Goal: Task Accomplishment & Management: Complete application form

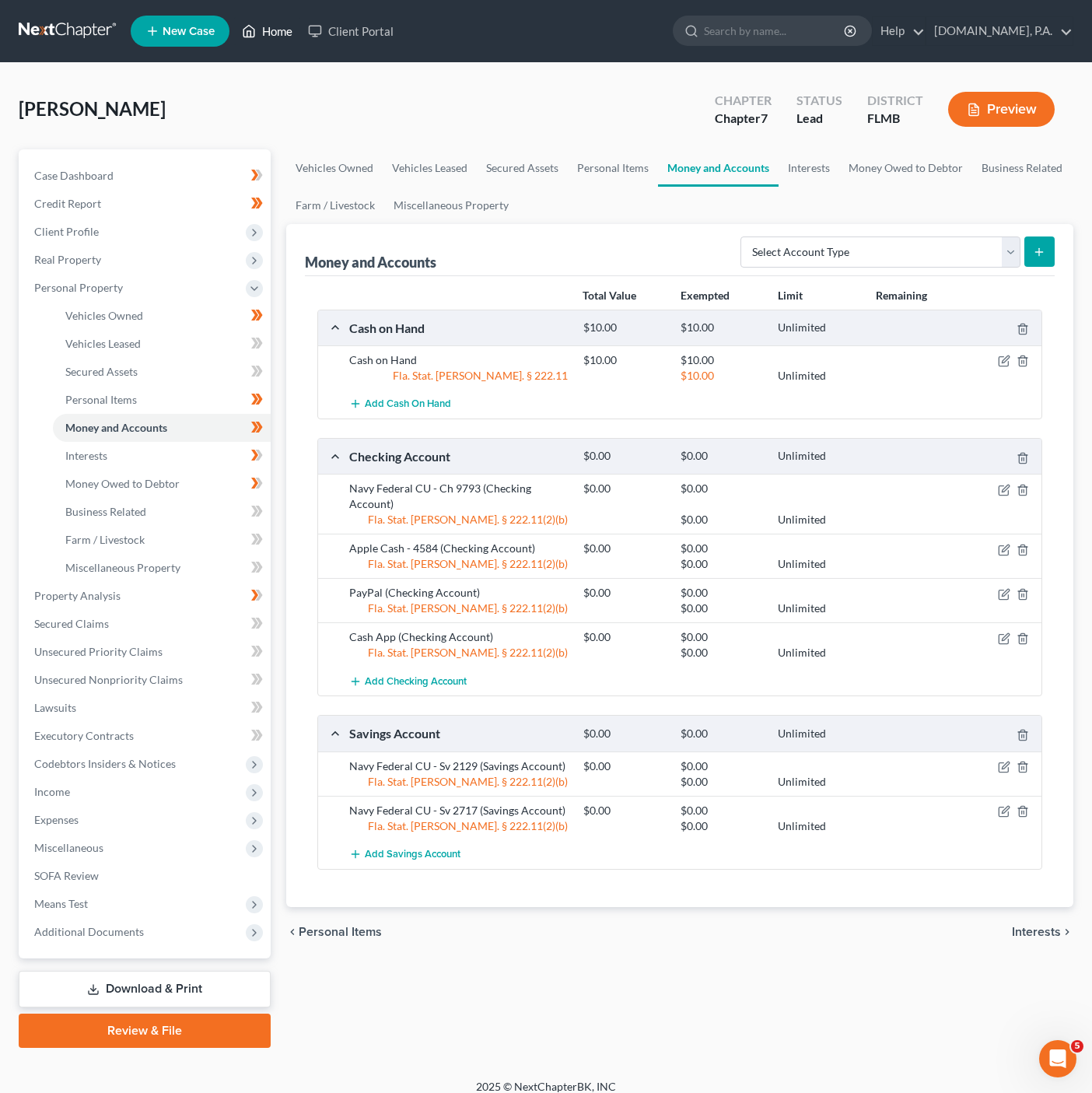
click at [283, 34] on link "Home" at bounding box center [267, 30] width 66 height 28
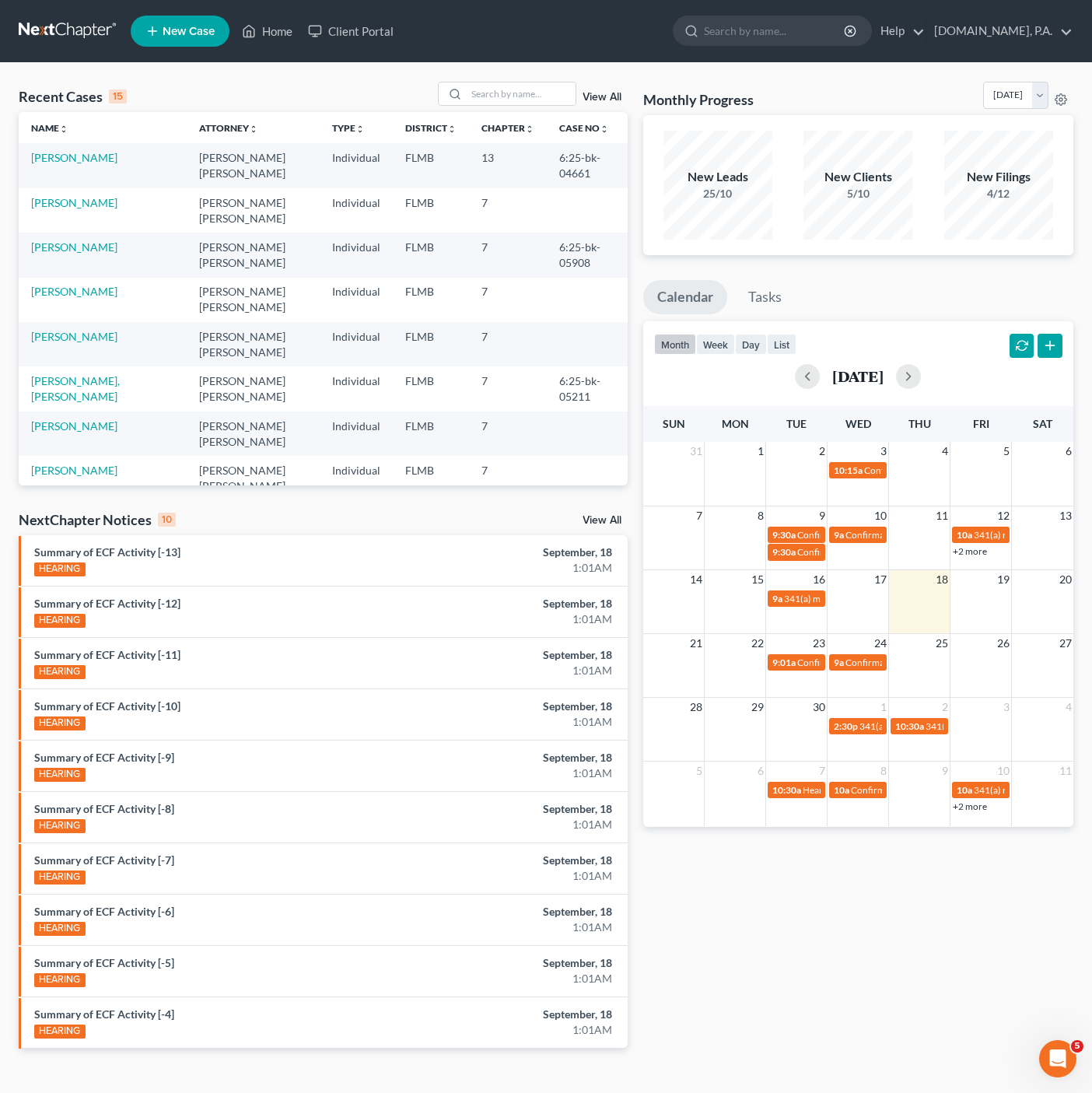
click at [616, 98] on link "View All" at bounding box center [602, 98] width 39 height 11
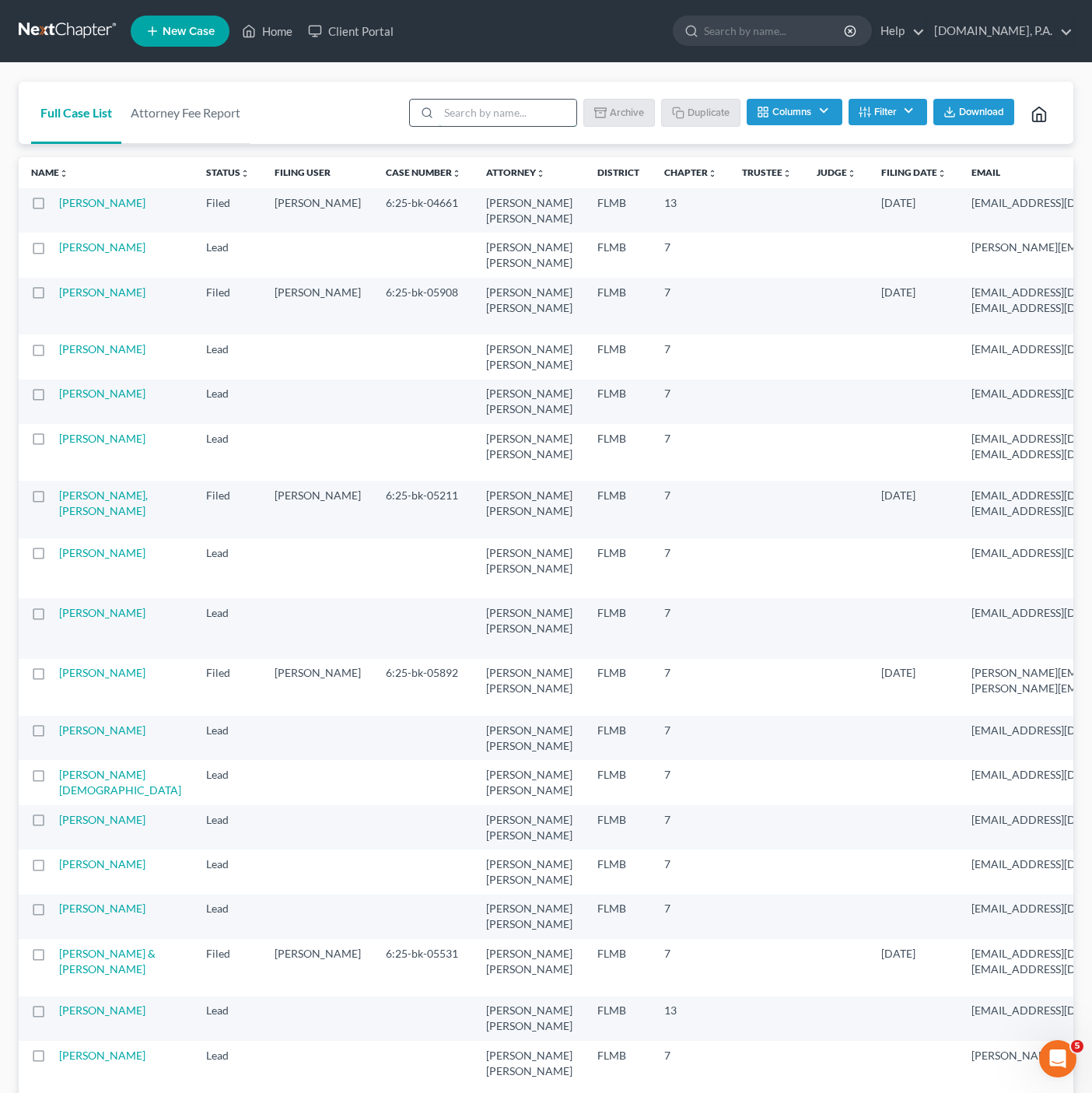
click at [524, 123] on input "search" at bounding box center [508, 112] width 138 height 26
type input "sample"
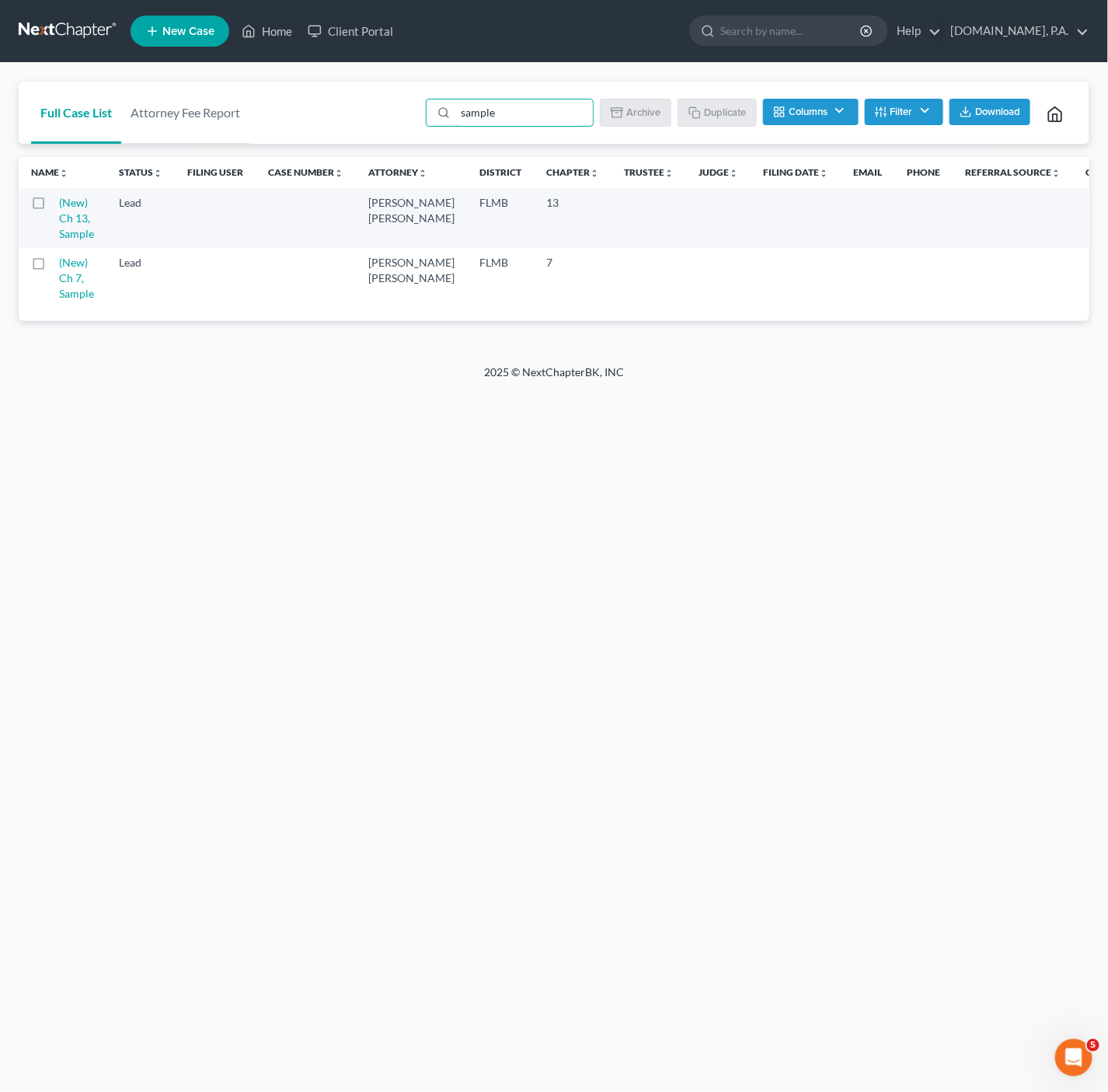
click at [45, 224] on td at bounding box center [38, 218] width 41 height 60
click at [44, 214] on td at bounding box center [38, 218] width 41 height 60
click at [53, 206] on label at bounding box center [53, 206] width 0 height 0
click at [59, 199] on input "checkbox" at bounding box center [64, 200] width 10 height 10
click at [702, 110] on button "Duplicate" at bounding box center [718, 111] width 78 height 26
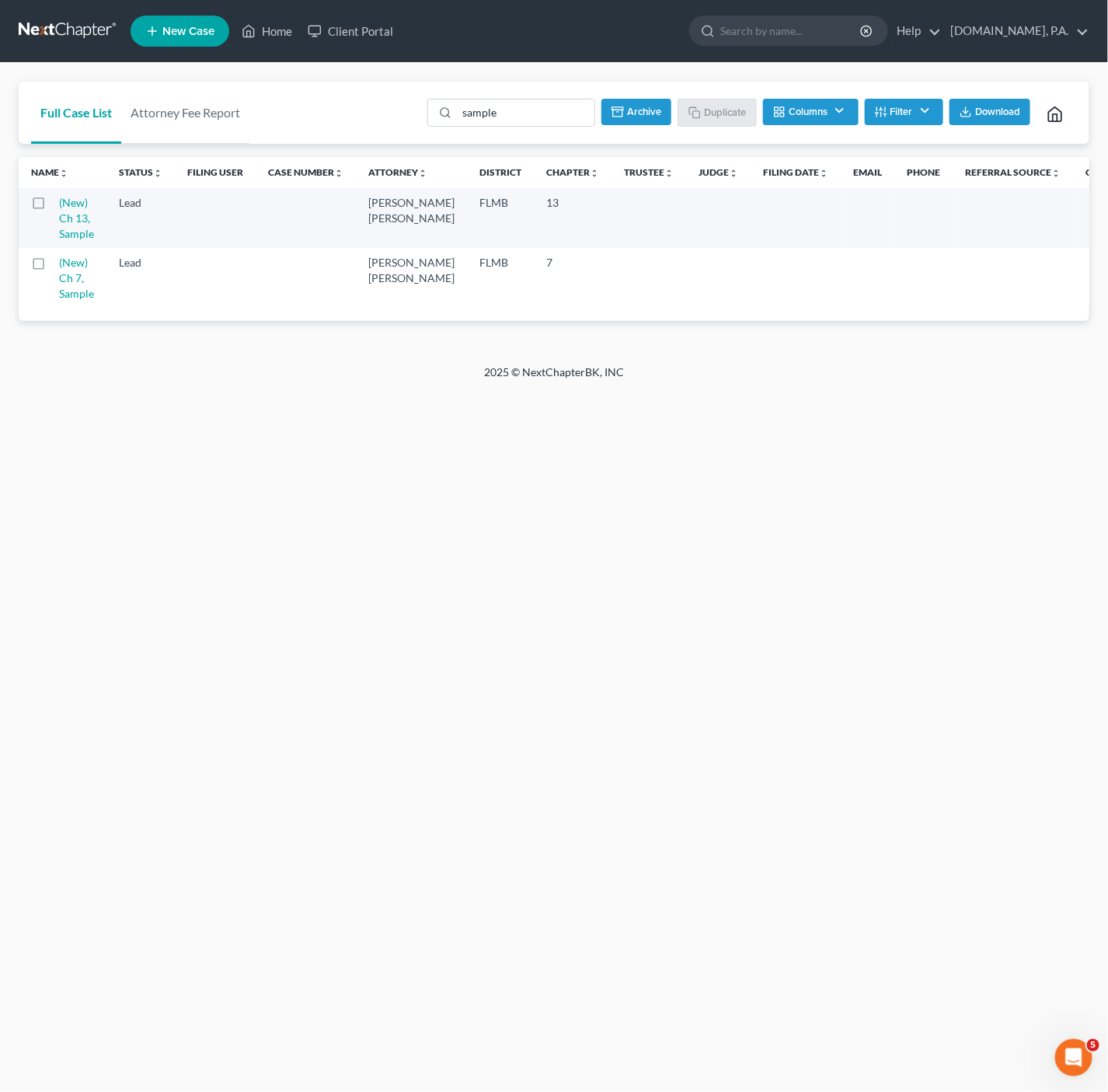
checkbox input "false"
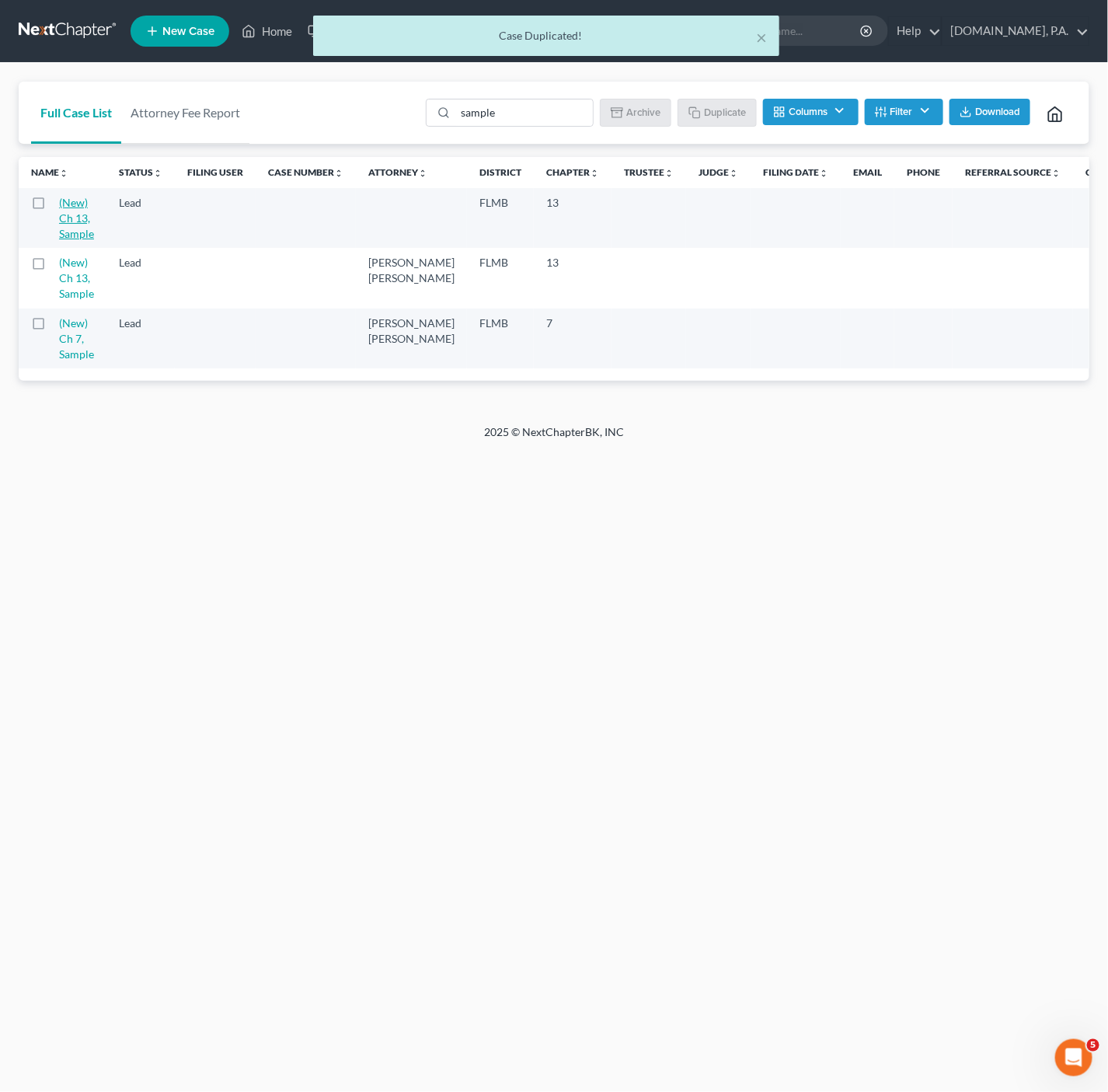
click at [66, 217] on link "(New) Ch 13, Sample" at bounding box center [77, 218] width 35 height 44
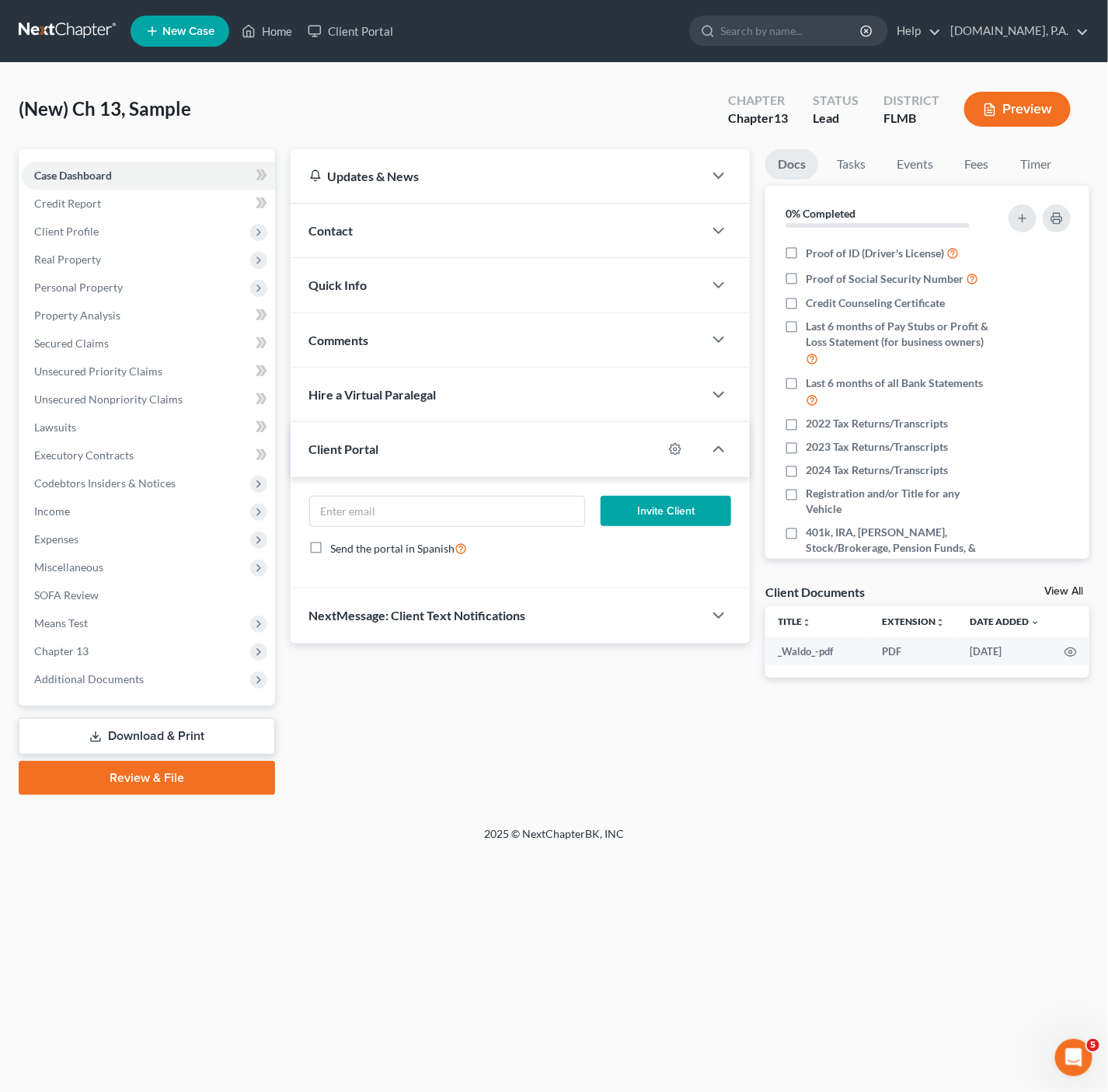
drag, startPoint x: 606, startPoint y: 240, endPoint x: 536, endPoint y: 270, distance: 76.2
click at [606, 240] on div "Contact" at bounding box center [497, 230] width 414 height 54
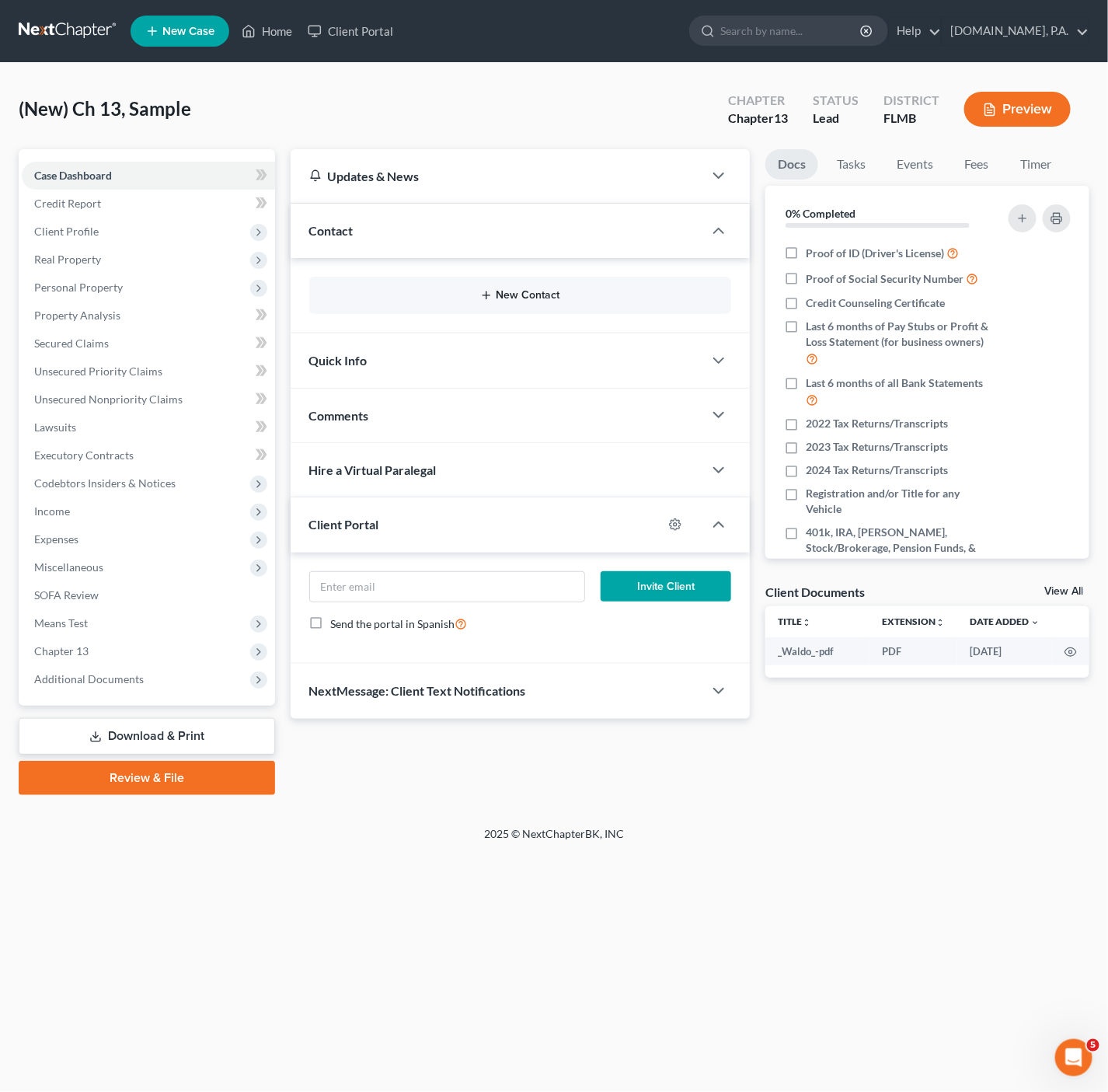
click at [427, 299] on button "New Contact" at bounding box center [520, 295] width 398 height 13
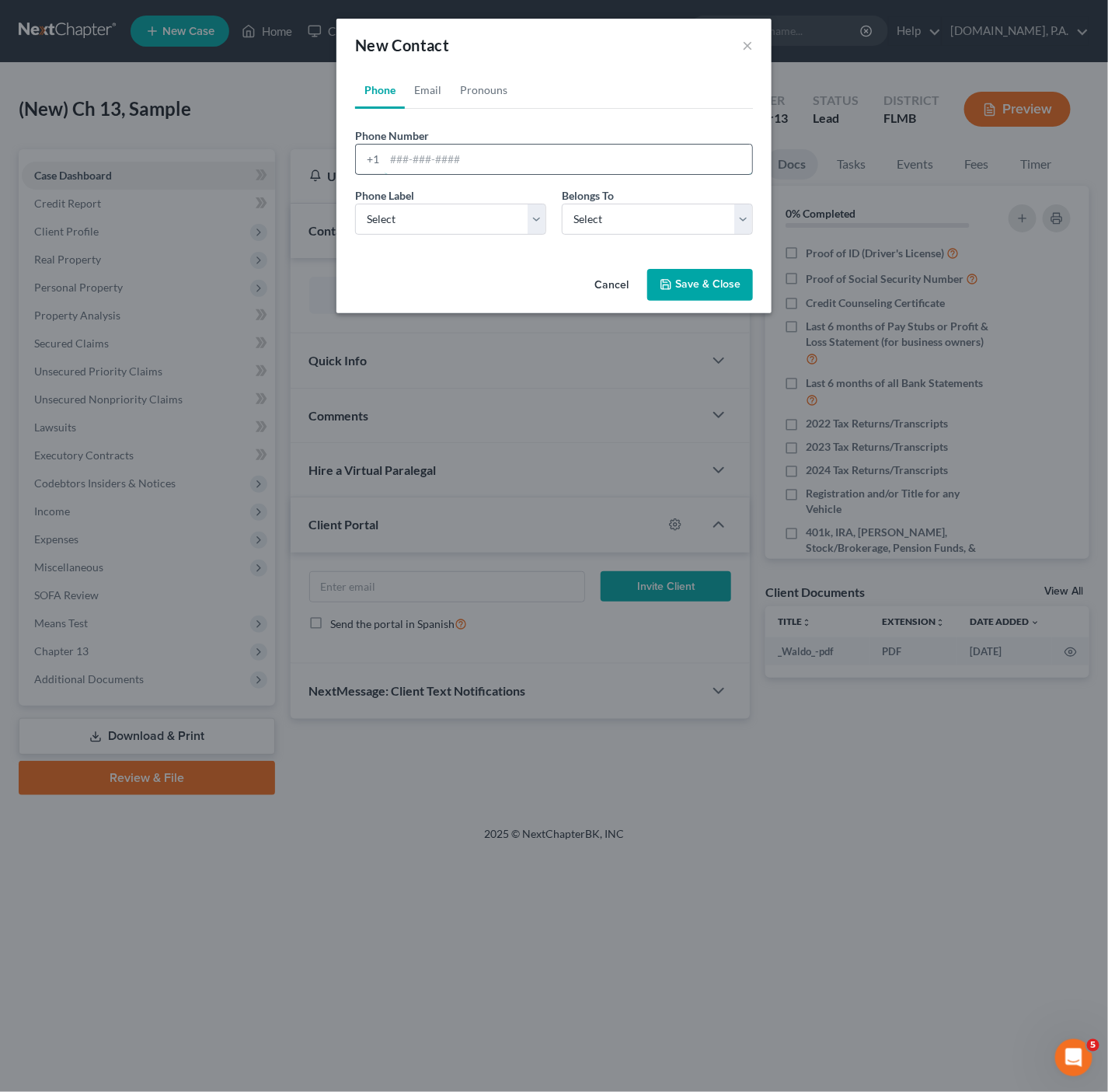
click at [534, 166] on input "tel" at bounding box center [568, 159] width 367 height 30
paste input "[PHONE_NUMBER]"
type input "[PHONE_NUMBER]"
click at [500, 230] on select "Select Mobile Home Work Other" at bounding box center [450, 219] width 191 height 31
select select "0"
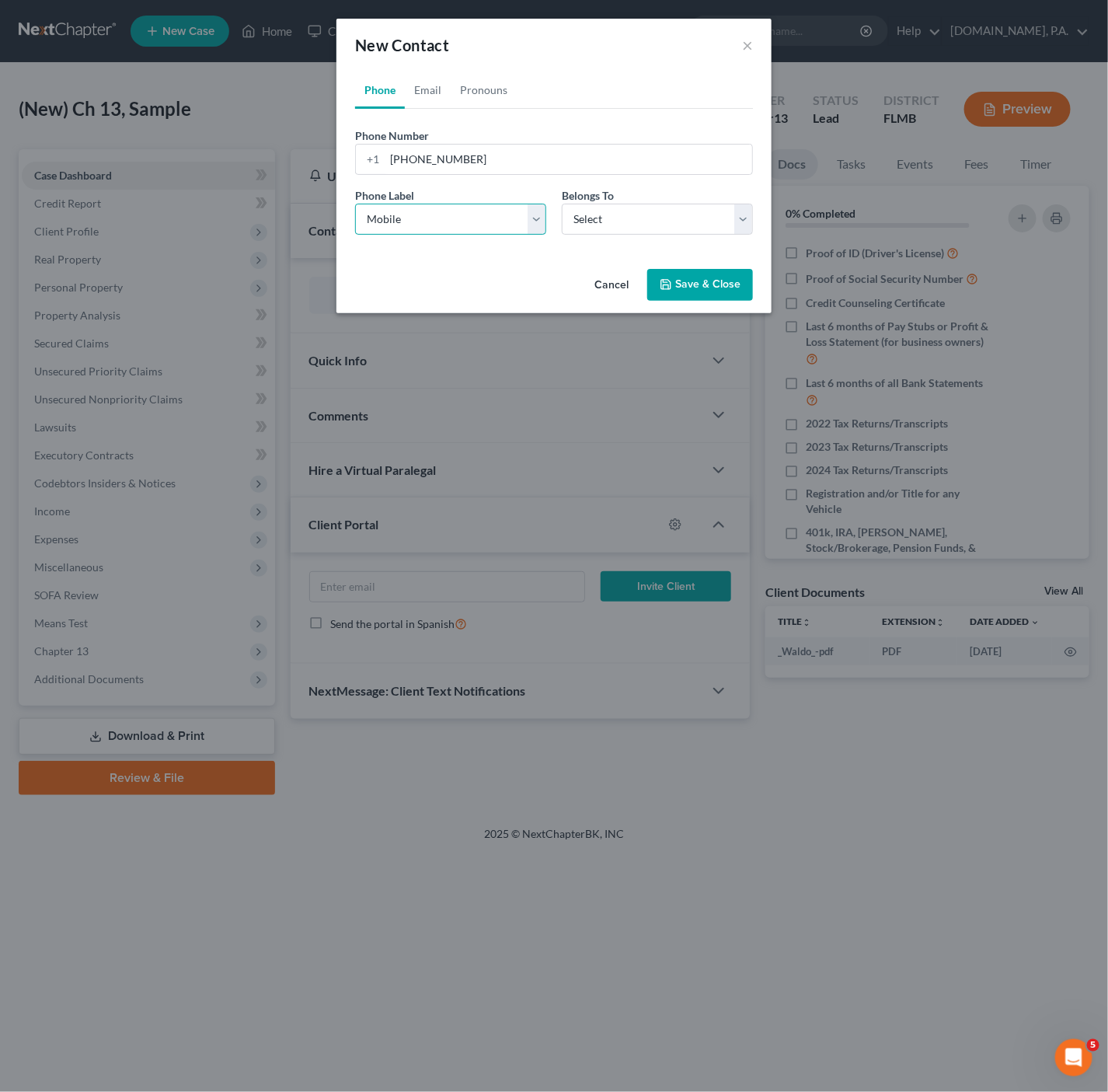
click at [355, 204] on select "Select Mobile Home Work Other" at bounding box center [450, 219] width 191 height 31
click at [638, 222] on select "Select Client Other" at bounding box center [657, 219] width 191 height 31
select select "0"
click at [562, 204] on select "Select Client Other" at bounding box center [657, 219] width 191 height 31
select select "0"
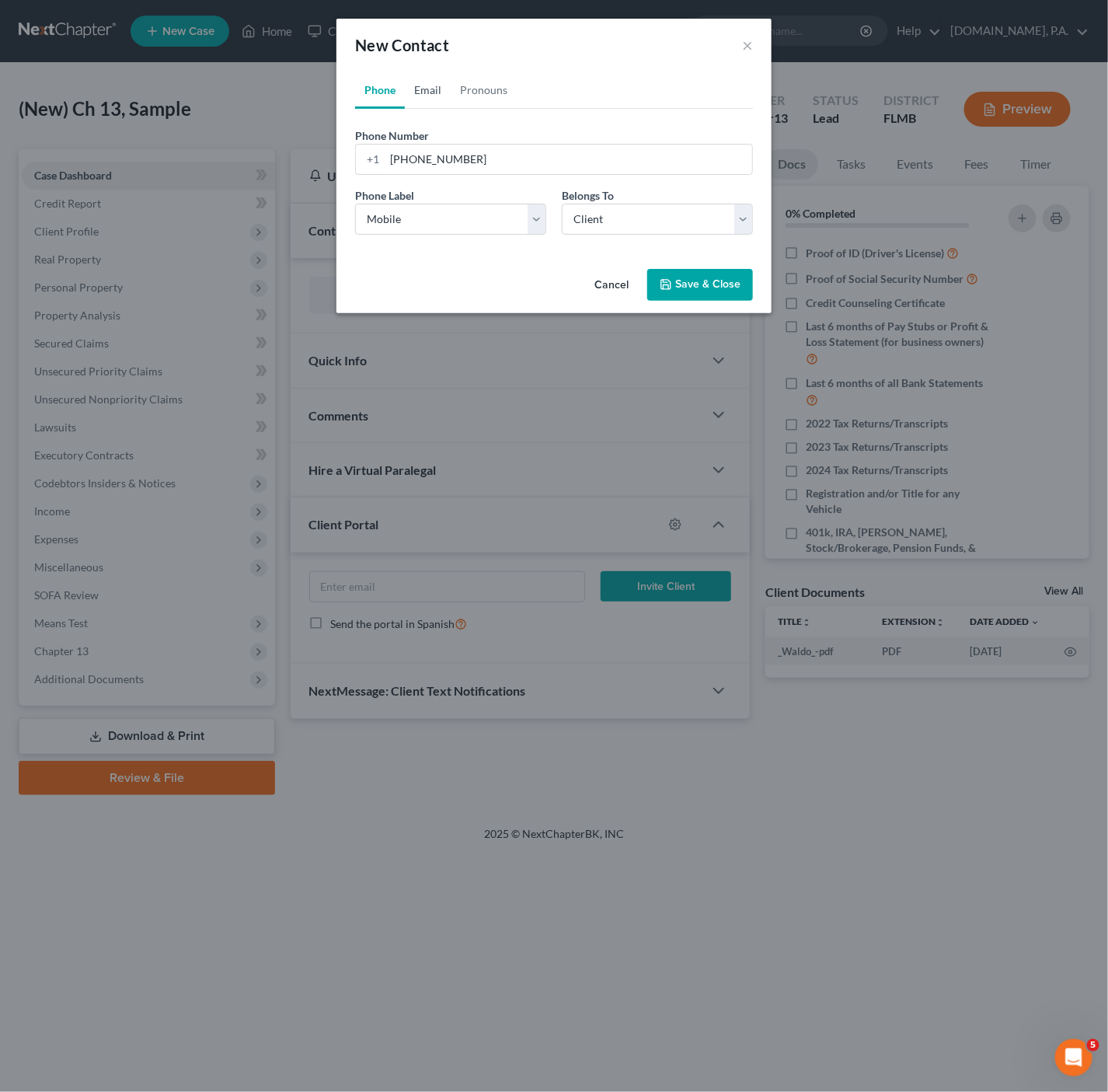
click at [436, 94] on link "Email" at bounding box center [427, 90] width 46 height 38
click at [490, 157] on input "email" at bounding box center [568, 159] width 367 height 30
paste input "[EMAIL_ADDRESS][DOMAIN_NAME]"
type input "[EMAIL_ADDRESS][DOMAIN_NAME]"
click at [431, 207] on select "Select Home Work Other" at bounding box center [450, 219] width 191 height 31
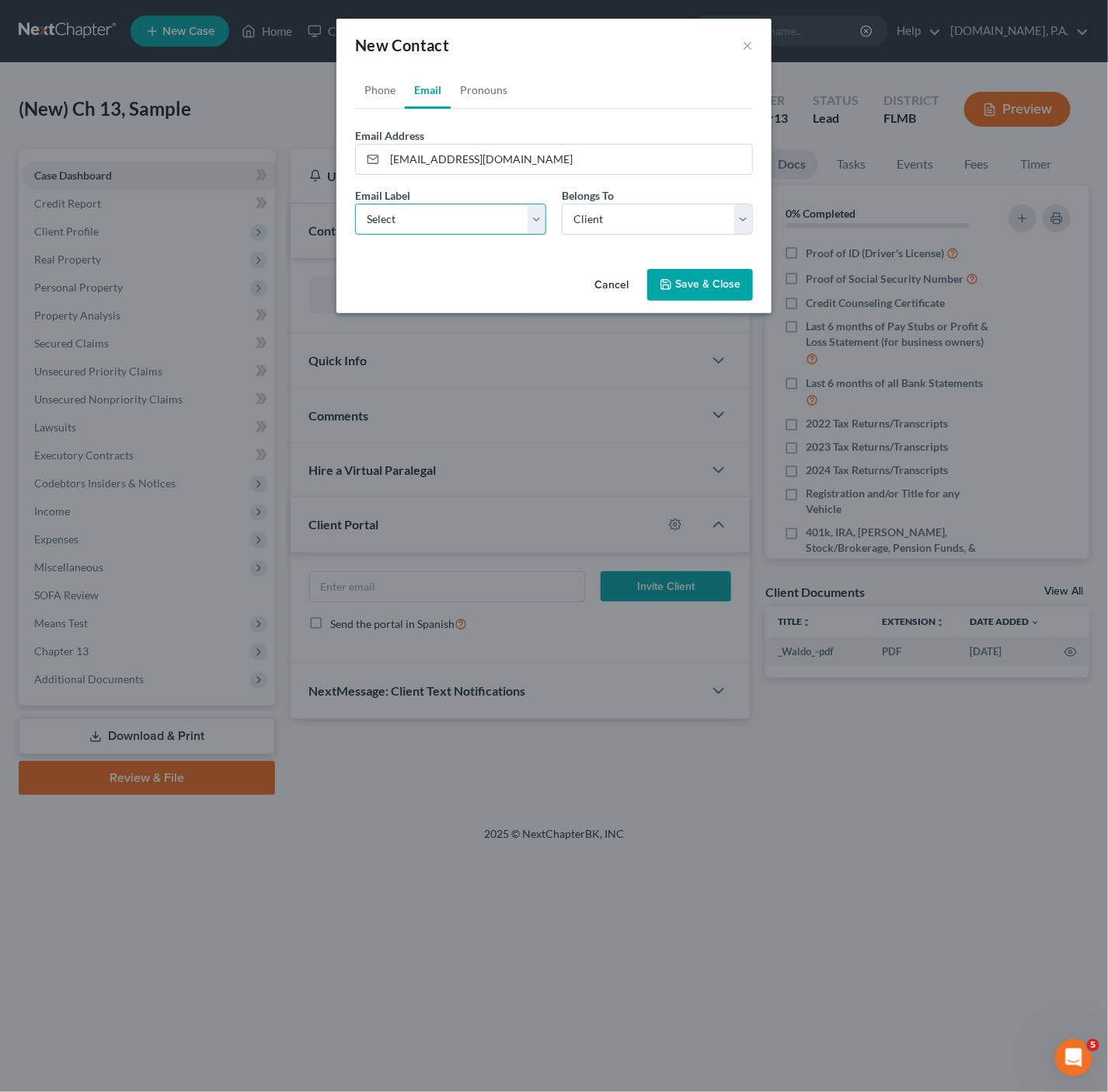
select select "0"
click at [355, 204] on select "Select Home Work Other" at bounding box center [450, 219] width 191 height 31
click at [486, 94] on link "Pronouns" at bounding box center [483, 90] width 66 height 38
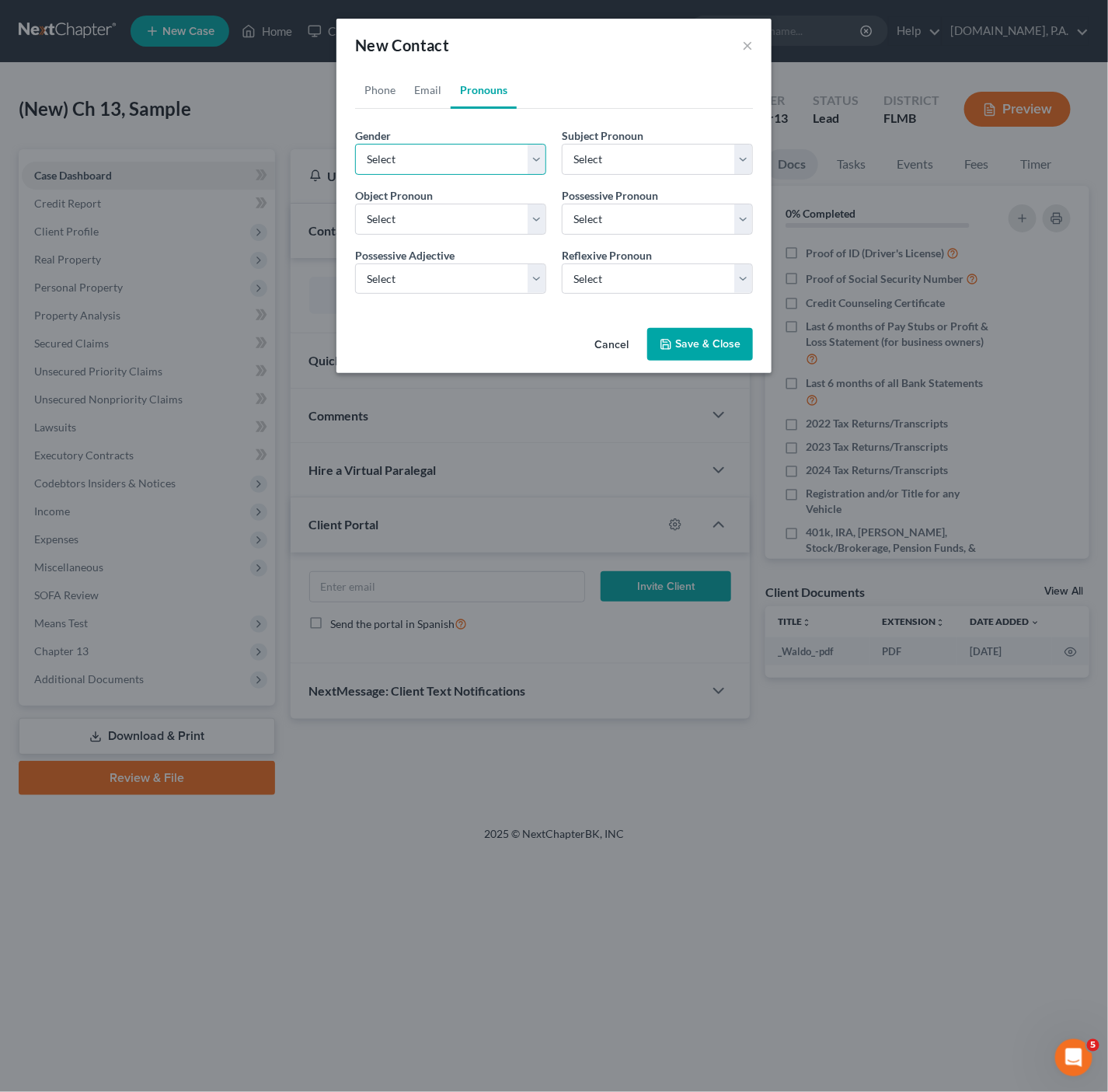
click at [478, 163] on select "Select [DEMOGRAPHIC_DATA] [DEMOGRAPHIC_DATA] [DEMOGRAPHIC_DATA] More Than One P…" at bounding box center [450, 159] width 191 height 31
select select "0"
click at [355, 144] on select "Select [DEMOGRAPHIC_DATA] [DEMOGRAPHIC_DATA] [DEMOGRAPHIC_DATA] More Than One P…" at bounding box center [450, 159] width 191 height 31
select select "0"
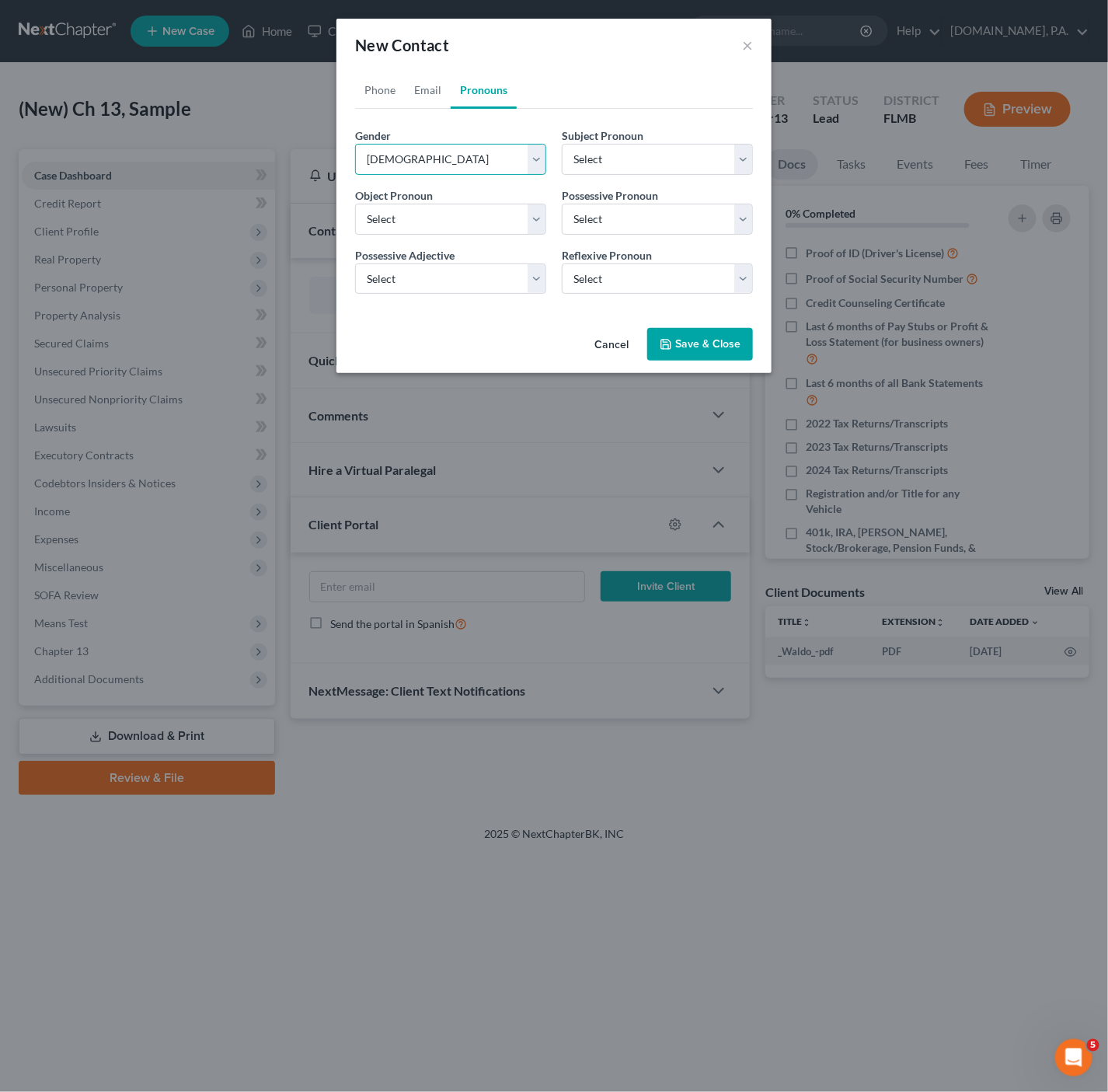
select select "0"
click at [650, 166] on select "Select He She They They" at bounding box center [657, 159] width 191 height 31
click at [651, 166] on select "Select He She They They" at bounding box center [657, 159] width 191 height 31
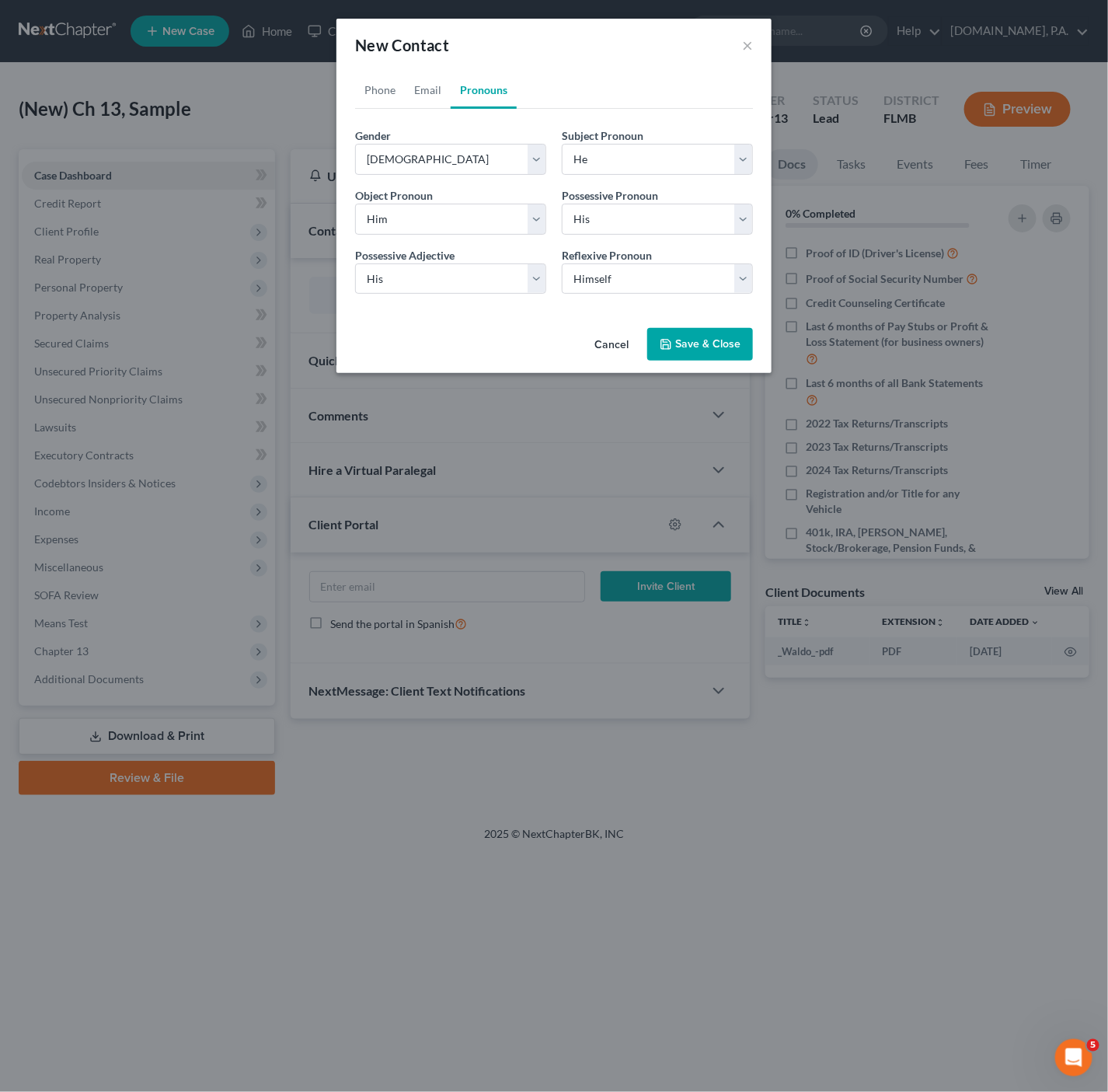
click at [455, 90] on link "Pronouns" at bounding box center [483, 90] width 66 height 38
click at [448, 92] on link "Email" at bounding box center [427, 90] width 46 height 38
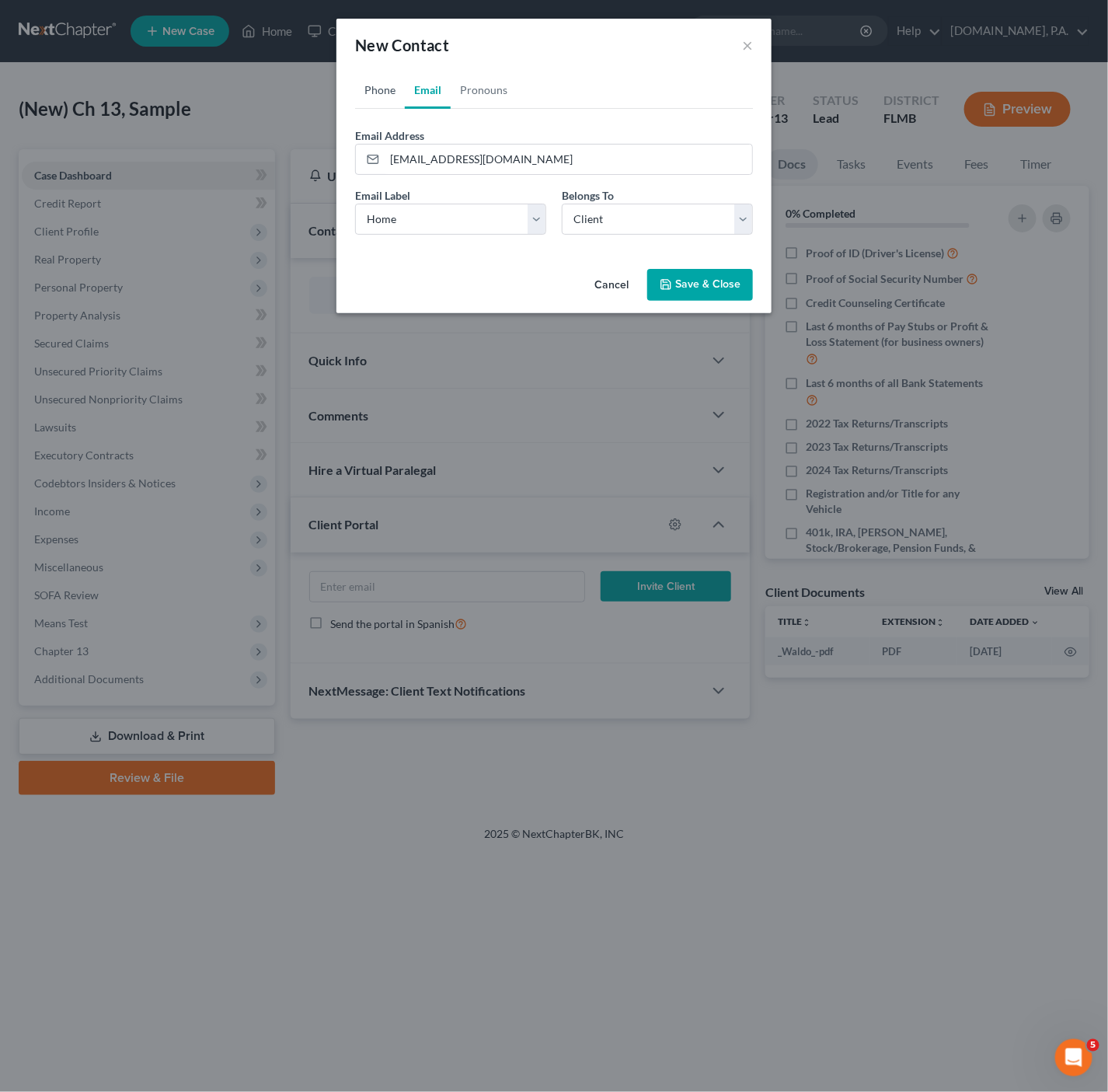
click at [385, 96] on link "Phone" at bounding box center [380, 90] width 50 height 38
click at [688, 286] on button "Save & Close" at bounding box center [700, 285] width 106 height 33
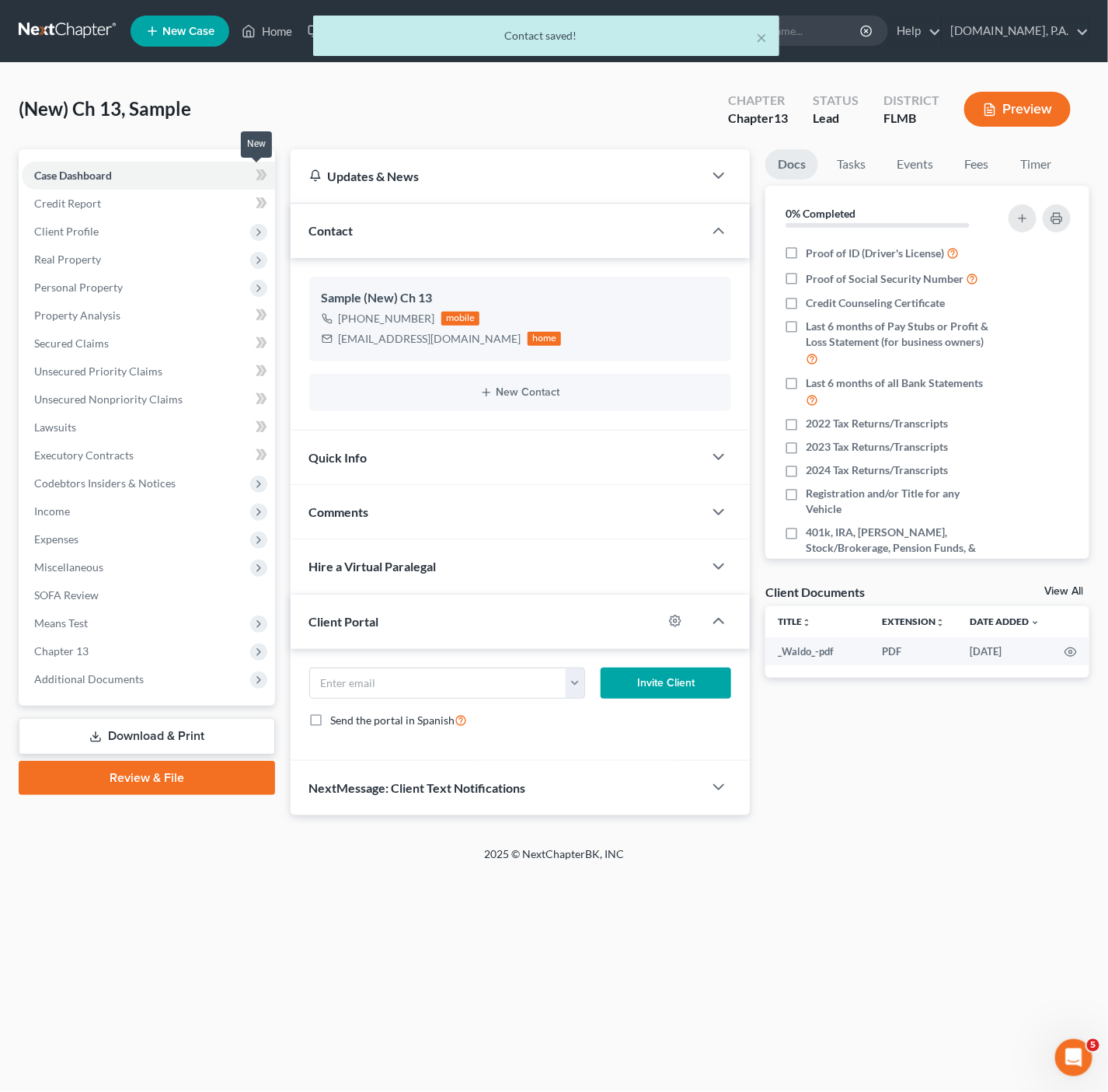
click at [250, 176] on span at bounding box center [262, 177] width 27 height 23
click at [217, 227] on span "Client Profile" at bounding box center [148, 231] width 254 height 28
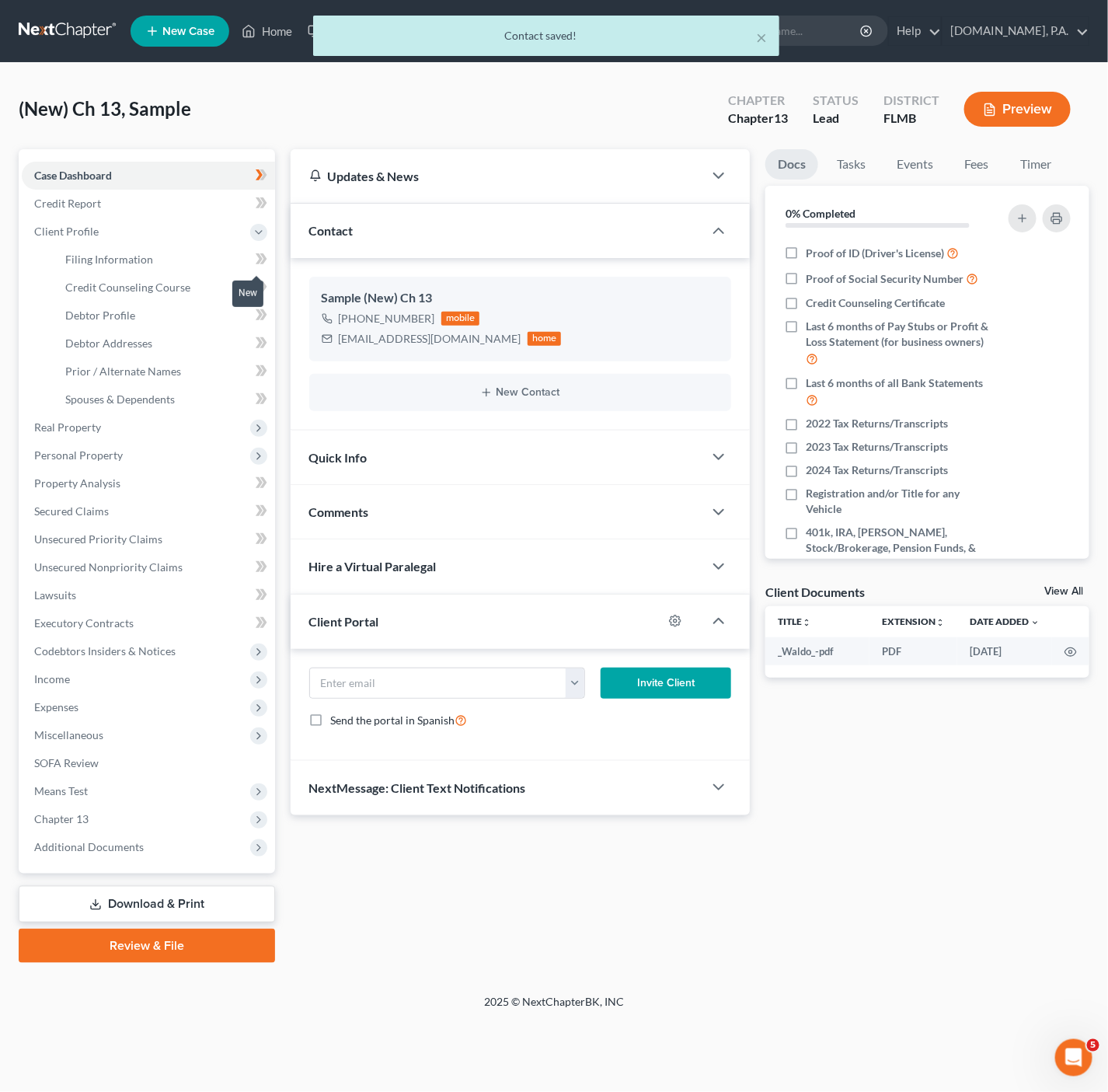
click at [248, 259] on span at bounding box center [262, 261] width 27 height 23
click at [226, 264] on link "Filing Information" at bounding box center [164, 259] width 222 height 28
select select "1"
select select "0"
select select "3"
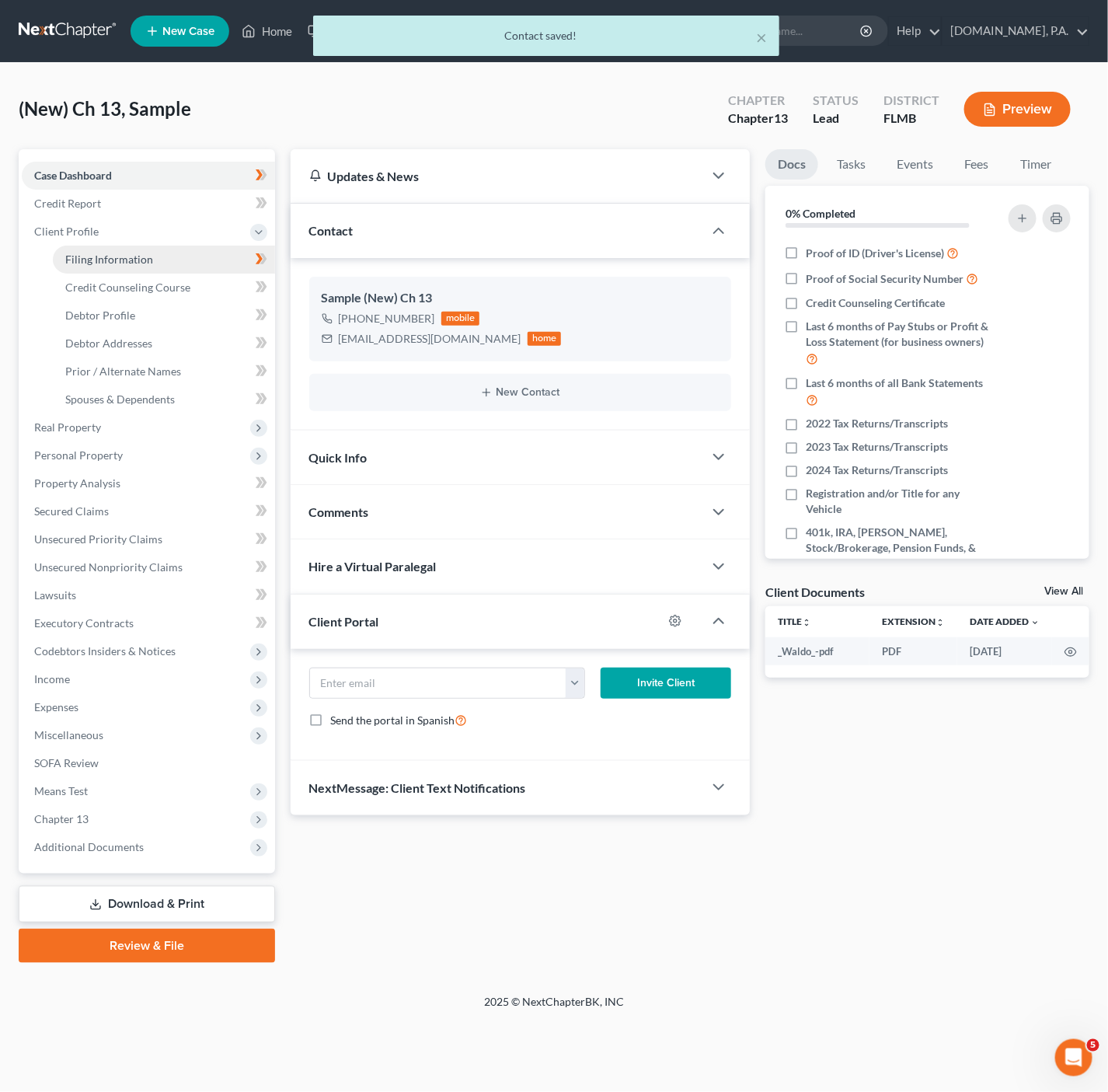
select select "15"
select select "0"
select select "9"
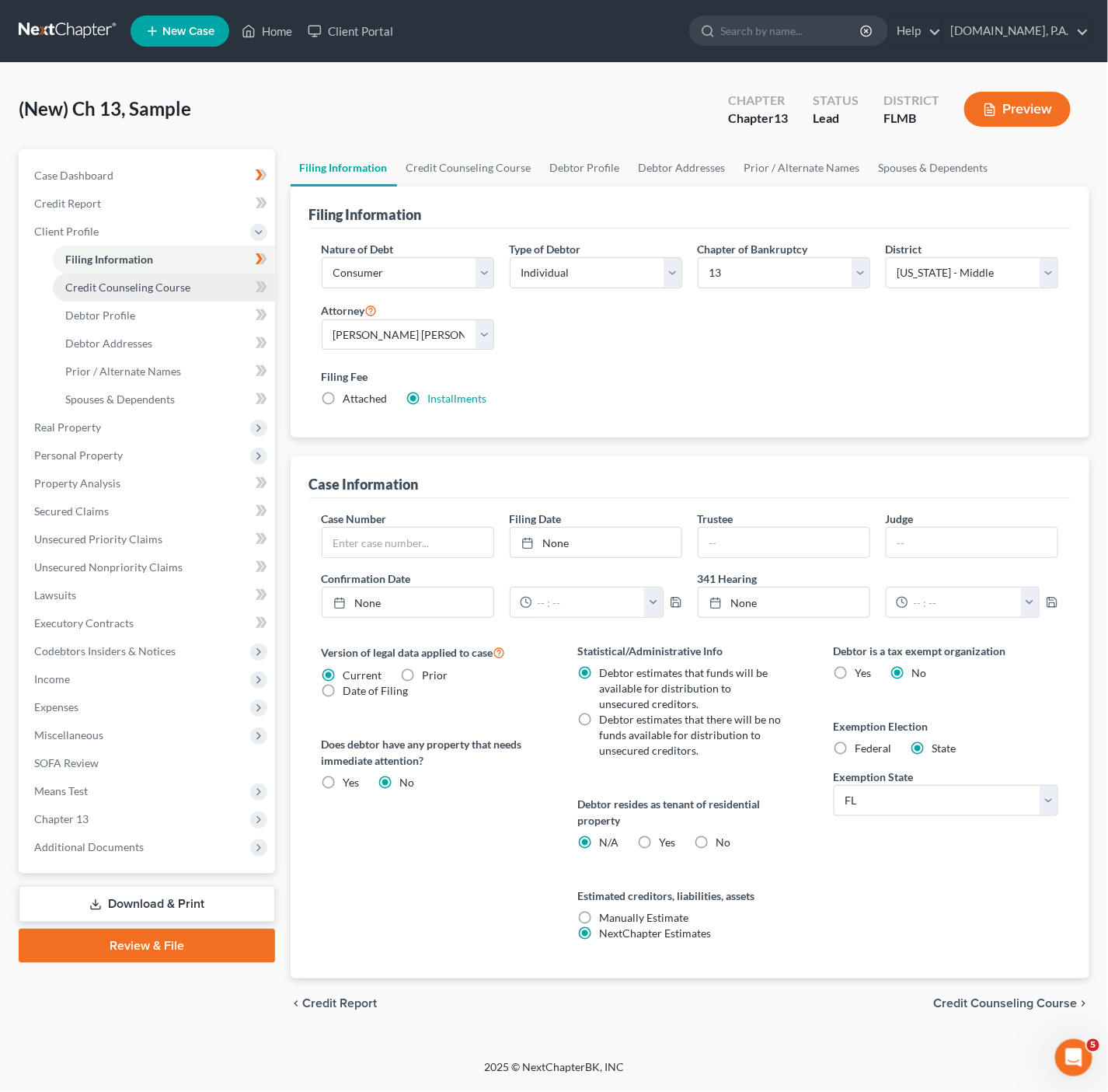
click at [226, 278] on link "Credit Counseling Course" at bounding box center [164, 287] width 222 height 28
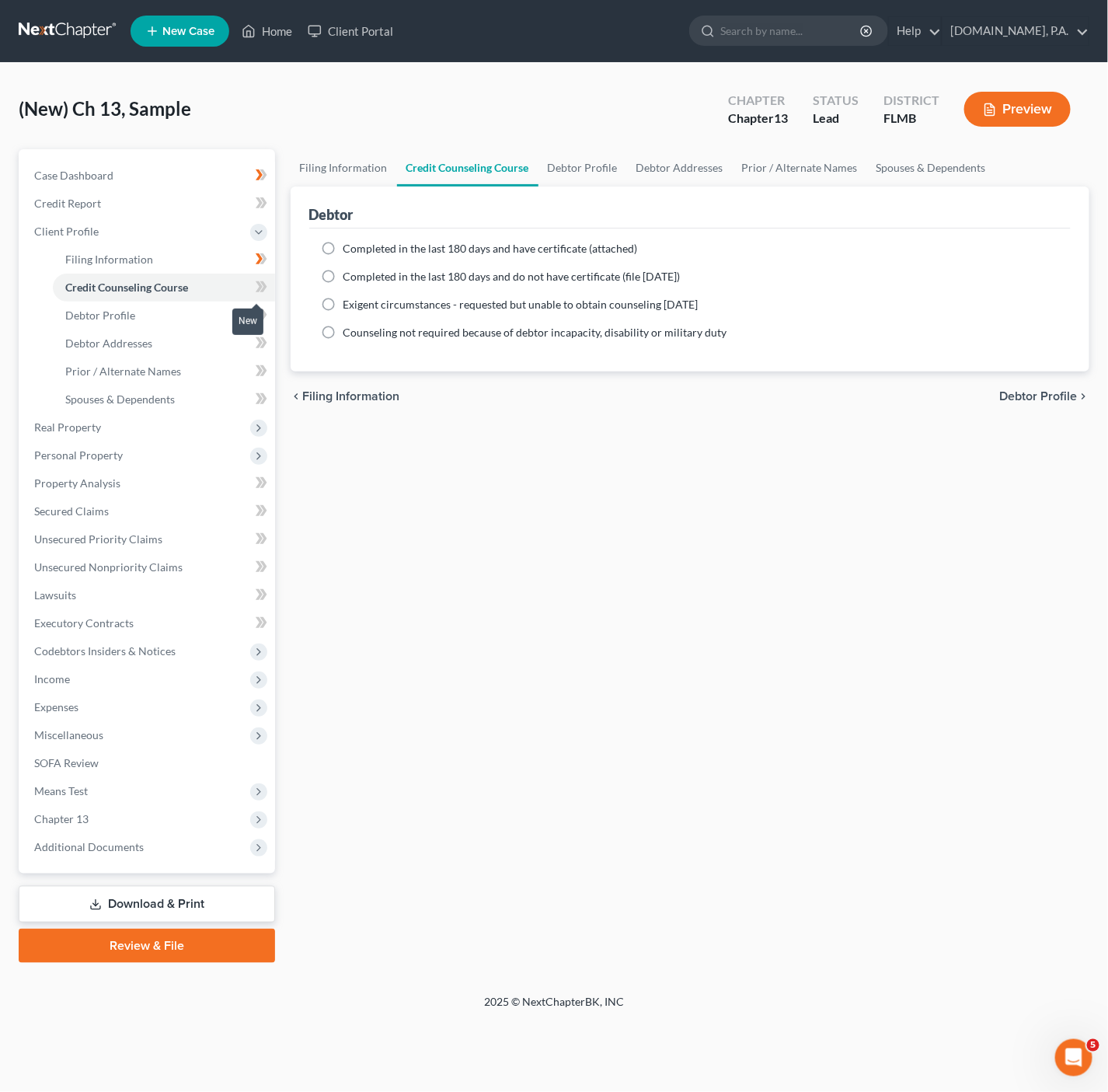
click at [271, 286] on span at bounding box center [262, 289] width 27 height 23
click at [264, 280] on icon at bounding box center [262, 287] width 12 height 19
click at [254, 285] on span at bounding box center [262, 289] width 27 height 23
click at [203, 310] on link "Debtor Profile" at bounding box center [164, 315] width 222 height 28
select select "0"
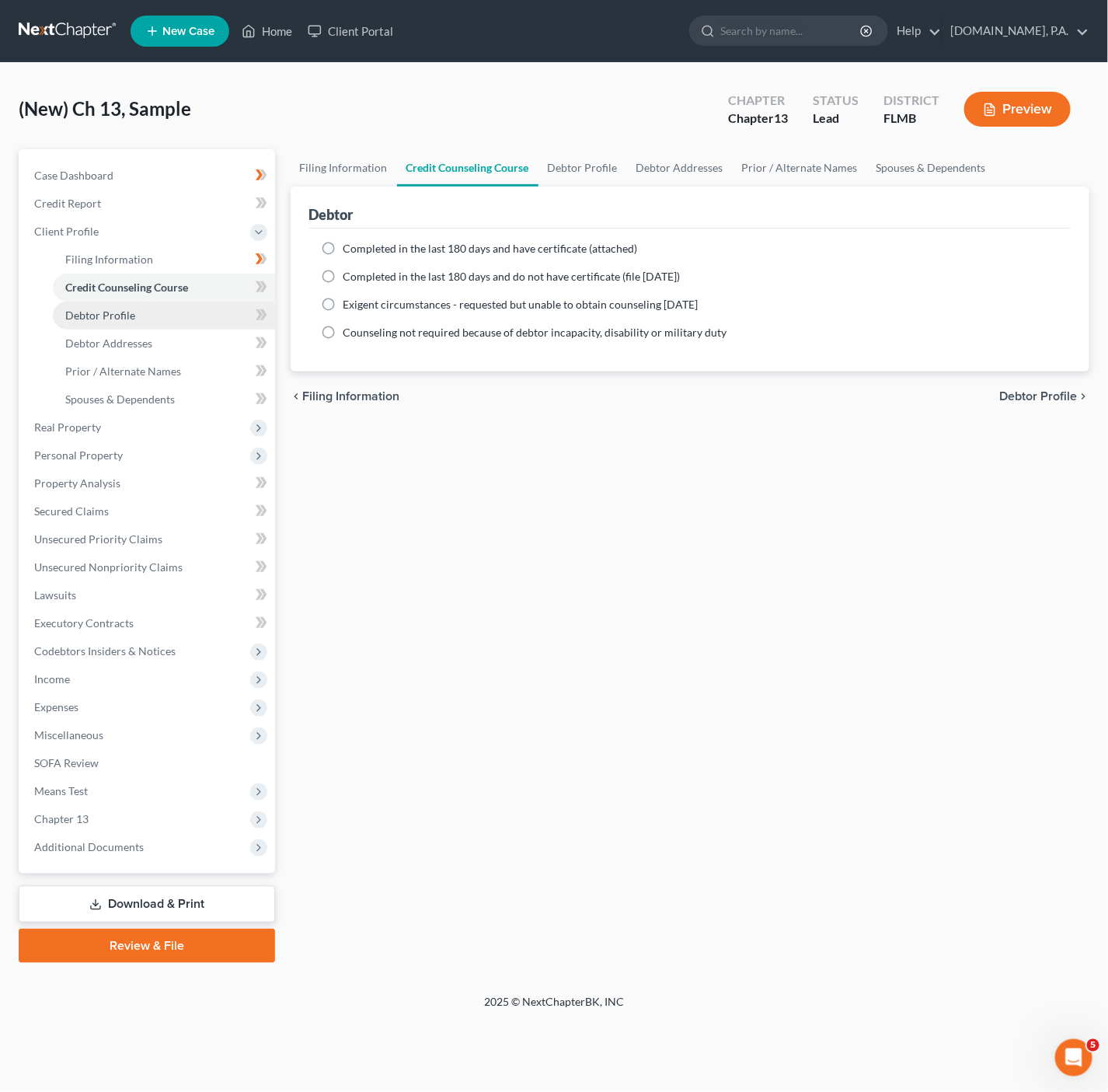
select select "0"
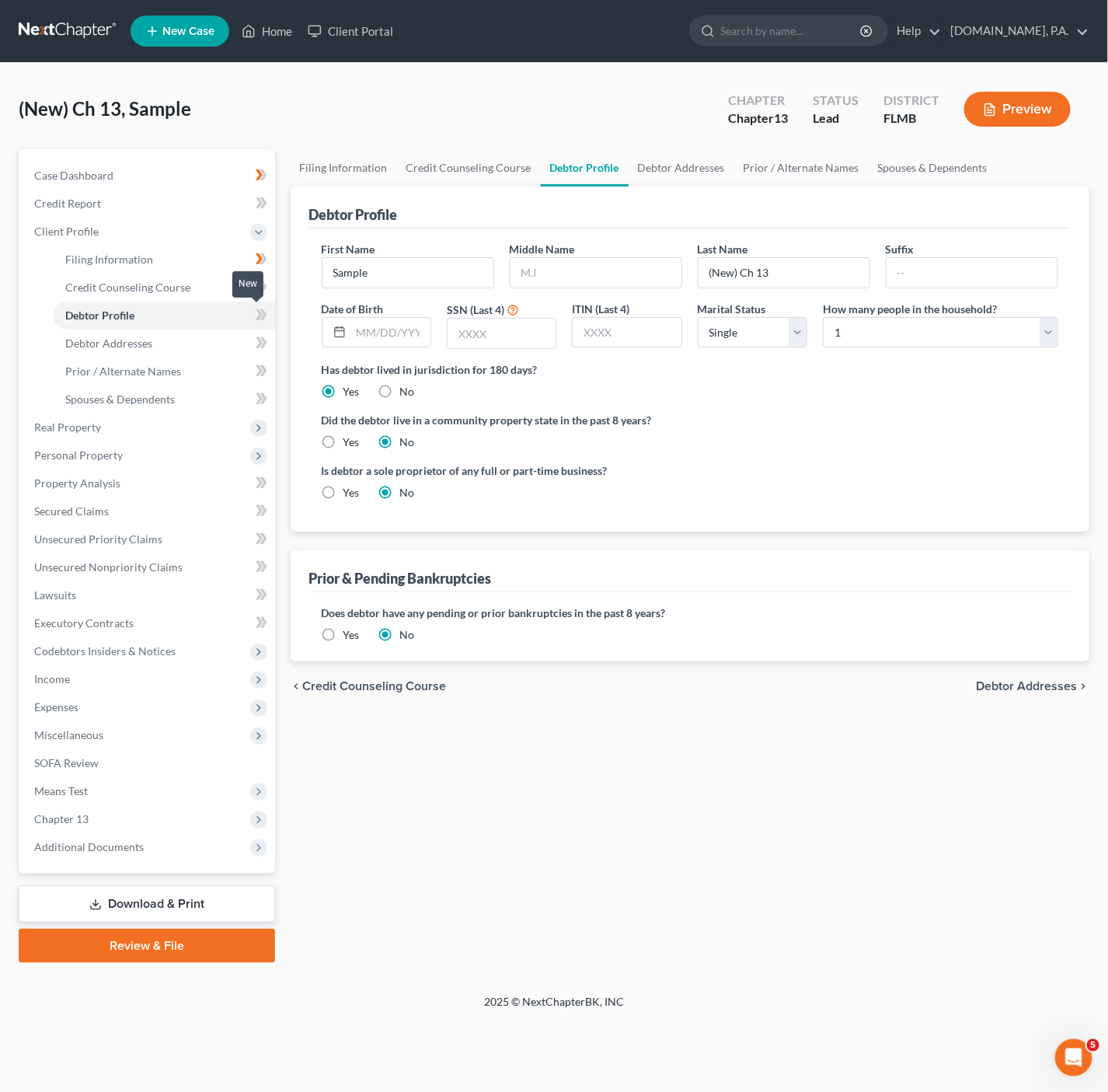
click at [248, 313] on span at bounding box center [262, 317] width 27 height 23
click at [378, 283] on input "Sample" at bounding box center [408, 273] width 171 height 30
click at [430, 274] on input "Sample" at bounding box center [408, 273] width 171 height 30
paste input "[PERSON_NAME]"
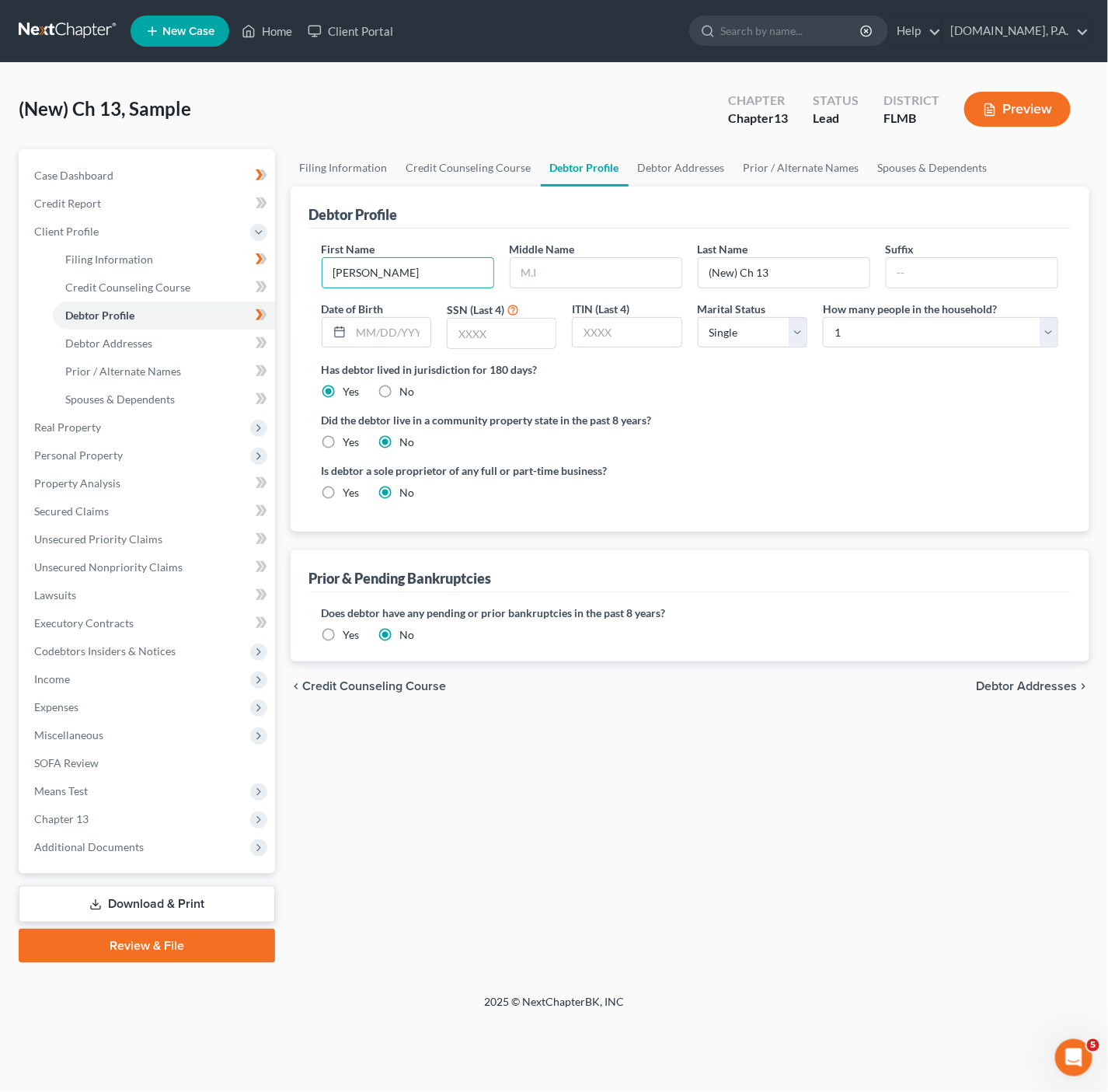
type input "[PERSON_NAME]"
click at [789, 291] on div "First Name [PERSON_NAME] Middle Name Last Name (New) Ch 13 Suffix Date of Birth…" at bounding box center [690, 301] width 753 height 121
click at [798, 269] on input "(New) Ch 13" at bounding box center [784, 273] width 171 height 30
click at [798, 270] on input "(New) Ch 13" at bounding box center [784, 273] width 171 height 30
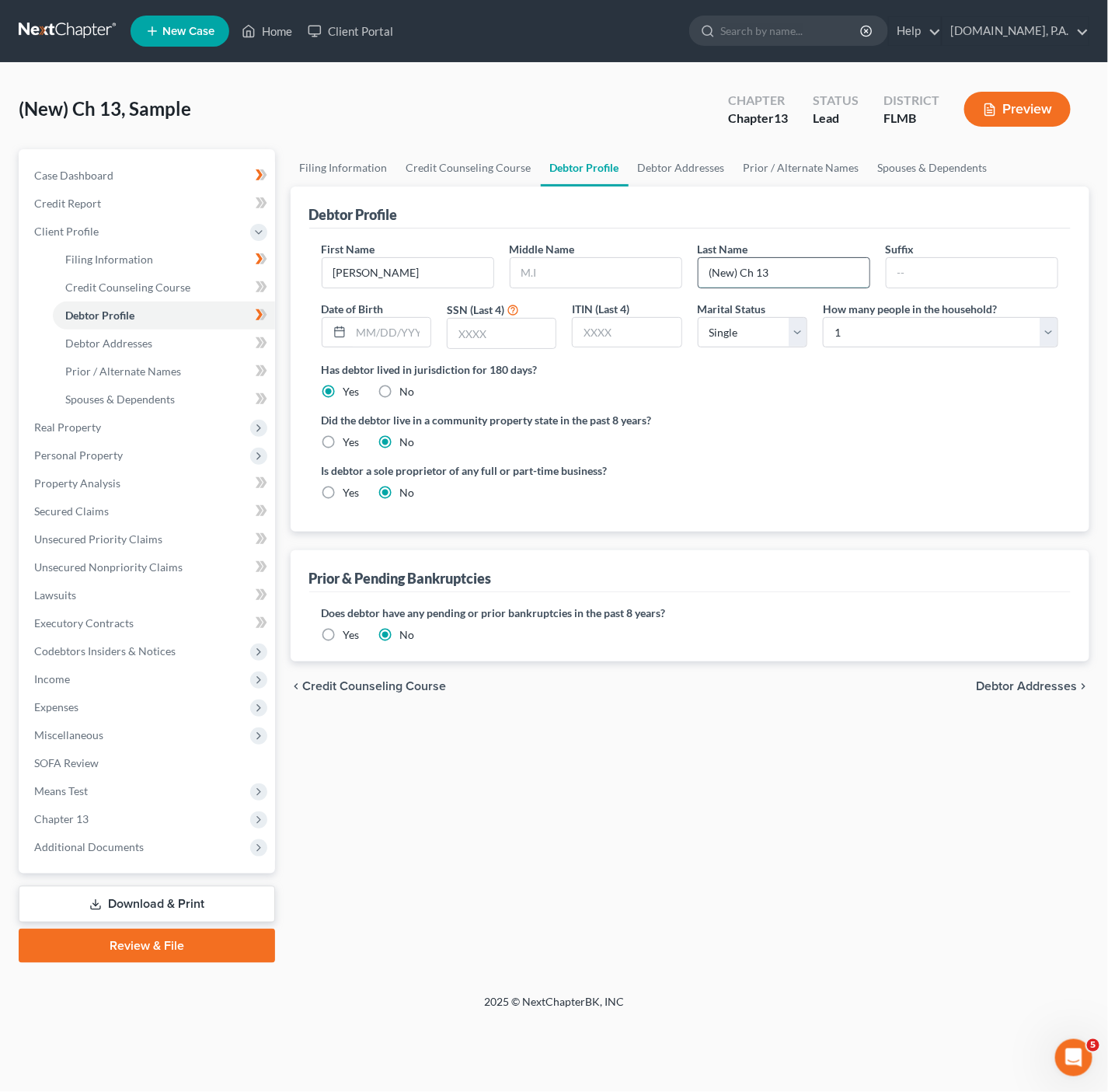
drag, startPoint x: 798, startPoint y: 270, endPoint x: 711, endPoint y: 258, distance: 87.8
click at [711, 258] on input "(New) Ch 13" at bounding box center [784, 273] width 171 height 30
paste input "[PERSON_NAME]"
type input "[PERSON_NAME]"
click at [911, 322] on select "Select 1 2 3 4 5 6 7 8 9 10 11 12 13 14 15 16 17 18 19 20" at bounding box center [941, 332] width 235 height 31
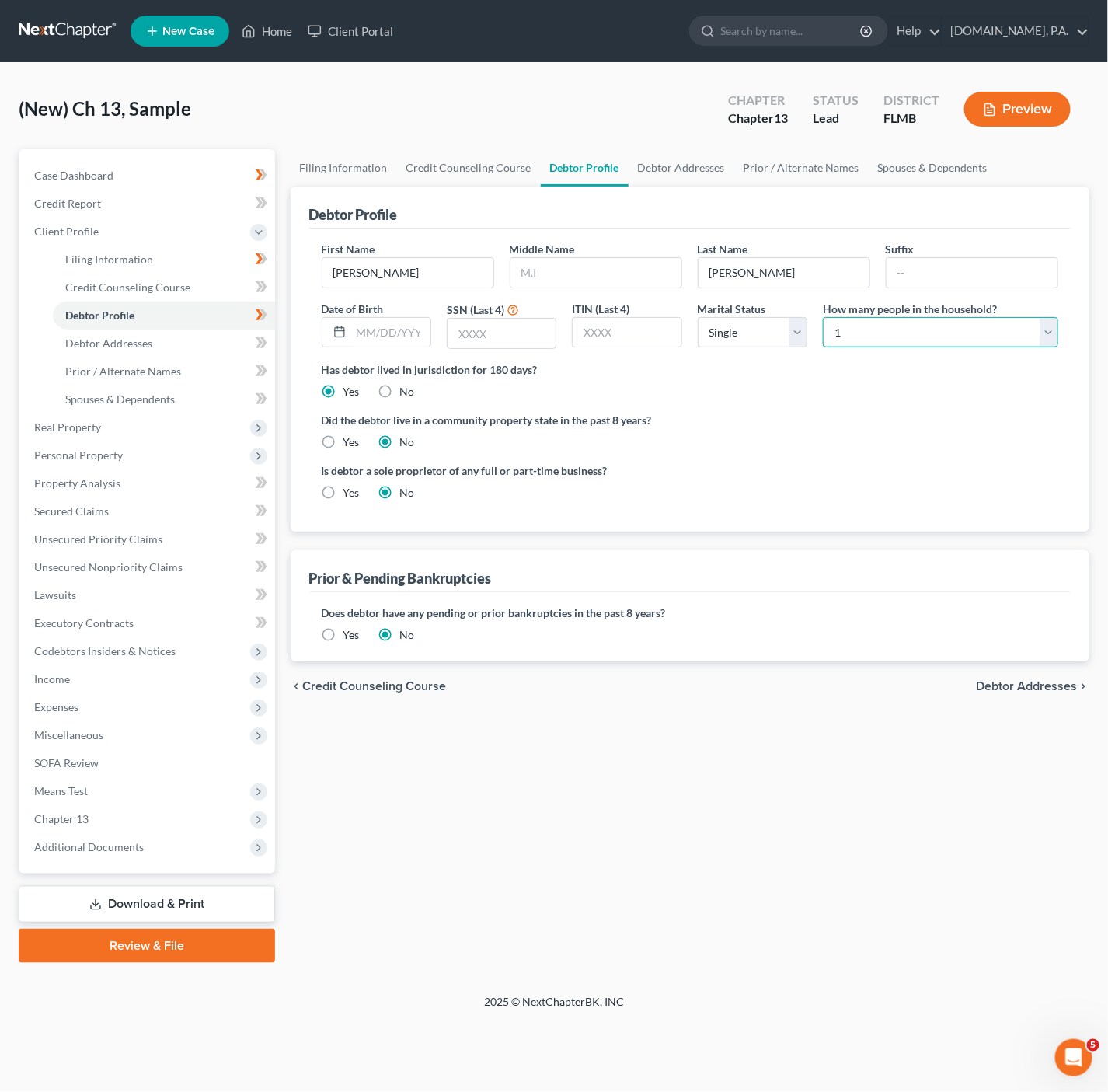
select select "1"
click at [823, 318] on select "Select 1 2 3 4 5 6 7 8 9 10 11 12 13 14 15 16 17 18 19 20" at bounding box center [941, 332] width 235 height 31
click at [776, 322] on select "Select Single Married Separated Divorced Widowed" at bounding box center [752, 332] width 110 height 31
click at [866, 381] on div "Has debtor lived in jurisdiction for 180 days? Yes No Debtor must reside in jur…" at bounding box center [690, 381] width 738 height 38
click at [761, 326] on select "Select Single Married Separated Divorced Widowed" at bounding box center [752, 332] width 110 height 31
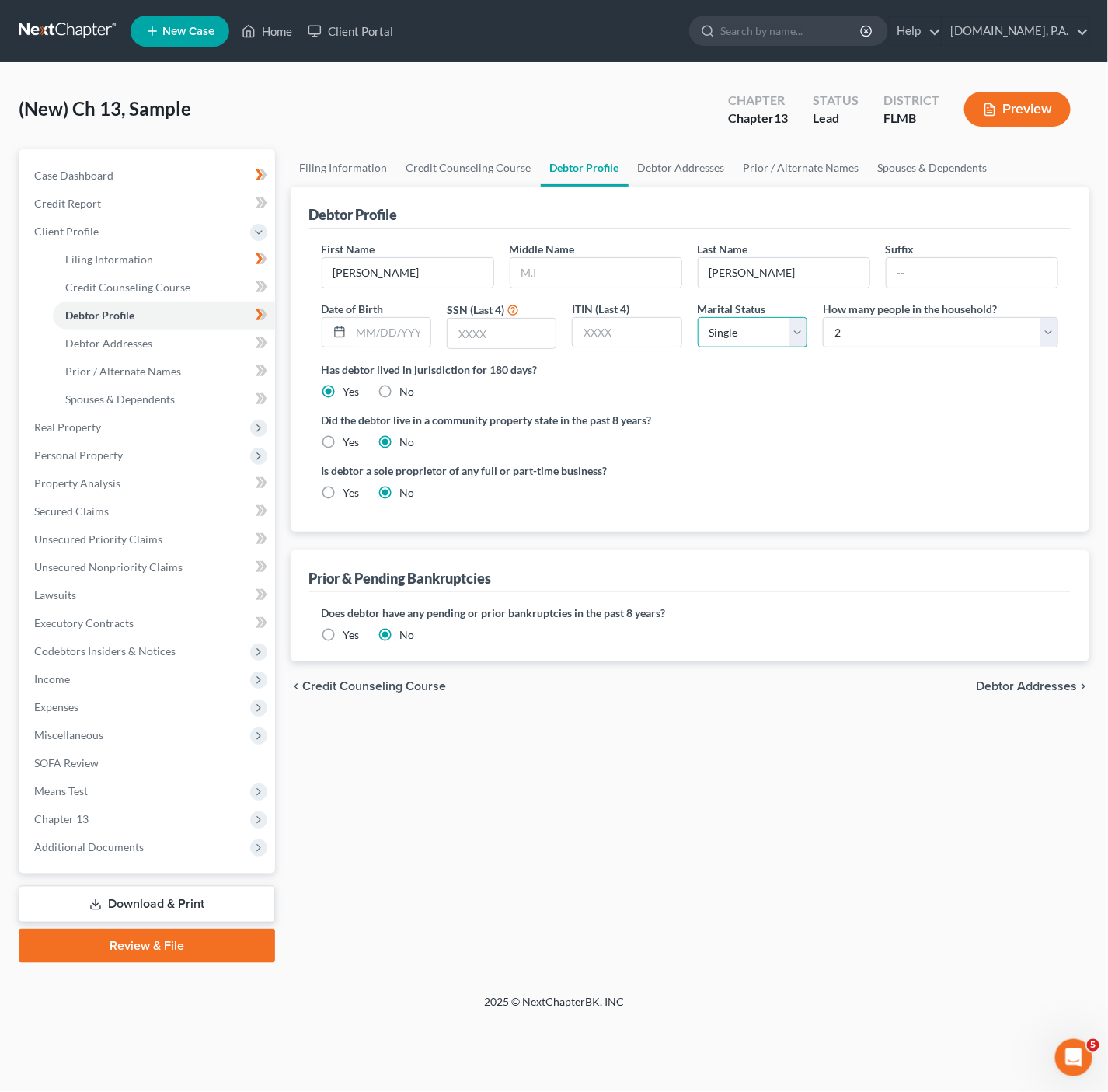
select select "1"
click at [698, 318] on select "Select Single Married Separated Divorced Widowed" at bounding box center [752, 332] width 110 height 31
click at [164, 330] on link "Debtor Addresses" at bounding box center [164, 343] width 222 height 28
select select "0"
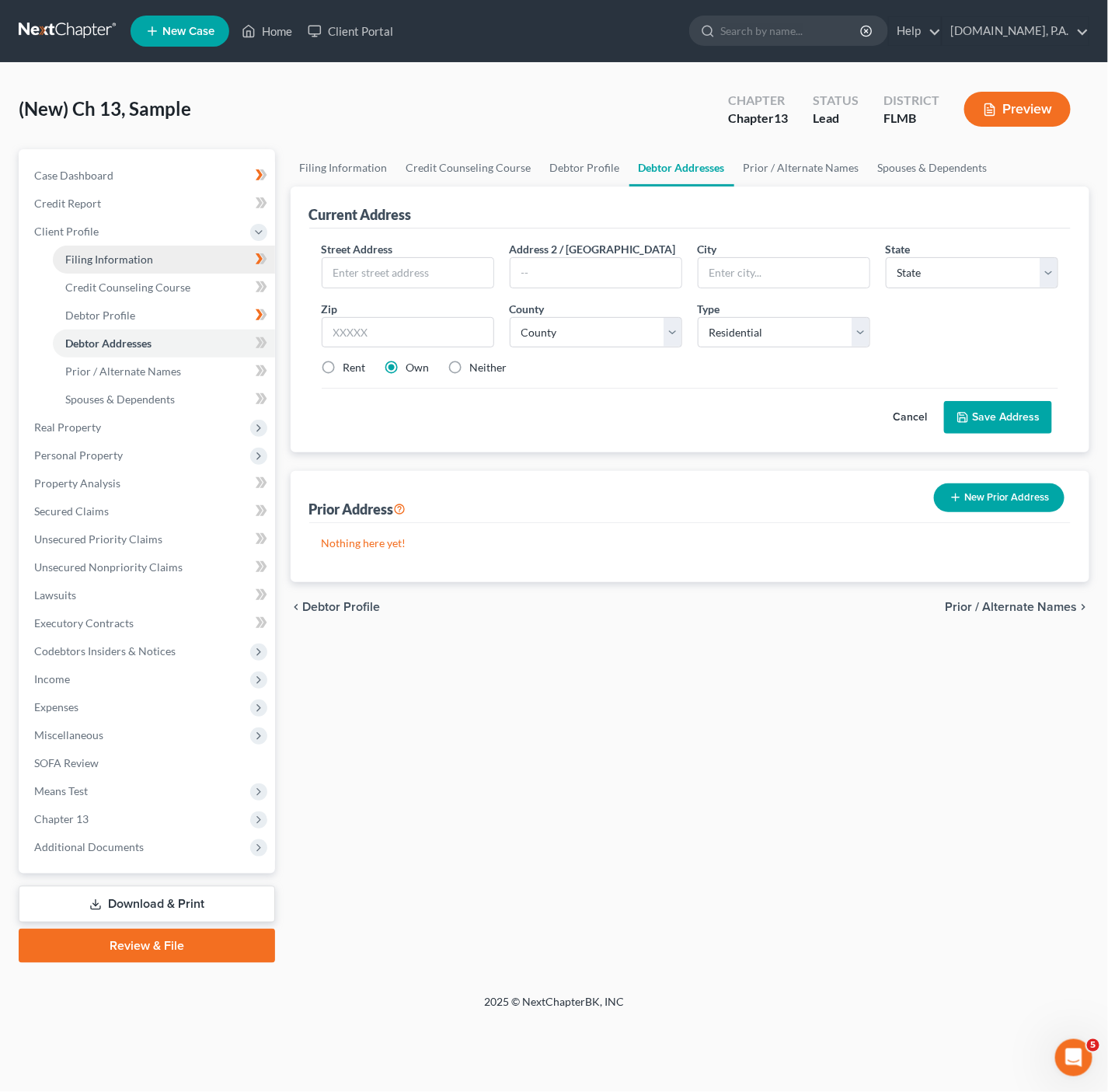
click at [213, 255] on link "Filing Information" at bounding box center [164, 259] width 222 height 28
select select "1"
select select "0"
select select "3"
select select "15"
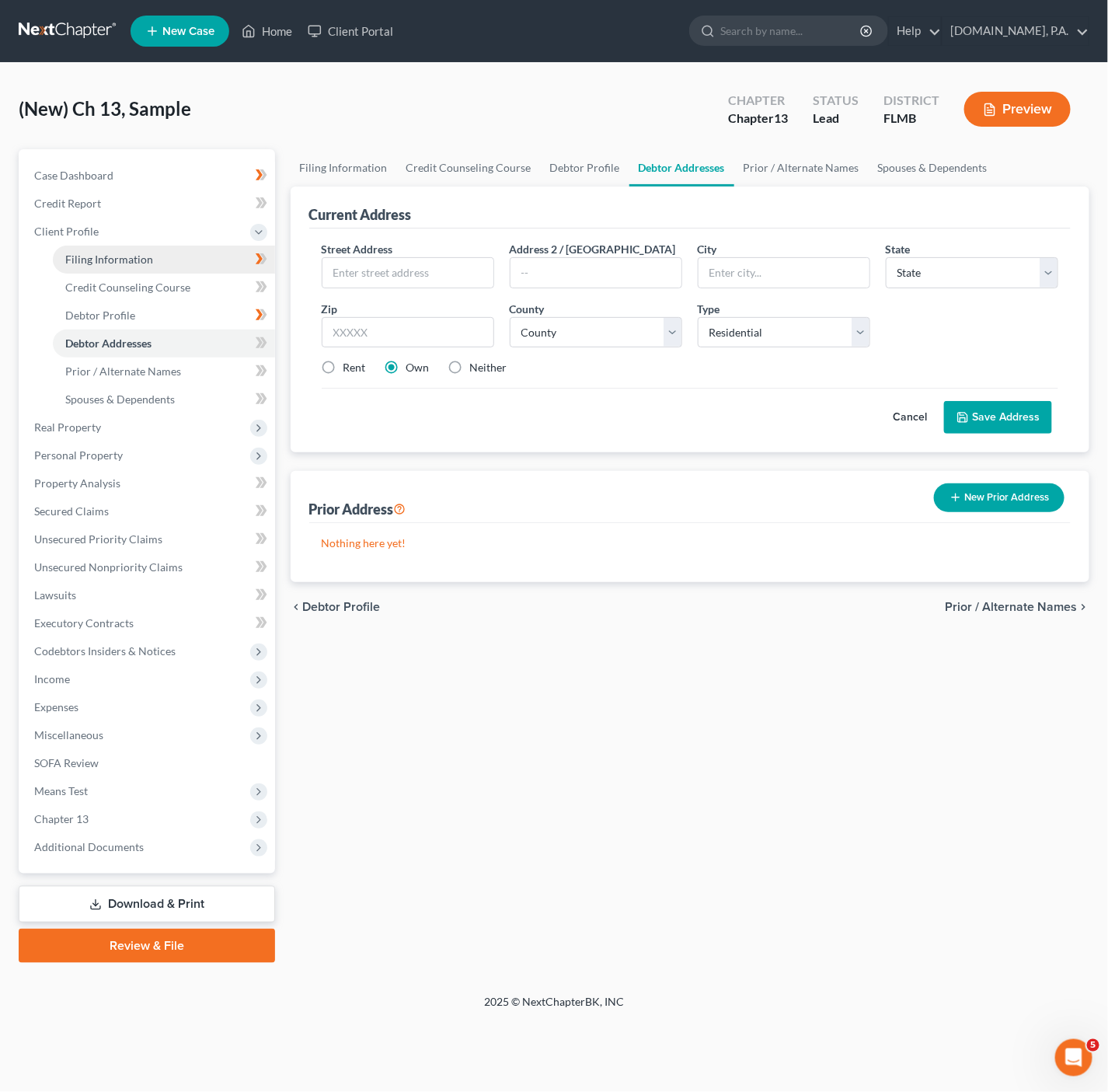
select select "0"
select select "9"
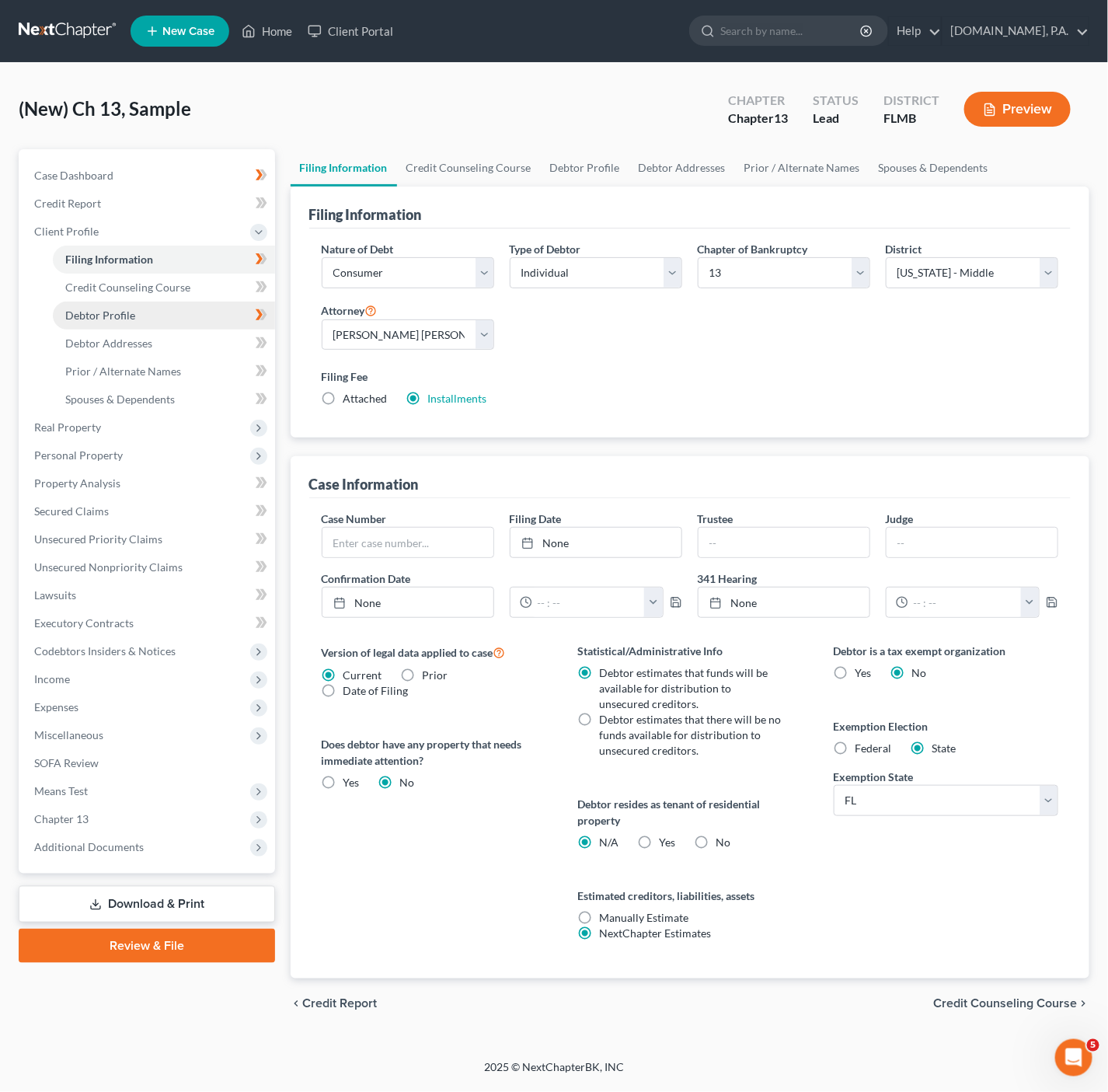
click at [198, 318] on link "Debtor Profile" at bounding box center [164, 315] width 222 height 28
select select "1"
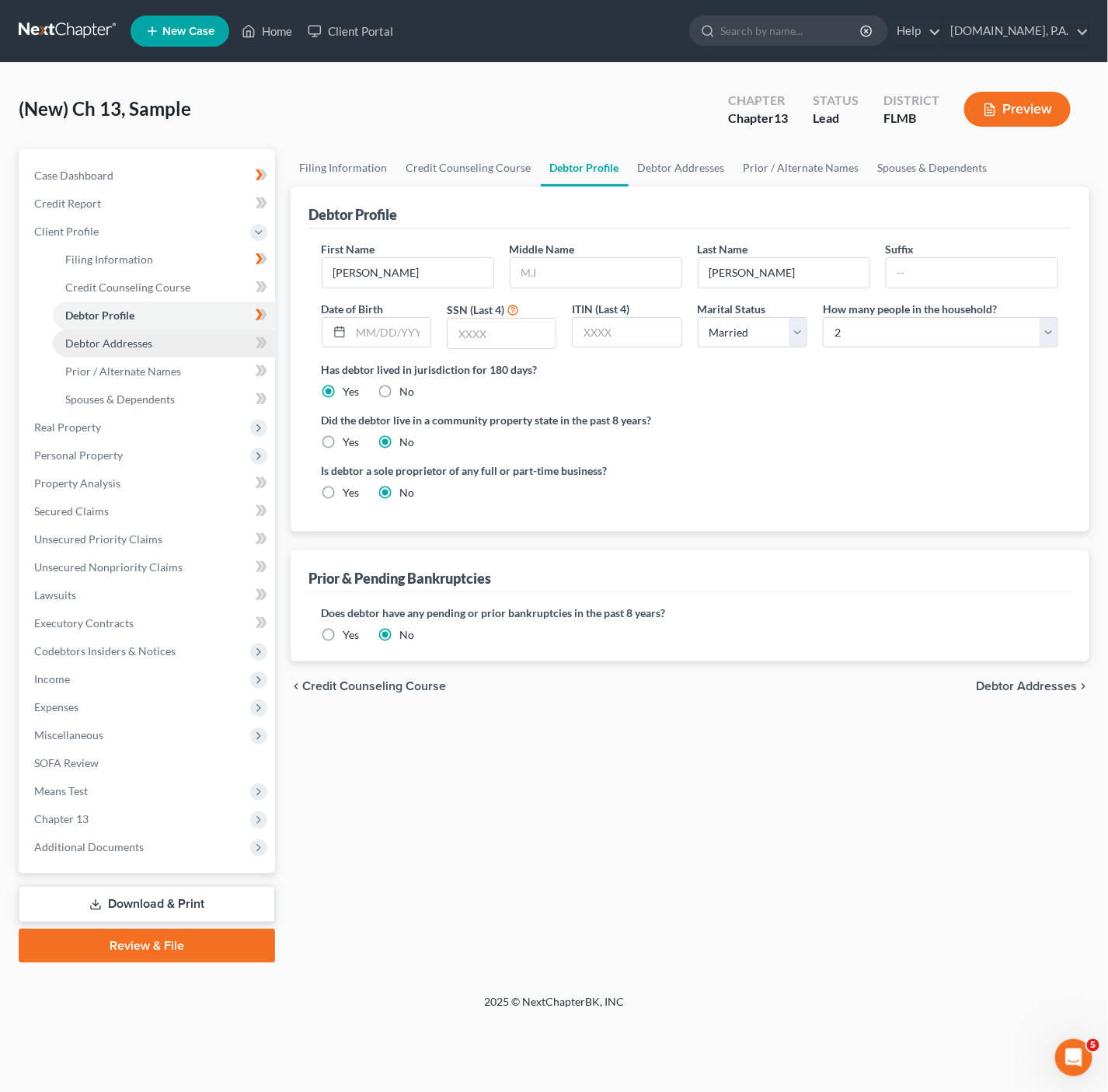
click at [189, 350] on link "Debtor Addresses" at bounding box center [164, 343] width 222 height 28
select select "0"
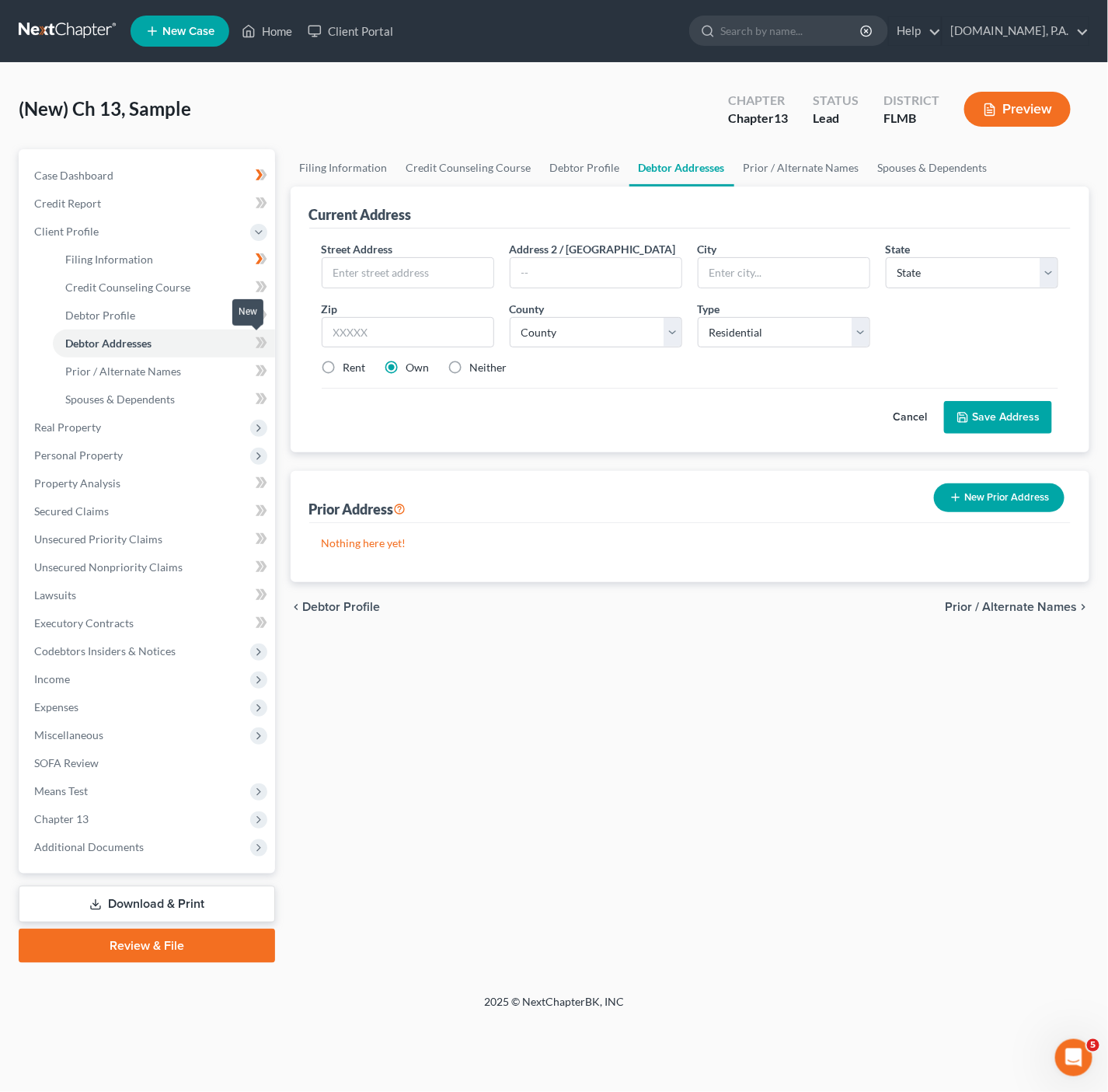
click at [259, 345] on icon at bounding box center [259, 343] width 7 height 11
click at [394, 254] on div "Street Address *" at bounding box center [407, 264] width 188 height 47
click at [394, 264] on input "text" at bounding box center [408, 273] width 171 height 30
paste input "[STREET_ADDRESS]"
type input "[STREET_ADDRESS]"
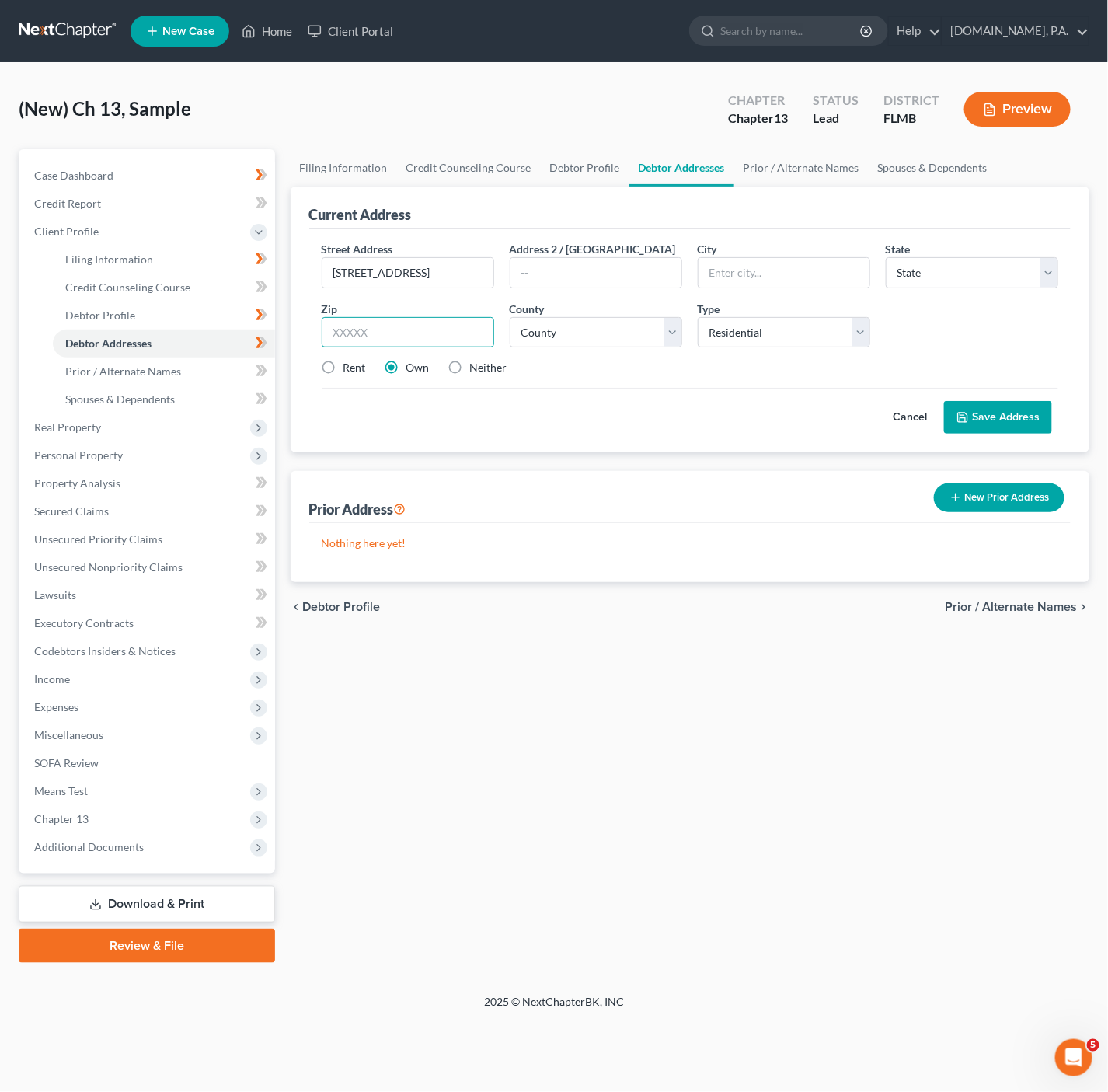
click at [381, 336] on input "text" at bounding box center [408, 332] width 173 height 31
type input "32708"
click at [944, 401] on button "Save Address" at bounding box center [998, 417] width 108 height 33
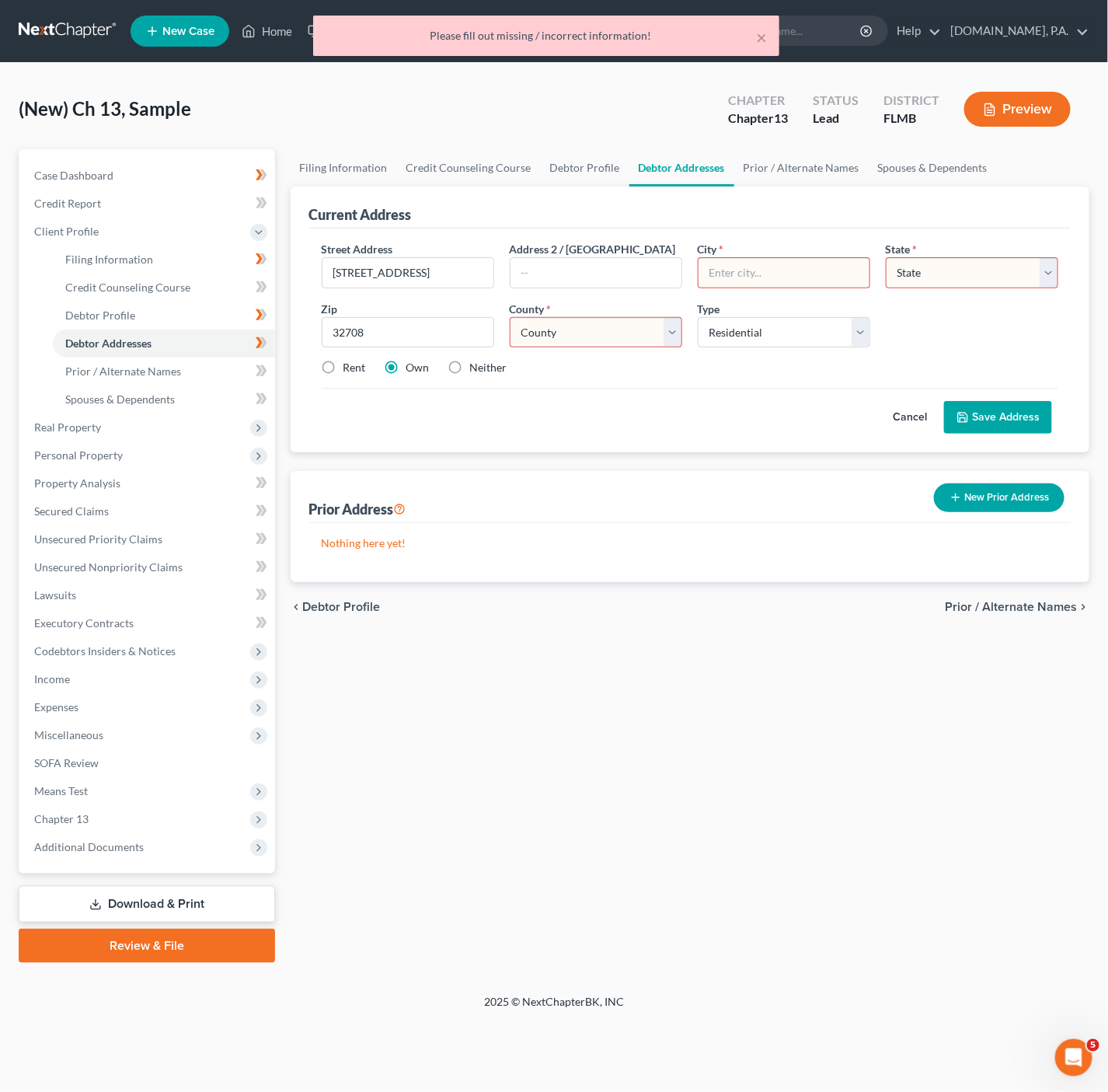
type input "[GEOGRAPHIC_DATA]"
select select "9"
click at [833, 434] on div "Cancel Save Address" at bounding box center [690, 410] width 738 height 46
click at [676, 347] on select "County" at bounding box center [596, 332] width 173 height 31
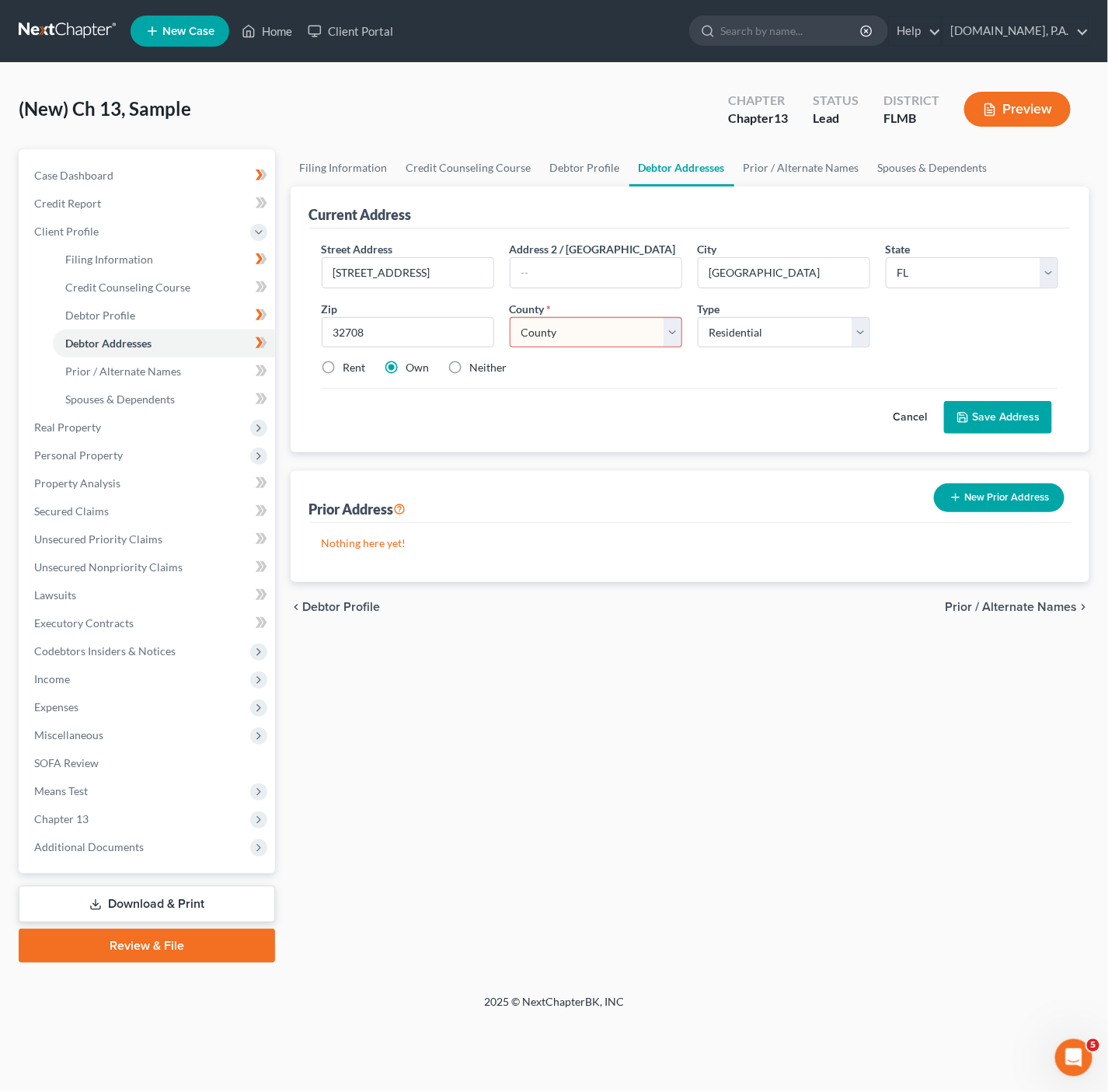
select select "56"
click at [510, 318] on select "County [GEOGRAPHIC_DATA] [GEOGRAPHIC_DATA] [GEOGRAPHIC_DATA] [GEOGRAPHIC_DATA] …" at bounding box center [596, 332] width 173 height 31
drag, startPoint x: 1010, startPoint y: 410, endPoint x: 902, endPoint y: 359, distance: 119.4
click at [903, 359] on form "Street Address * [STREET_ADDRESS] Address 2 / [GEOGRAPHIC_DATA] * [GEOGRAPHIC_D…" at bounding box center [690, 337] width 738 height 193
click at [998, 411] on button "Save Address" at bounding box center [998, 417] width 108 height 33
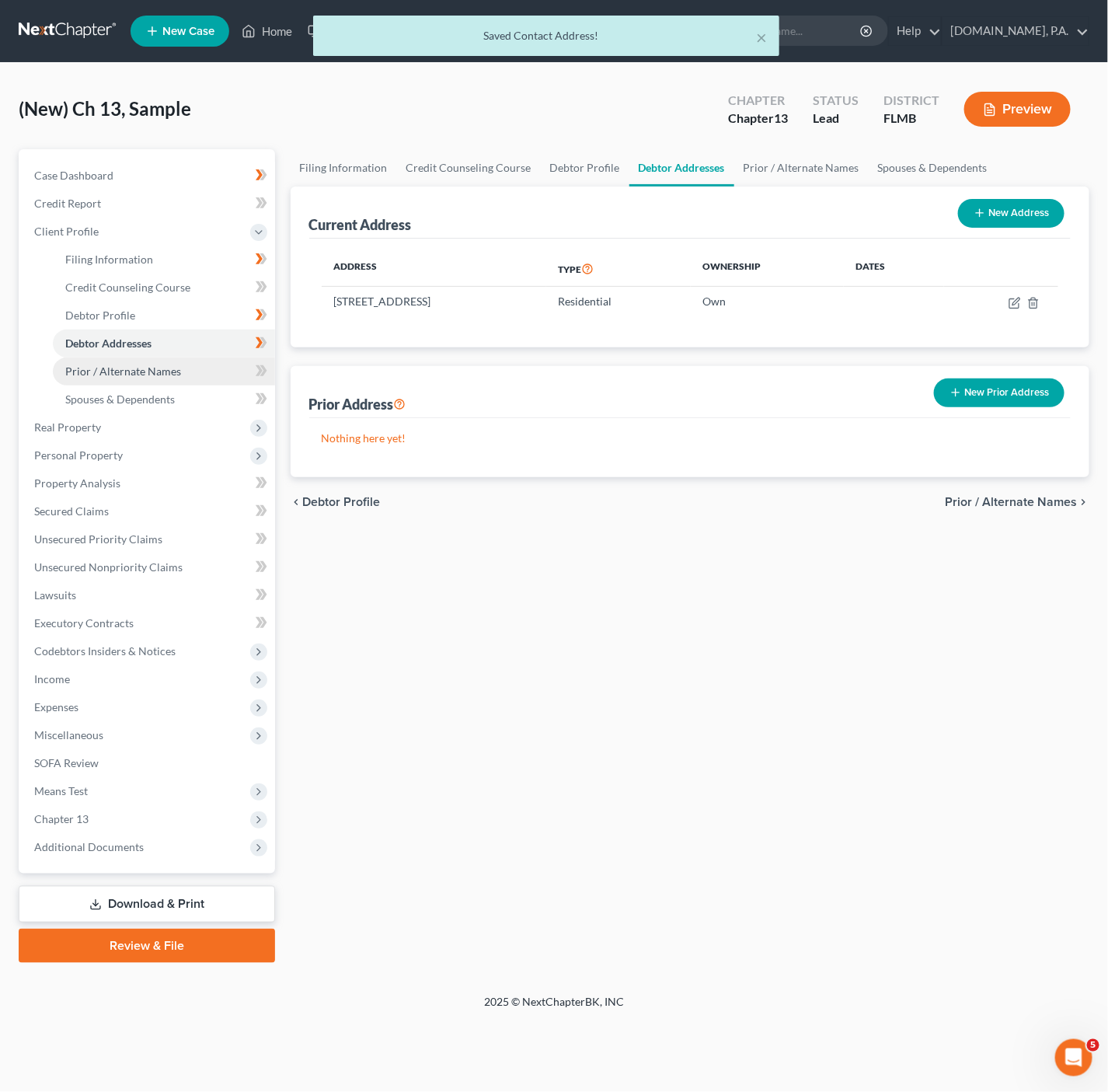
click at [171, 378] on link "Prior / Alternate Names" at bounding box center [164, 371] width 222 height 28
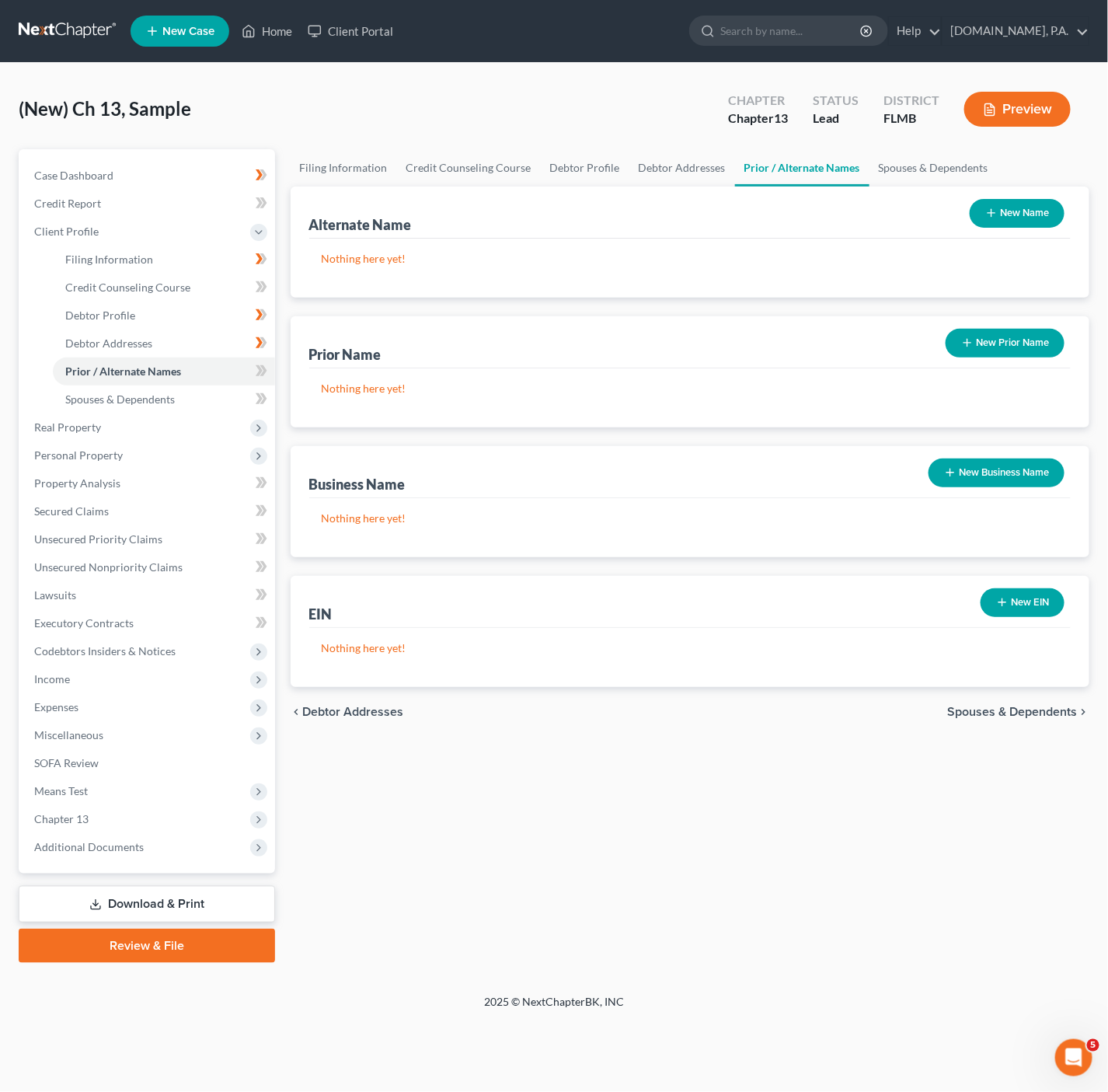
click at [846, 760] on div "Filing Information Credit Counseling Course Debtor Profile Debtor Addresses Pri…" at bounding box center [690, 556] width 815 height 814
click at [210, 180] on link "Case Dashboard" at bounding box center [148, 175] width 254 height 28
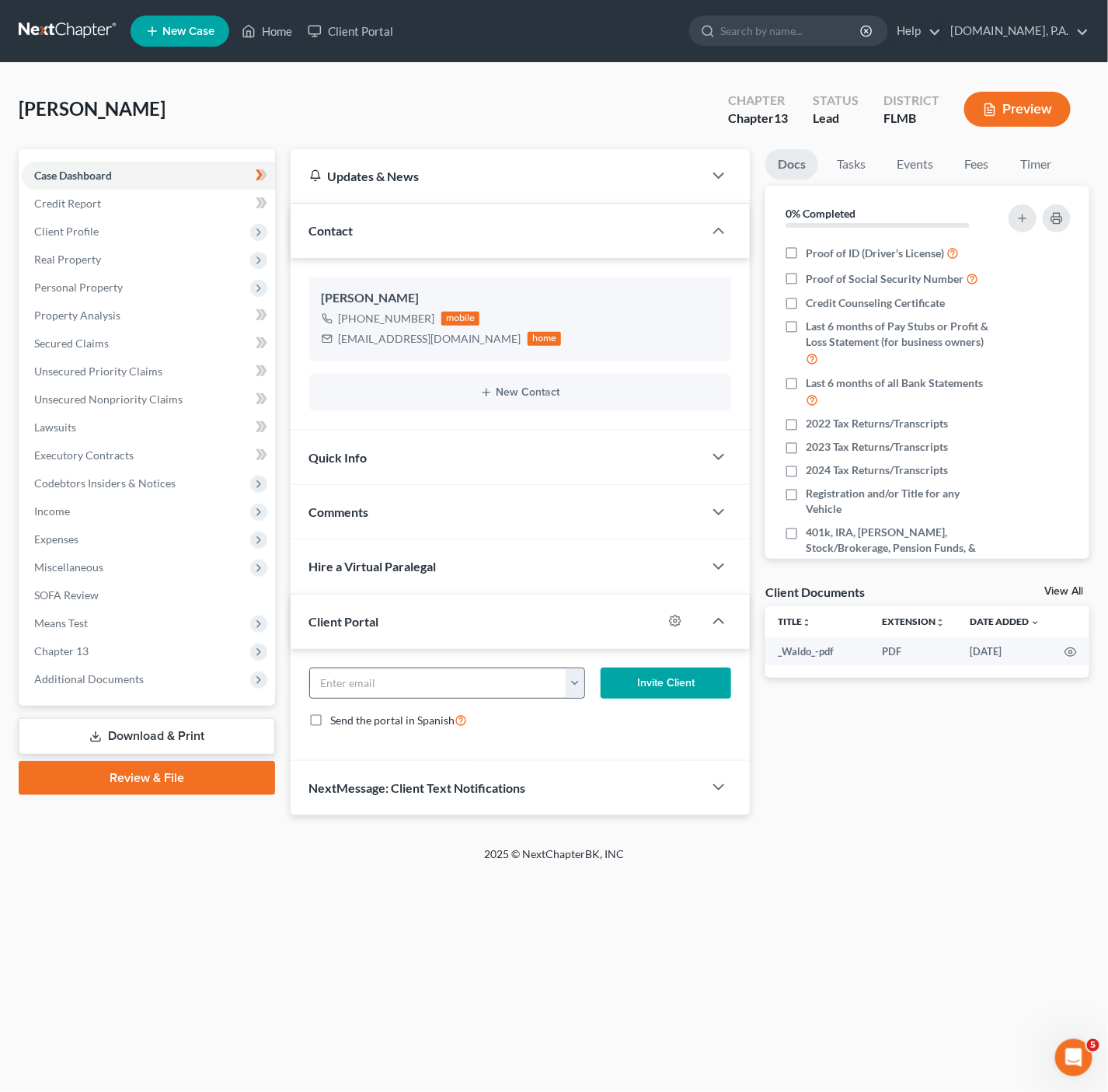
click at [571, 671] on button "button" at bounding box center [574, 682] width 18 height 30
click at [607, 719] on link "cporrazz@gmail.com" at bounding box center [671, 717] width 212 height 26
type input "cporrazz@gmail.com"
click at [651, 682] on button "Invite Client" at bounding box center [666, 682] width 130 height 31
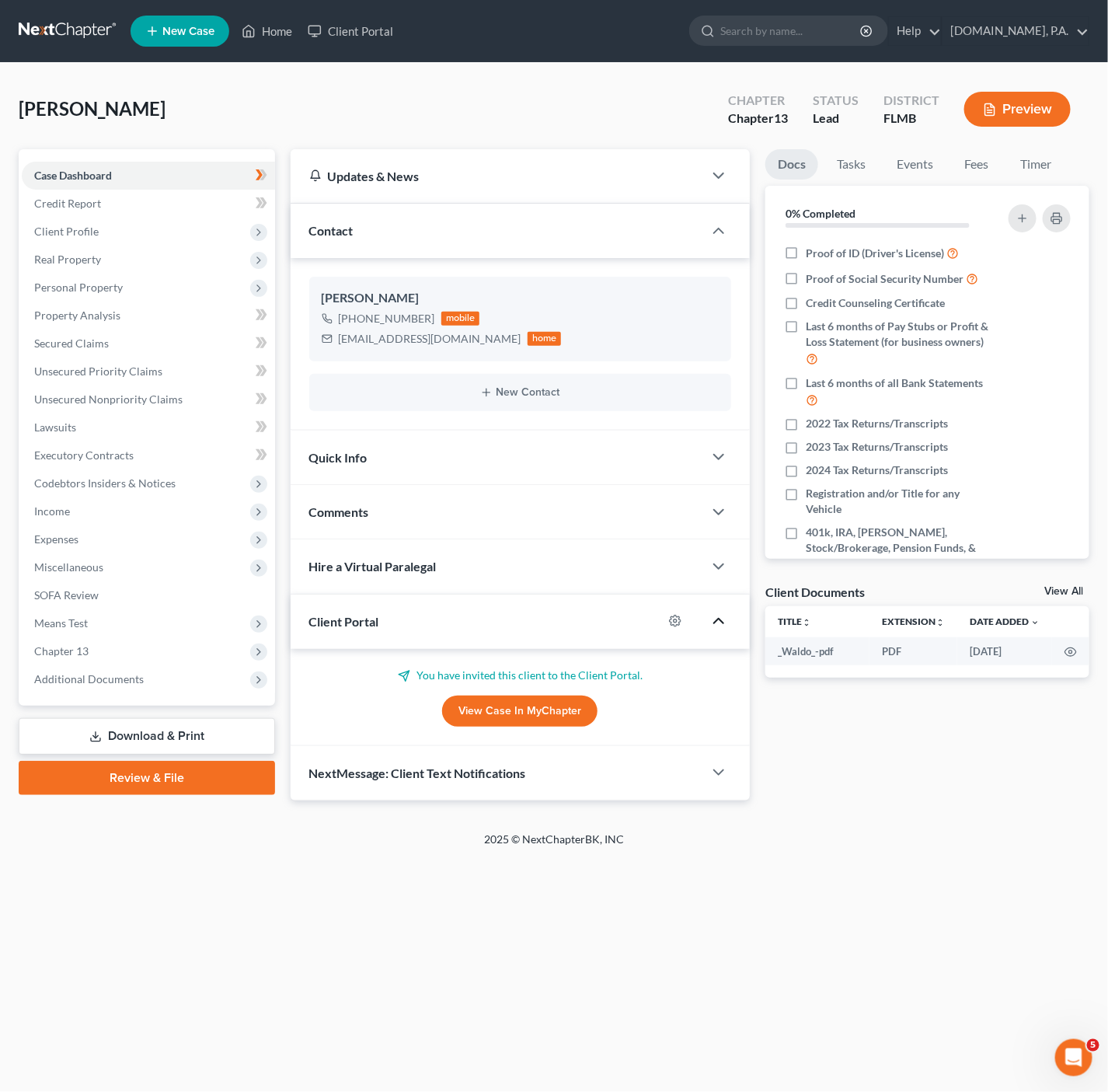
click at [718, 626] on icon "button" at bounding box center [718, 620] width 18 height 18
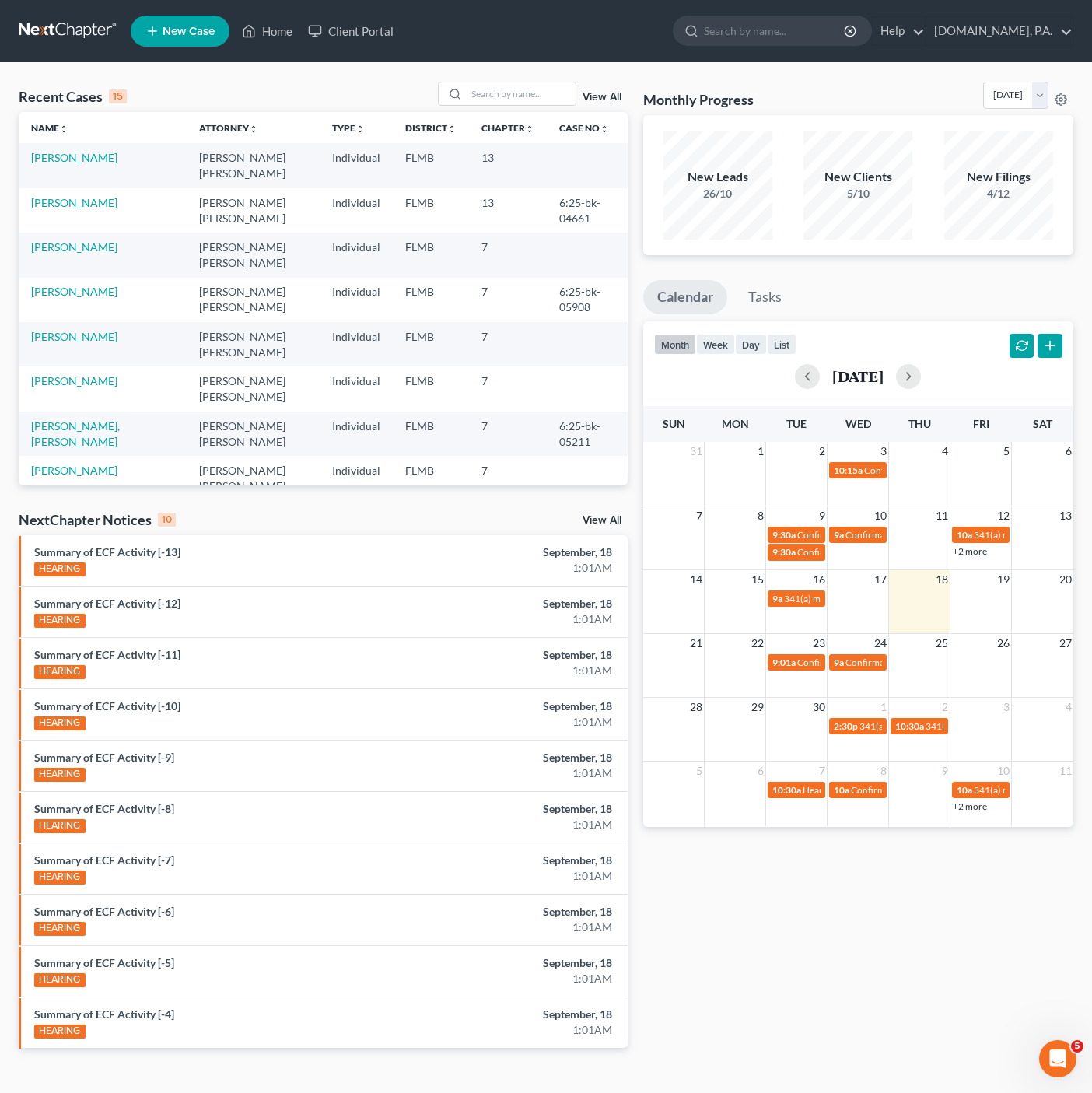
click at [506, 73] on div "Recent Cases 15 View All Name unfold_more expand_more expand_less Attorney unfo…" at bounding box center [546, 577] width 1092 height 1028
click at [480, 110] on div "Recent Cases 15 View All" at bounding box center [323, 97] width 609 height 30
click at [520, 90] on input "search" at bounding box center [521, 94] width 109 height 22
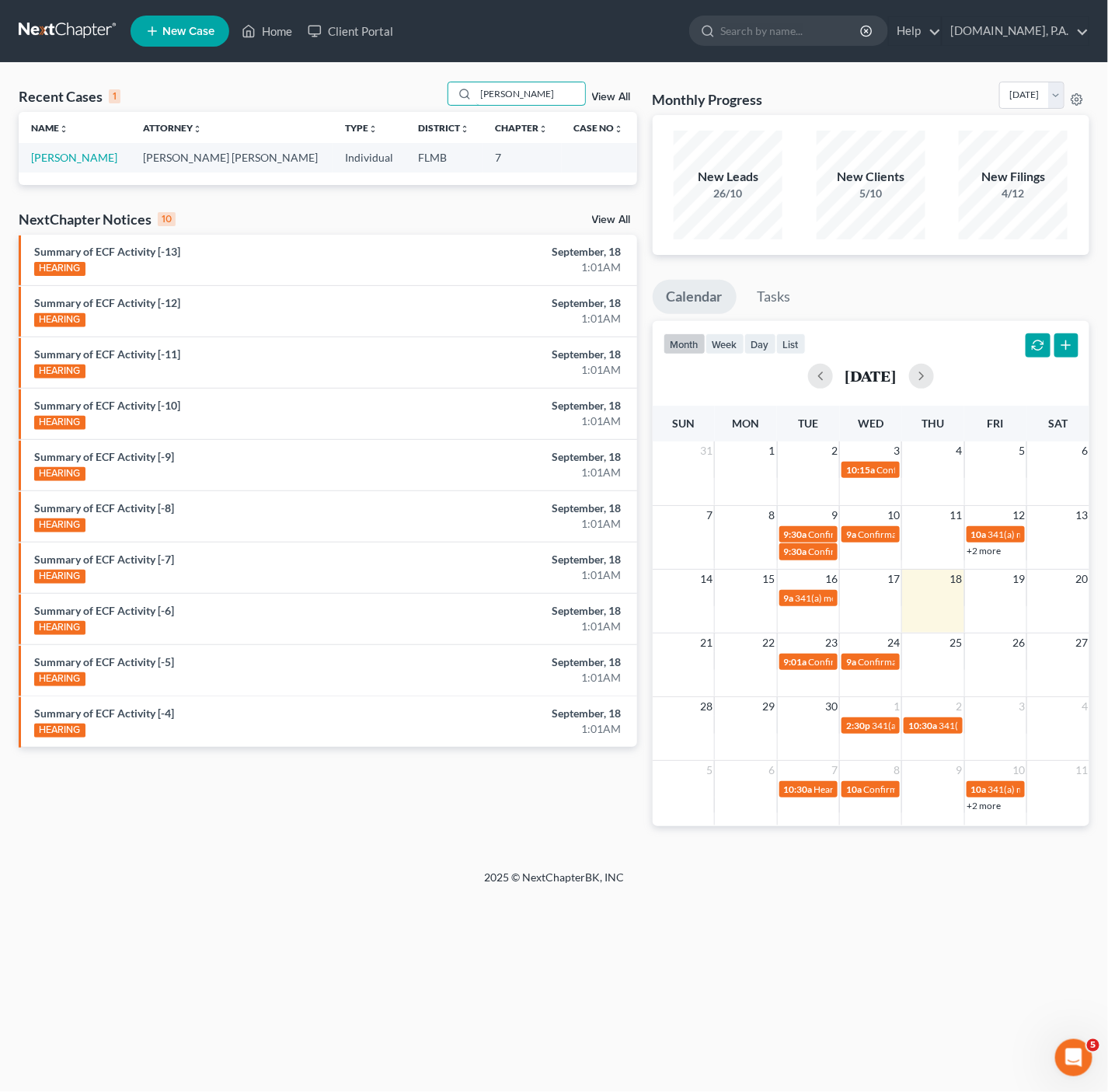
type input "[PERSON_NAME]"
click at [68, 150] on td "[PERSON_NAME]" at bounding box center [74, 158] width 112 height 29
click at [64, 157] on link "[PERSON_NAME]" at bounding box center [74, 157] width 86 height 14
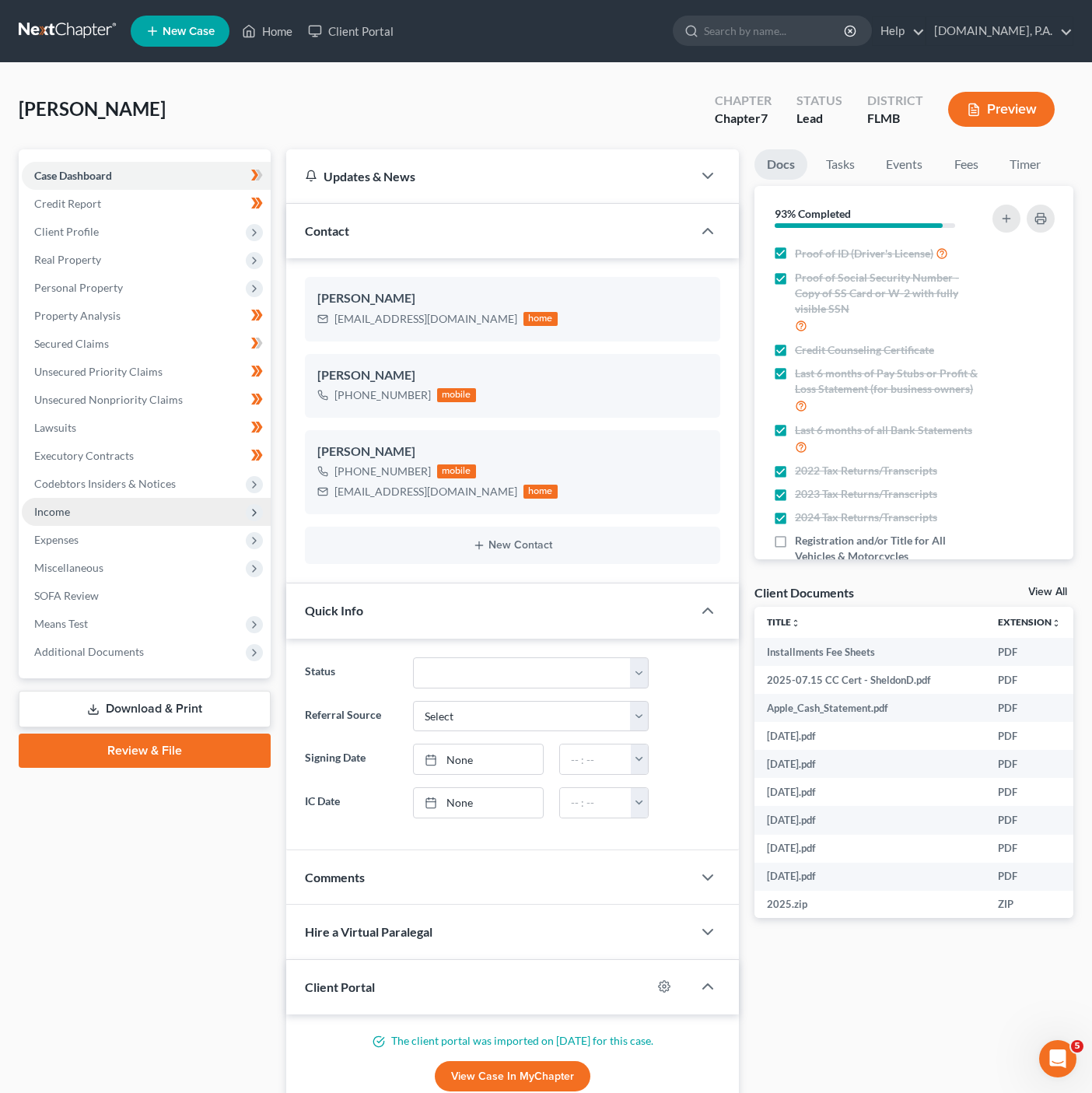
click at [171, 498] on span "Income" at bounding box center [146, 512] width 249 height 28
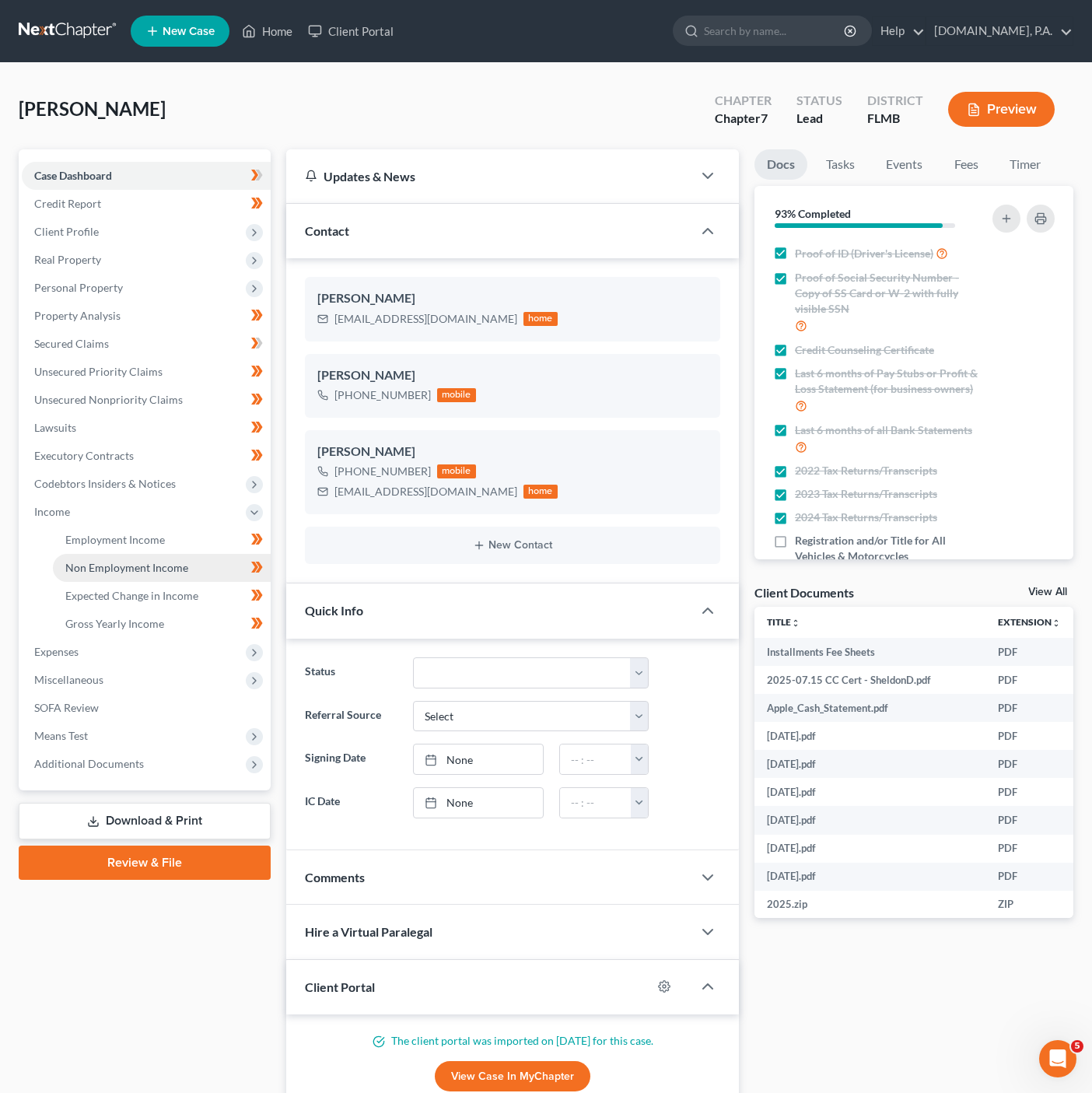
click at [179, 558] on link "Non Employment Income" at bounding box center [162, 568] width 218 height 28
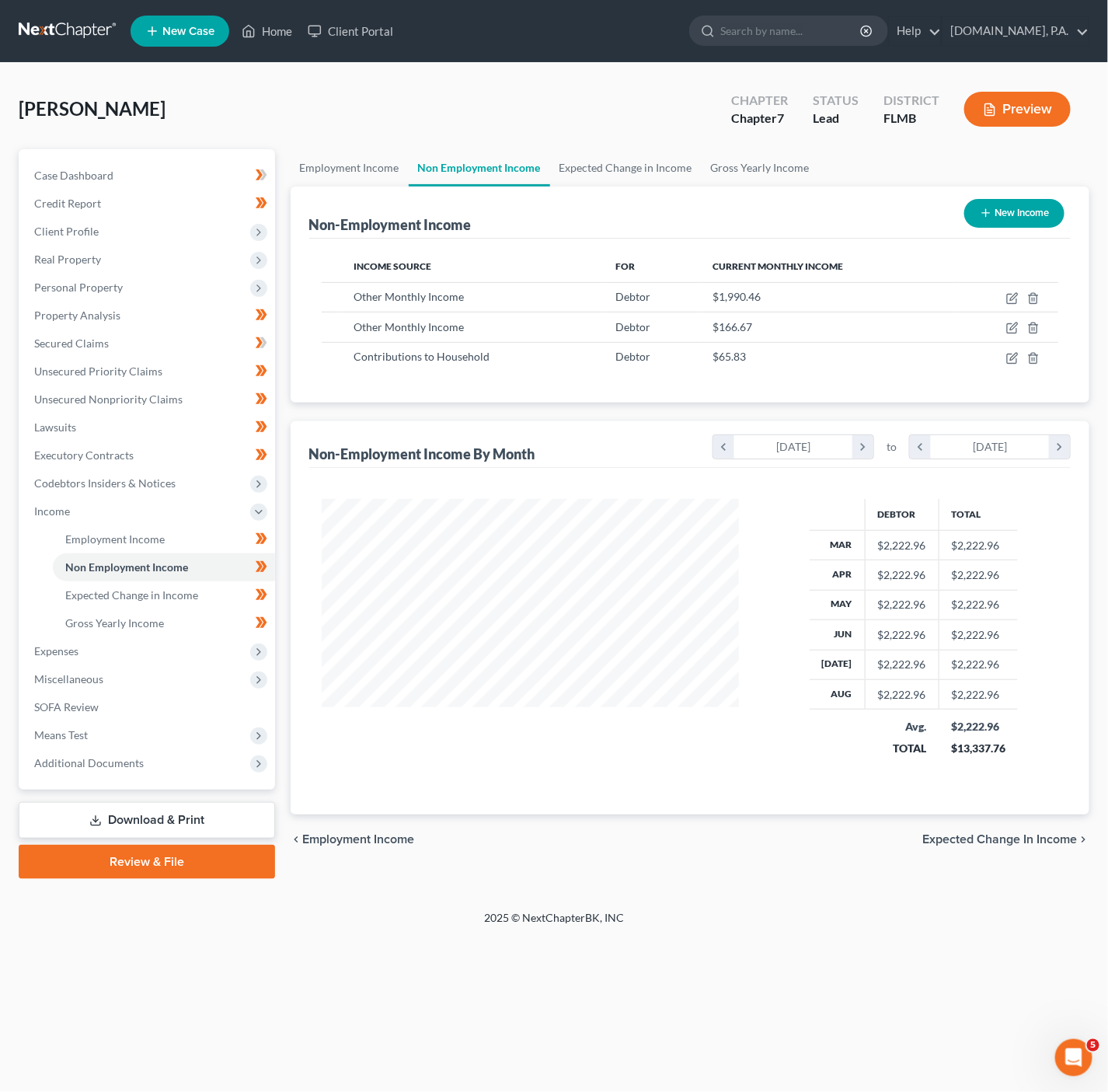
scroll to position [281, 448]
click at [1010, 297] on icon "button" at bounding box center [1013, 298] width 13 height 13
select select "13"
select select "0"
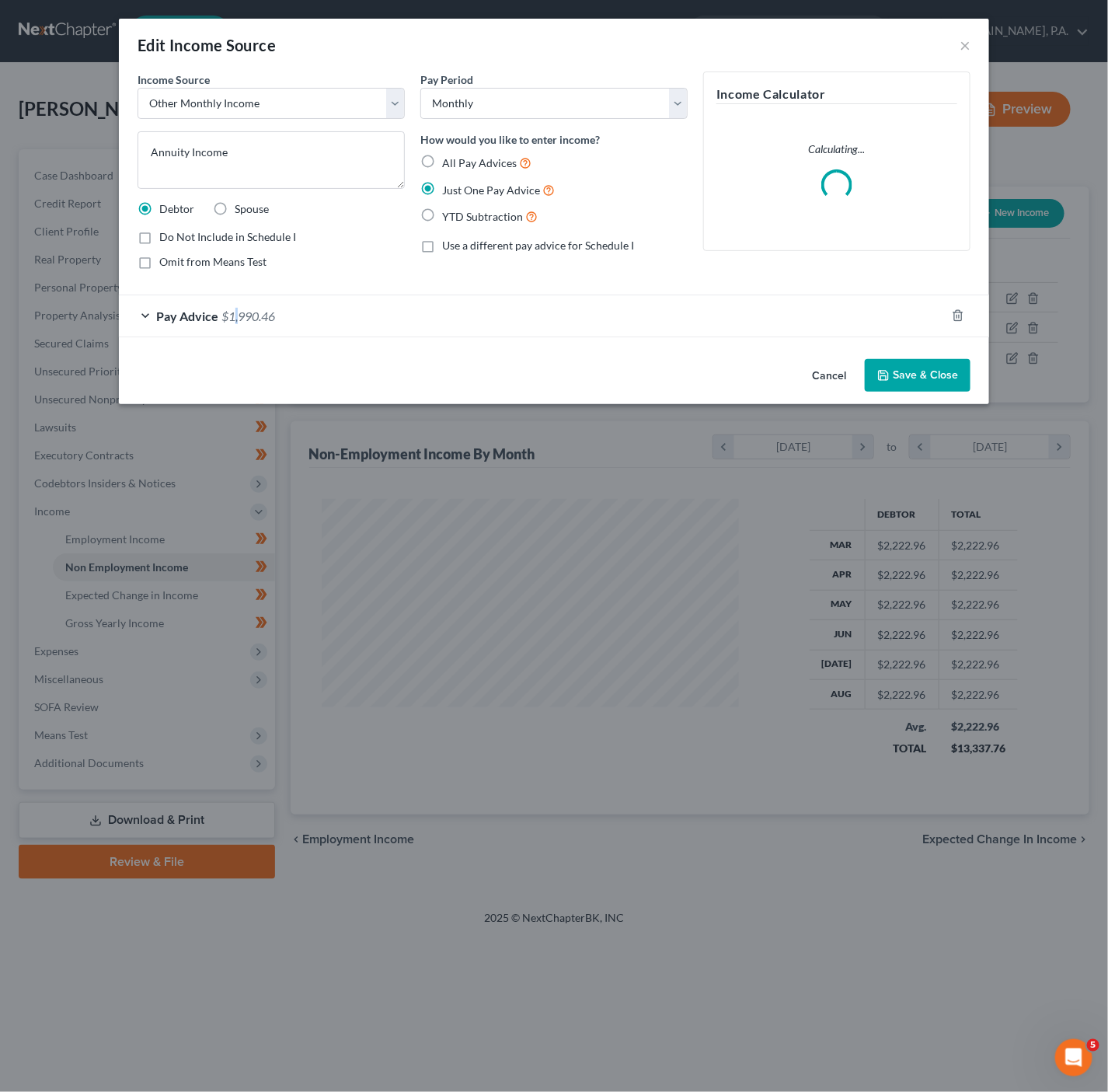
click at [236, 322] on span "$1,990.46" at bounding box center [248, 316] width 54 height 14
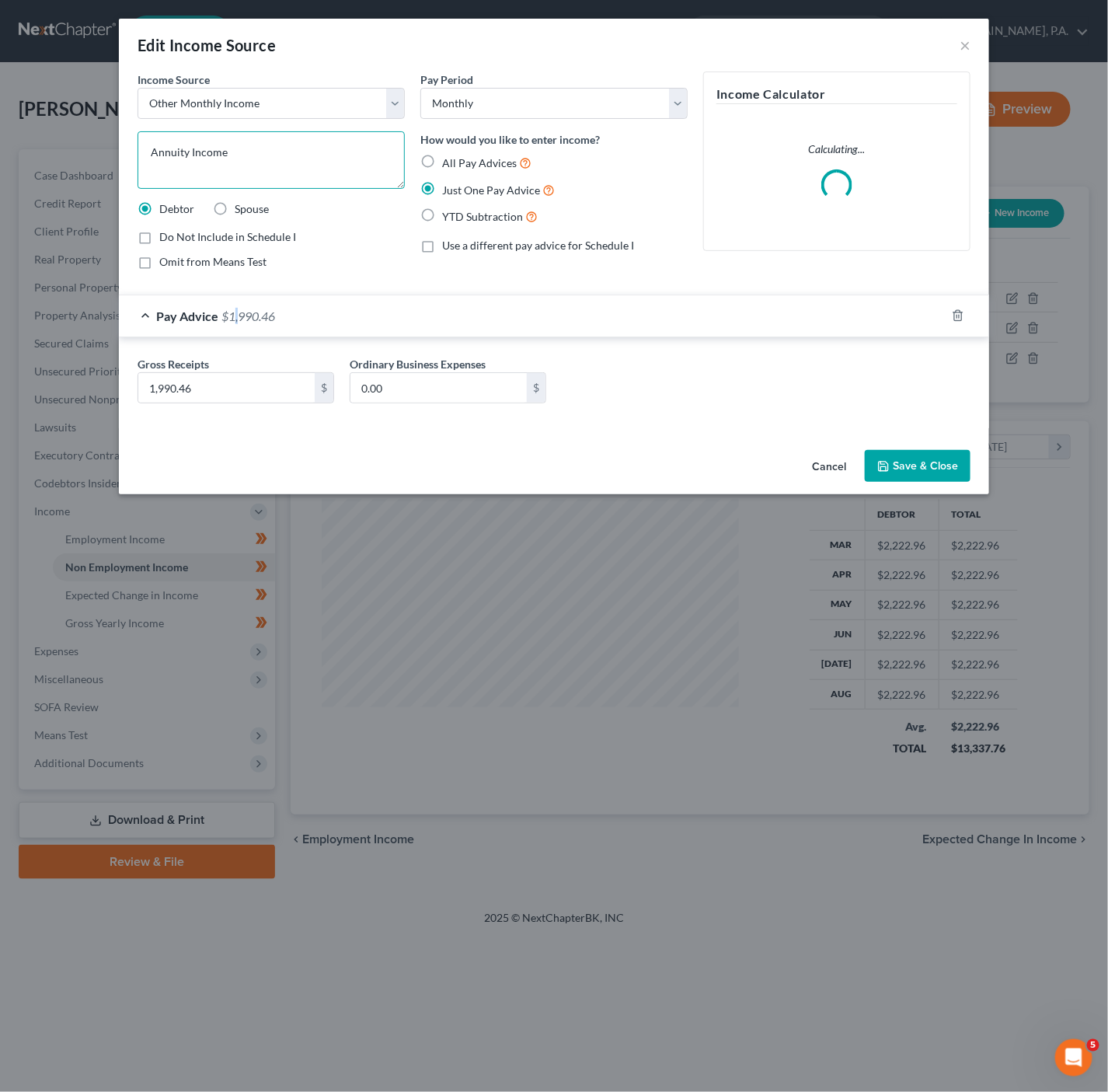
click at [236, 143] on textarea "Annuity Income" at bounding box center [271, 160] width 267 height 58
click at [268, 110] on select "Select Unemployment Disability (from employer) Pension Retirement Social Securi…" at bounding box center [271, 103] width 267 height 31
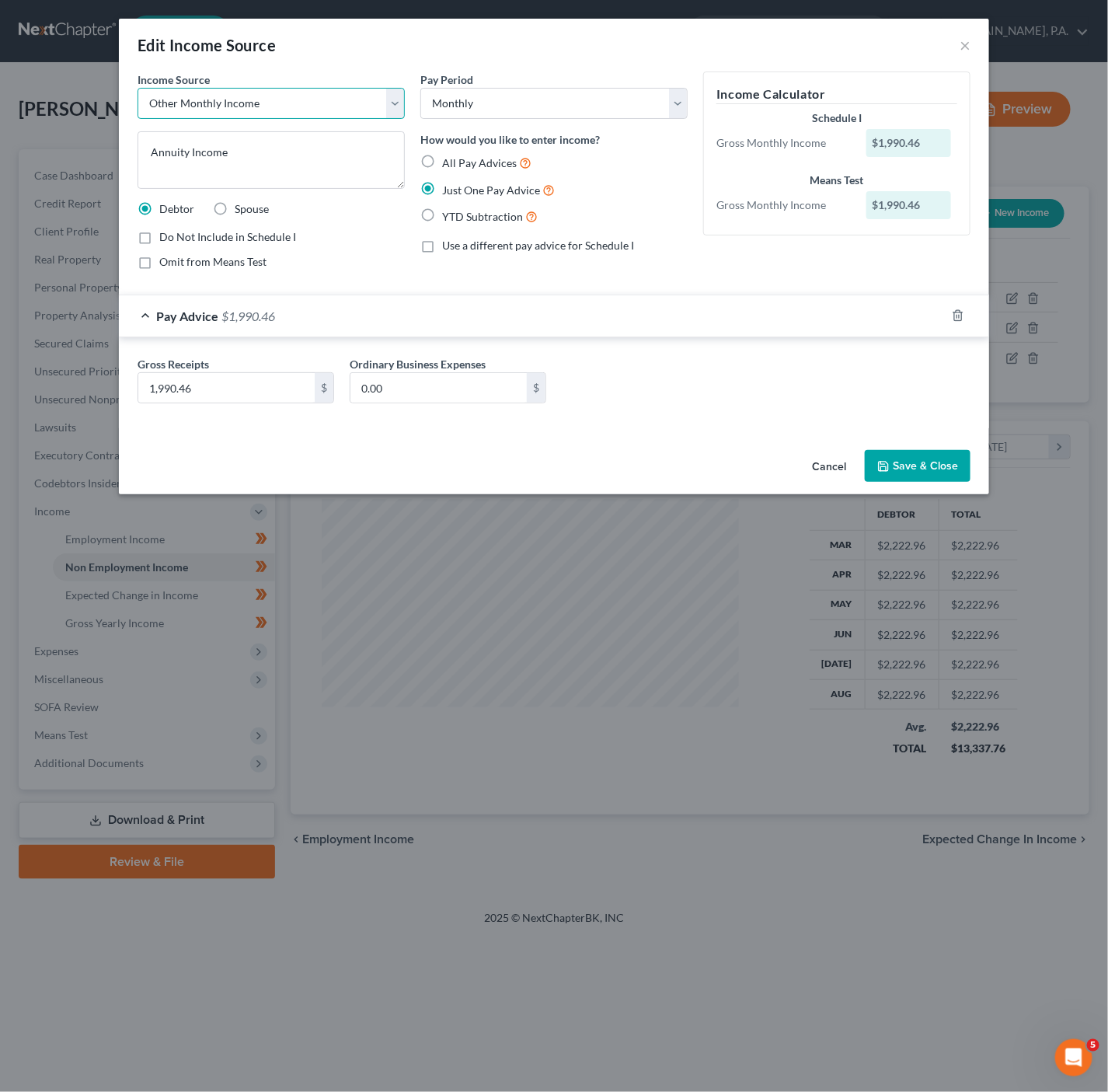
click at [289, 95] on select "Select Unemployment Disability (from employer) Pension Retirement Social Securi…" at bounding box center [271, 103] width 267 height 31
click at [234, 152] on textarea "Annuity Income" at bounding box center [271, 160] width 267 height 58
click at [343, 278] on div "Income Source * Select Unemployment Disability (from employer) Pension Retireme…" at bounding box center [271, 176] width 283 height 210
click at [270, 103] on select "Select Unemployment Disability (from employer) Pension Retirement Social Securi…" at bounding box center [271, 103] width 267 height 31
click at [893, 466] on button "Save & Close" at bounding box center [918, 466] width 106 height 33
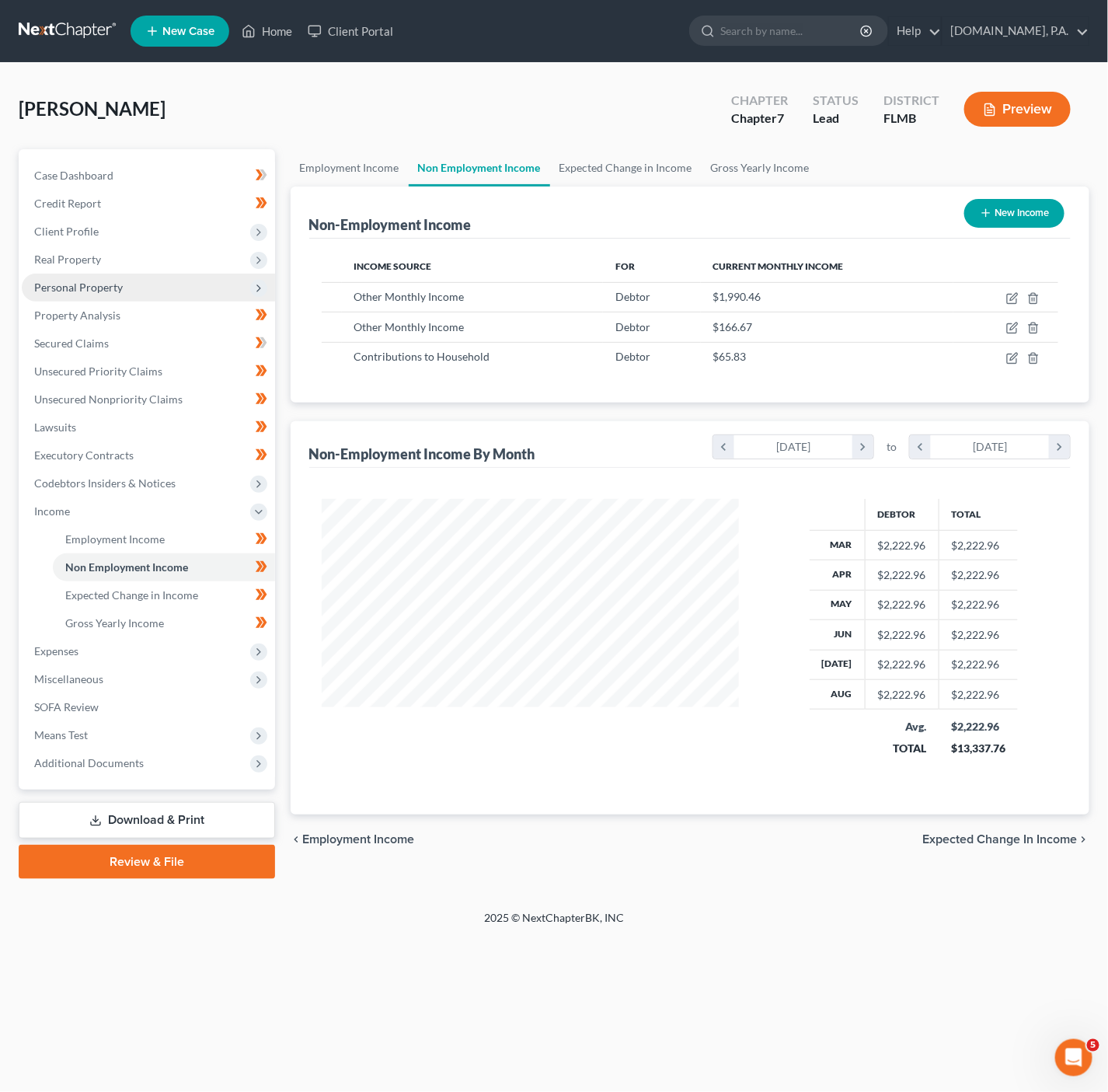
click at [112, 292] on span "Personal Property" at bounding box center [78, 287] width 89 height 14
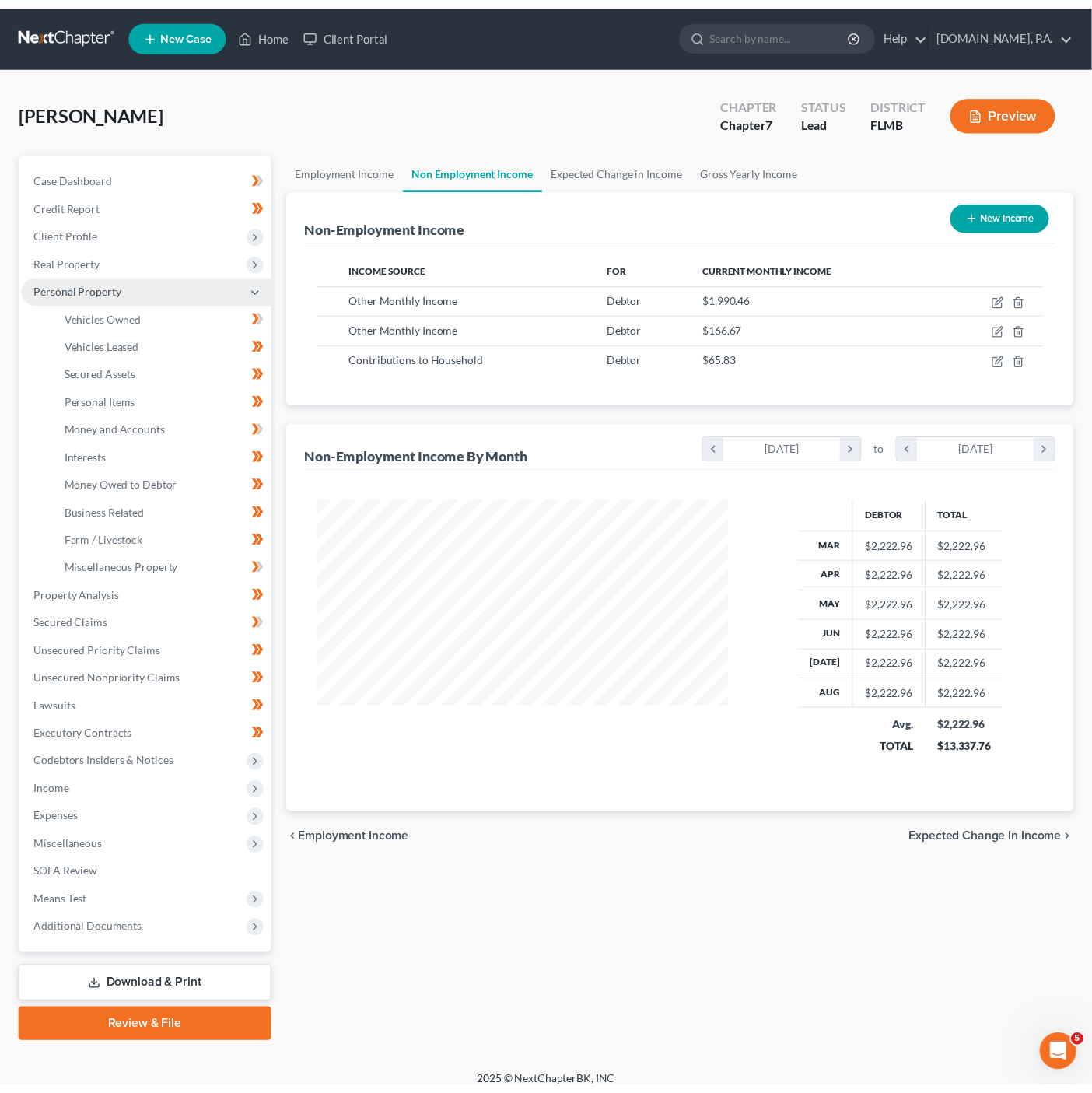
scroll to position [777556, 777254]
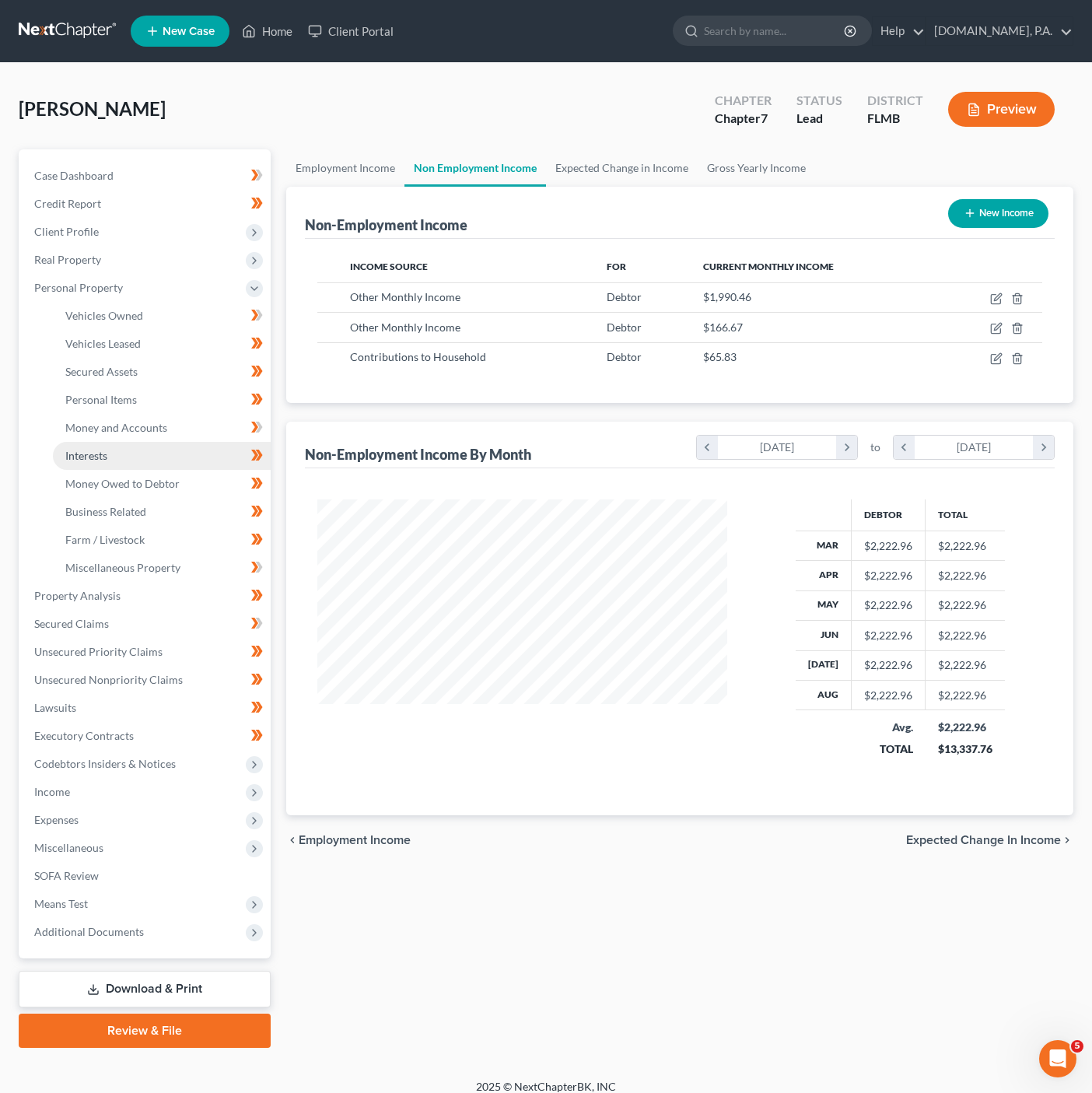
click at [110, 456] on link "Interests" at bounding box center [162, 456] width 218 height 28
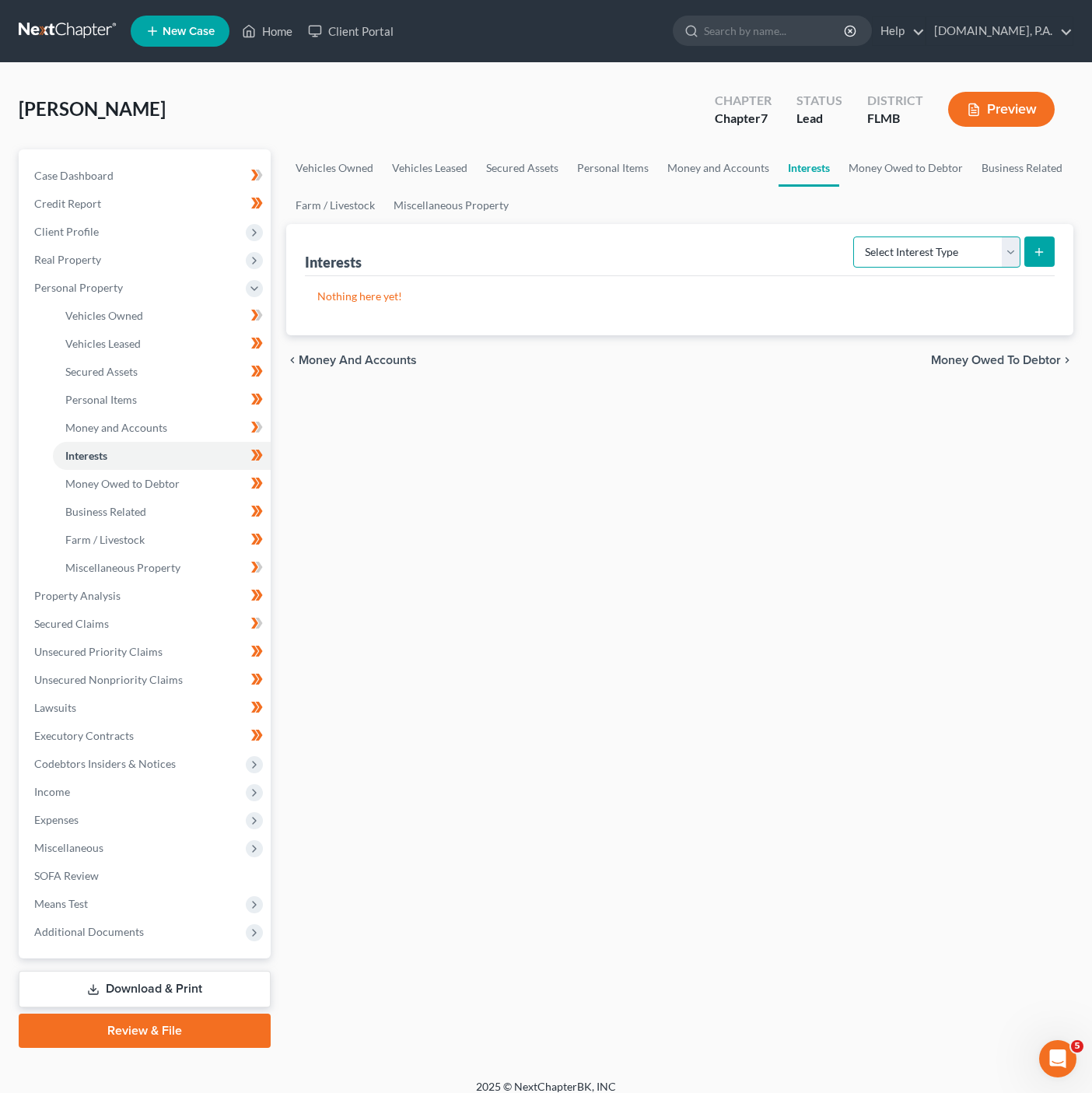
click at [913, 257] on select "Select Interest Type 401K Annuity Bond Education IRA Government Bond Government…" at bounding box center [937, 251] width 167 height 31
select select "annuity"
click at [854, 236] on select "Select Interest Type 401K Annuity Bond Education IRA Government Bond Government…" at bounding box center [937, 251] width 167 height 31
click at [1033, 251] on icon "submit" at bounding box center [1039, 252] width 13 height 13
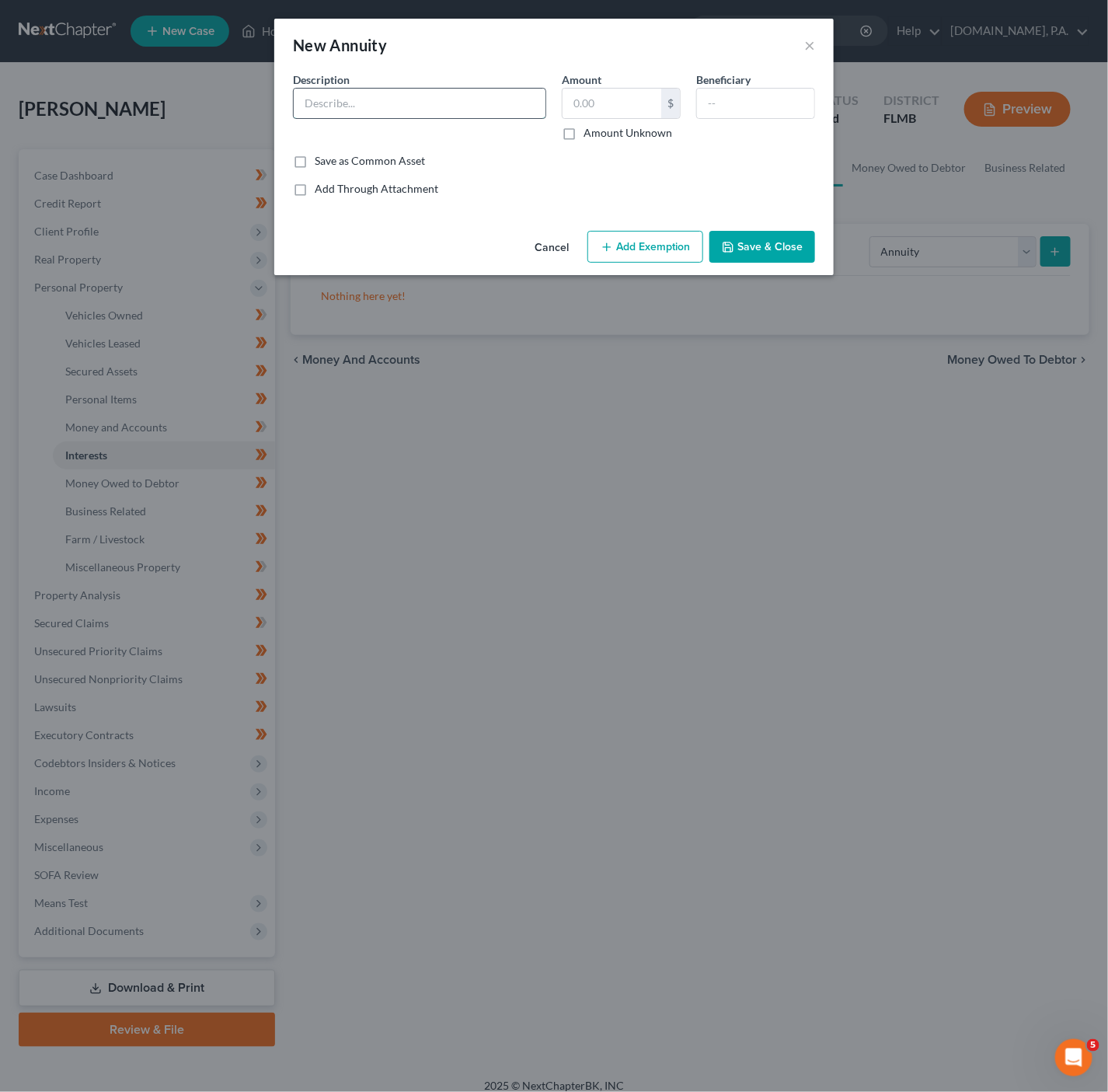
click at [460, 100] on input "text" at bounding box center [419, 103] width 252 height 30
click at [390, 106] on input "text" at bounding box center [419, 103] width 252 height 30
click at [615, 113] on input "text" at bounding box center [611, 103] width 98 height 30
paste input "7,852.76"
type input "7,852.76"
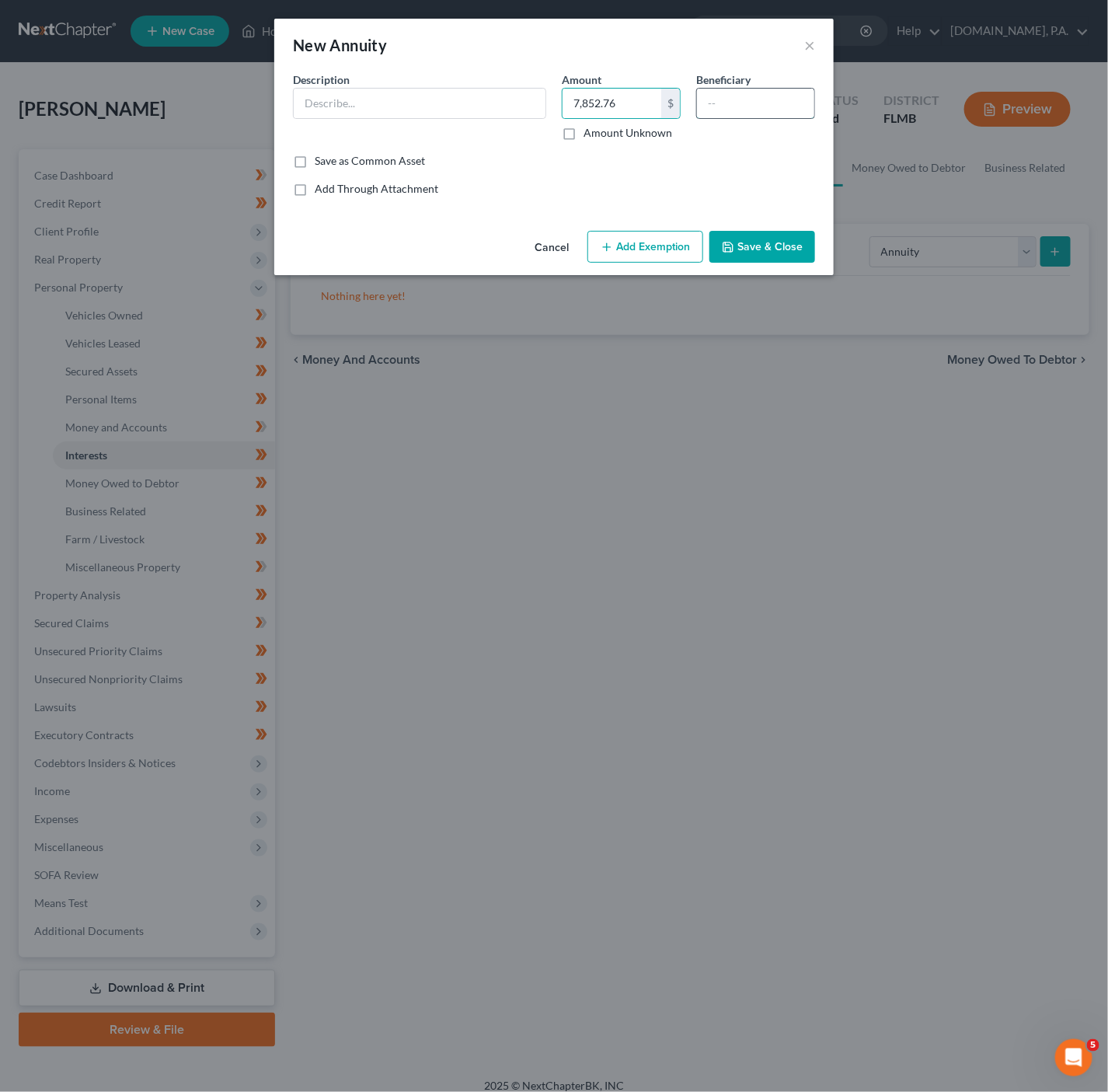
click at [770, 103] on input "text" at bounding box center [755, 103] width 118 height 30
type input "Debtor"
click at [526, 112] on input "text" at bounding box center [419, 103] width 252 height 30
type input "t"
type input "The Standard - 2210"
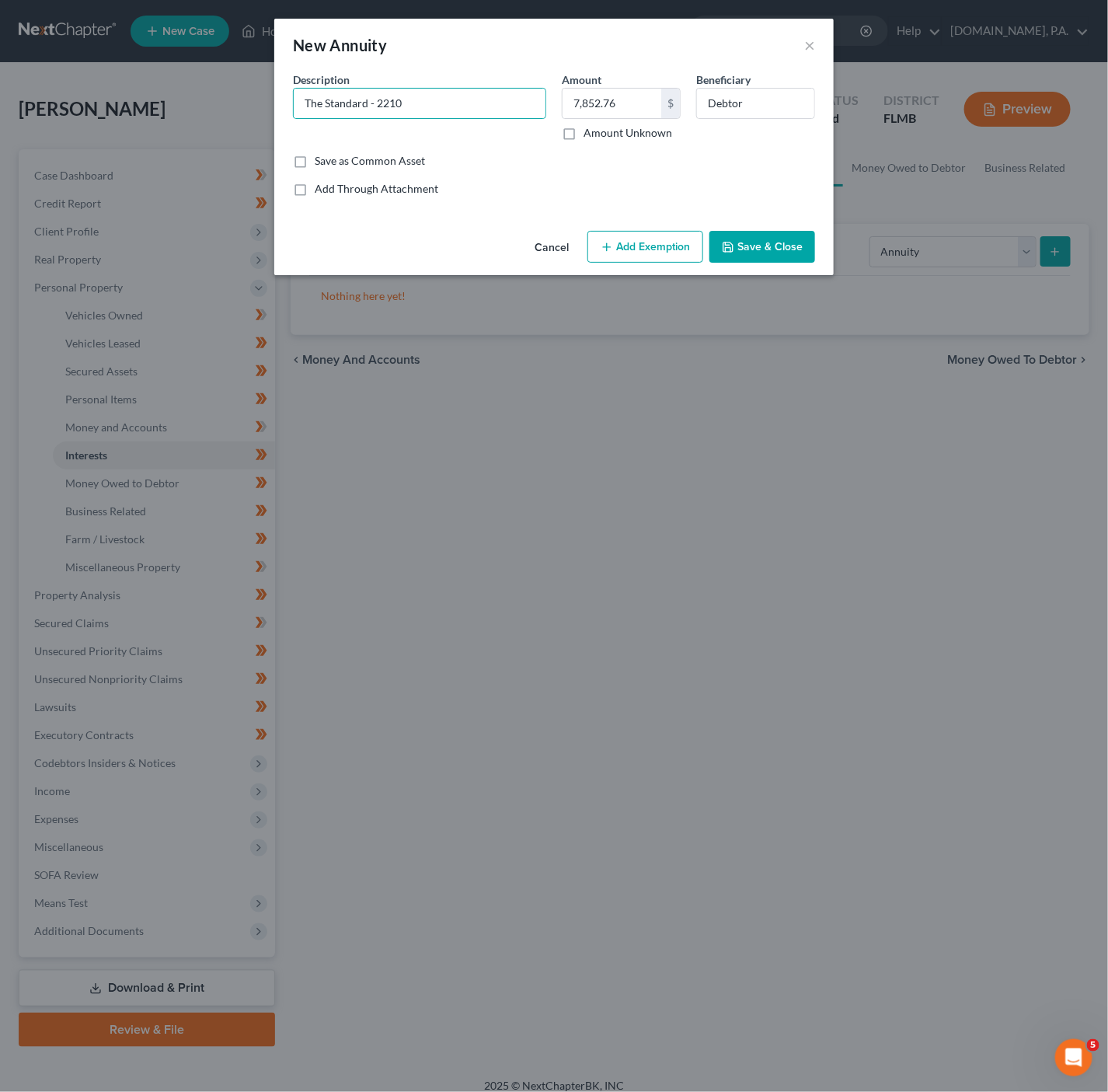
click at [506, 219] on div "An exemption set must first be selected from the Filing Information section. Co…" at bounding box center [554, 147] width 559 height 153
click at [658, 253] on button "Add Exemption" at bounding box center [645, 247] width 116 height 33
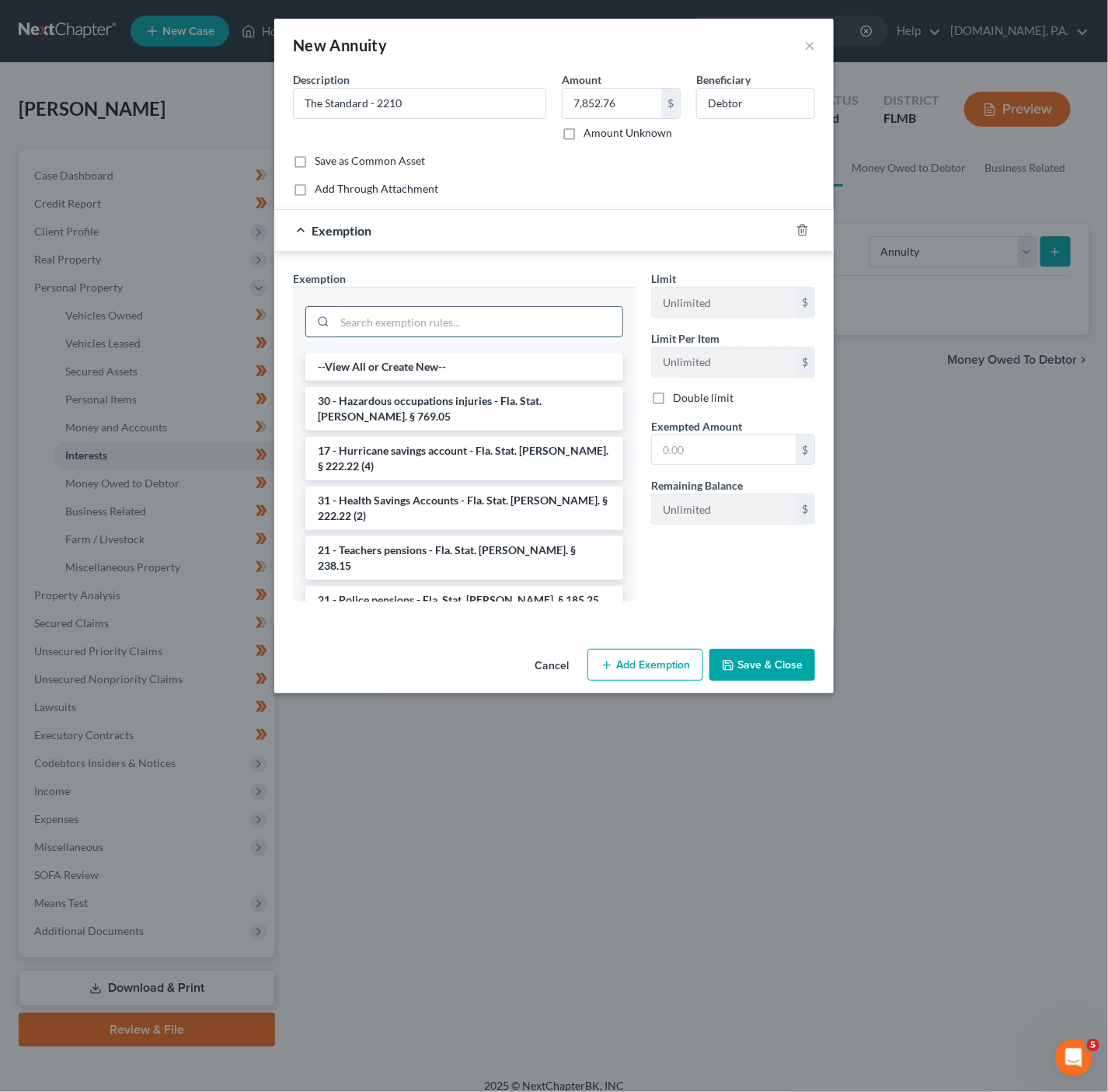
click at [366, 313] on input "search" at bounding box center [478, 322] width 287 height 30
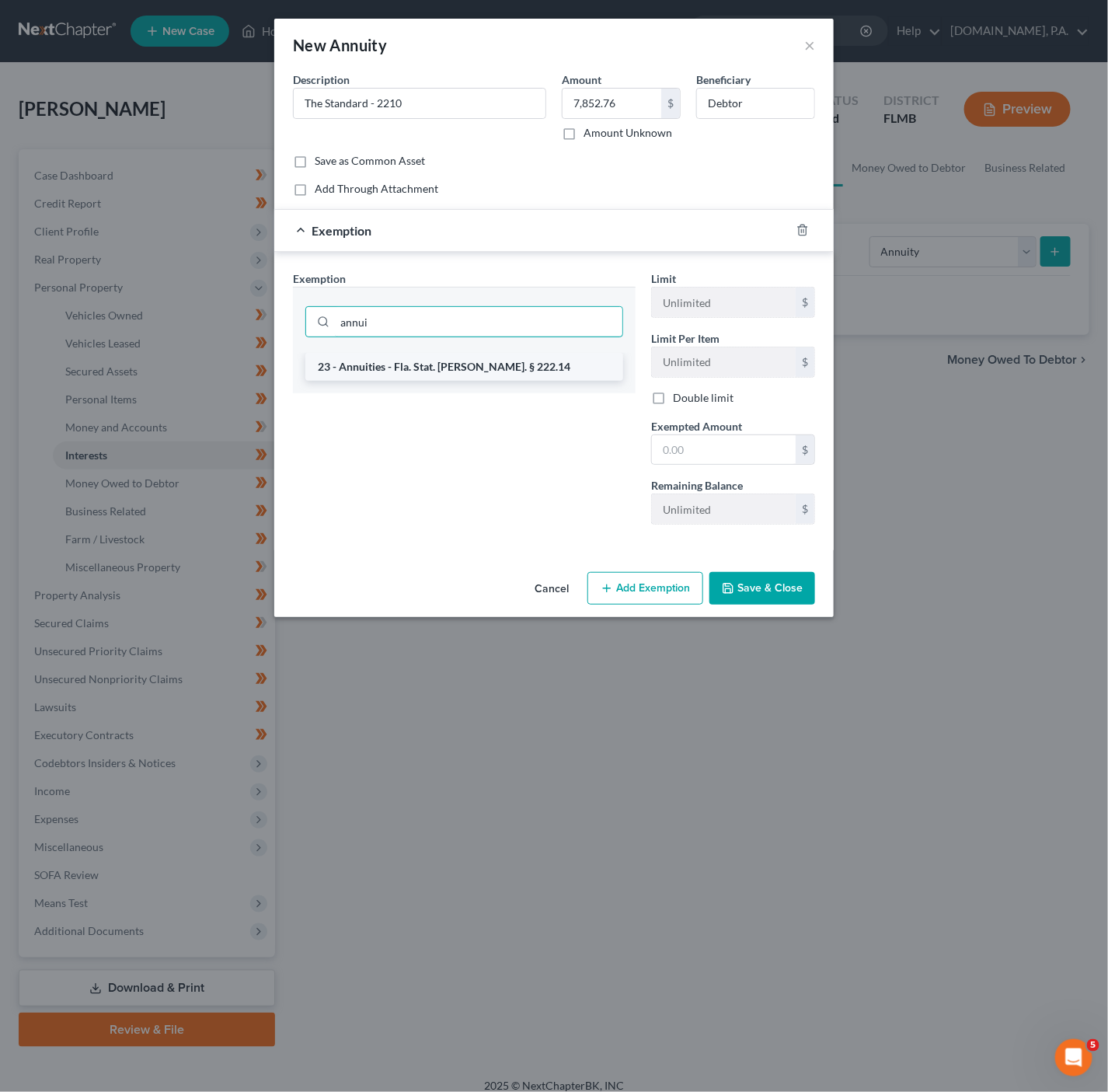
type input "annui"
click at [467, 367] on li "23 - Annuities - Fla. Stat. [PERSON_NAME]. § 222.14" at bounding box center [464, 366] width 318 height 28
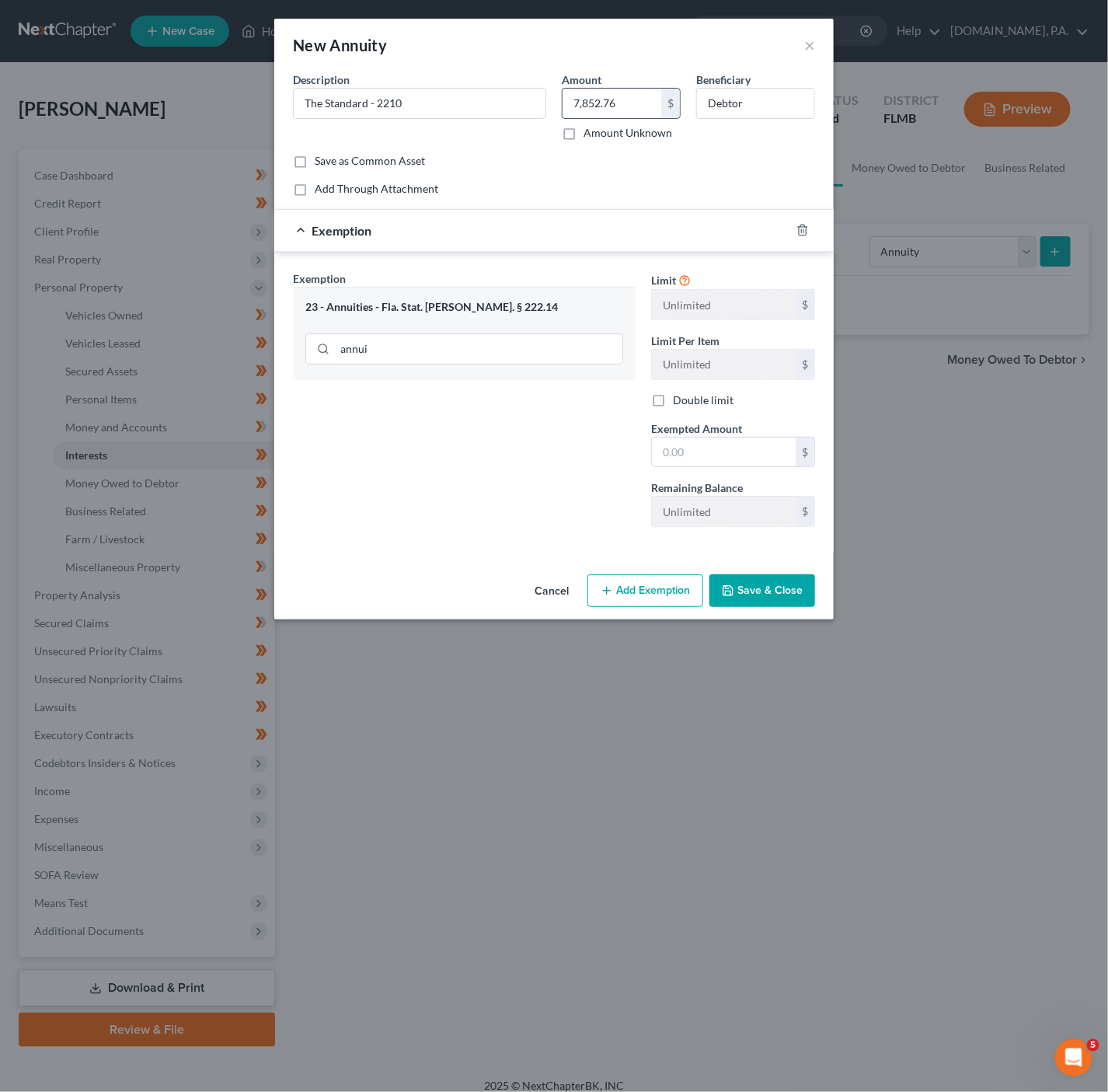
click at [642, 95] on input "7,852.76" at bounding box center [611, 103] width 98 height 30
click at [662, 431] on span "Exempted Amount" at bounding box center [697, 428] width 91 height 14
drag, startPoint x: 676, startPoint y: 439, endPoint x: 674, endPoint y: 448, distance: 9.2
click at [676, 441] on div "$" at bounding box center [733, 452] width 164 height 31
click at [674, 450] on input "text" at bounding box center [724, 452] width 144 height 30
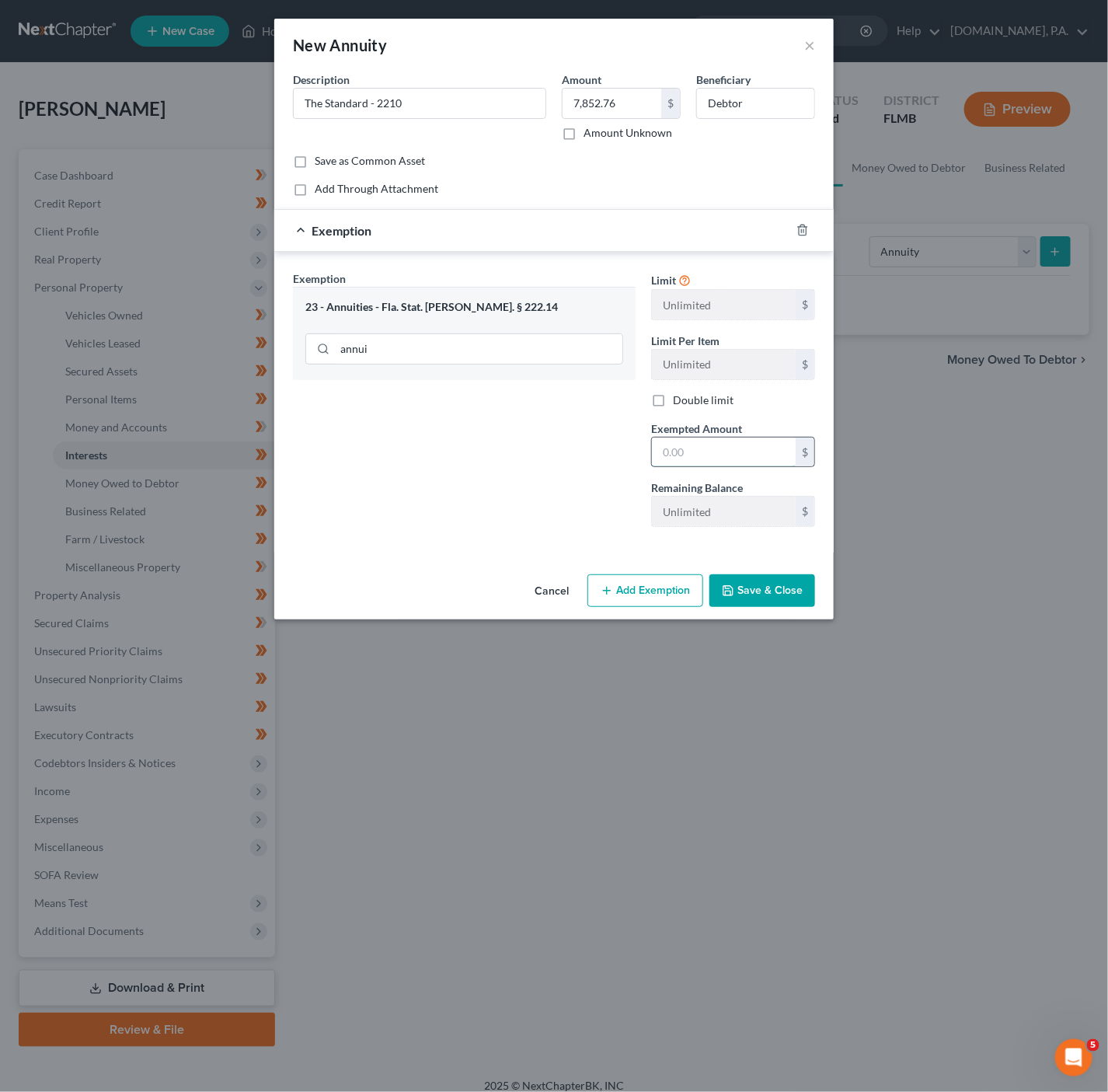
paste input "7,852.76"
type input "7,852.76"
click at [620, 453] on div "Exemption Set must be selected for CA. Exemption * 23 - Annuities - Fla. Stat. …" at bounding box center [465, 405] width 358 height 269
click at [745, 599] on button "Save & Close" at bounding box center [762, 590] width 106 height 33
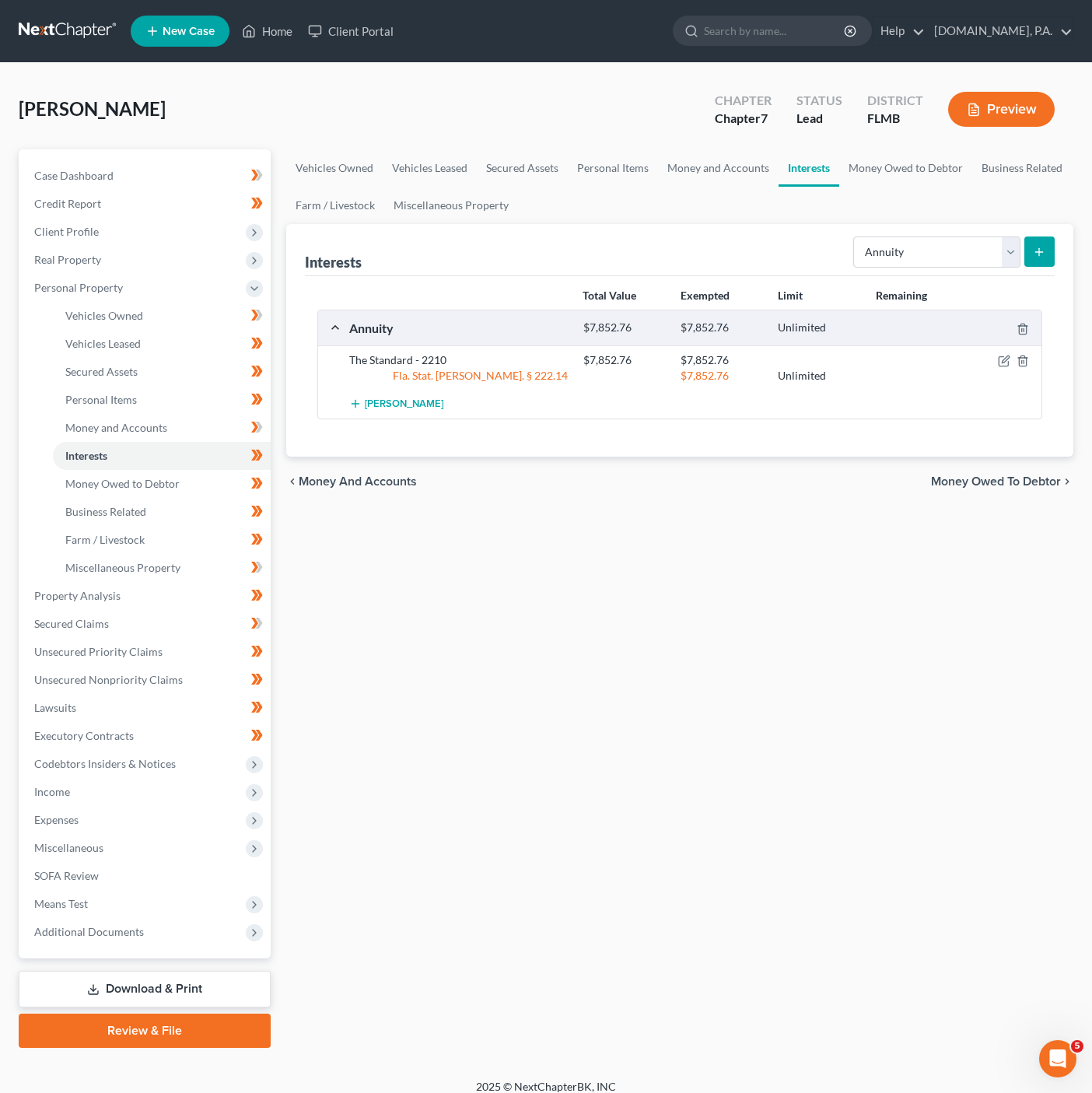
click at [990, 101] on button "Preview" at bounding box center [1001, 110] width 106 height 35
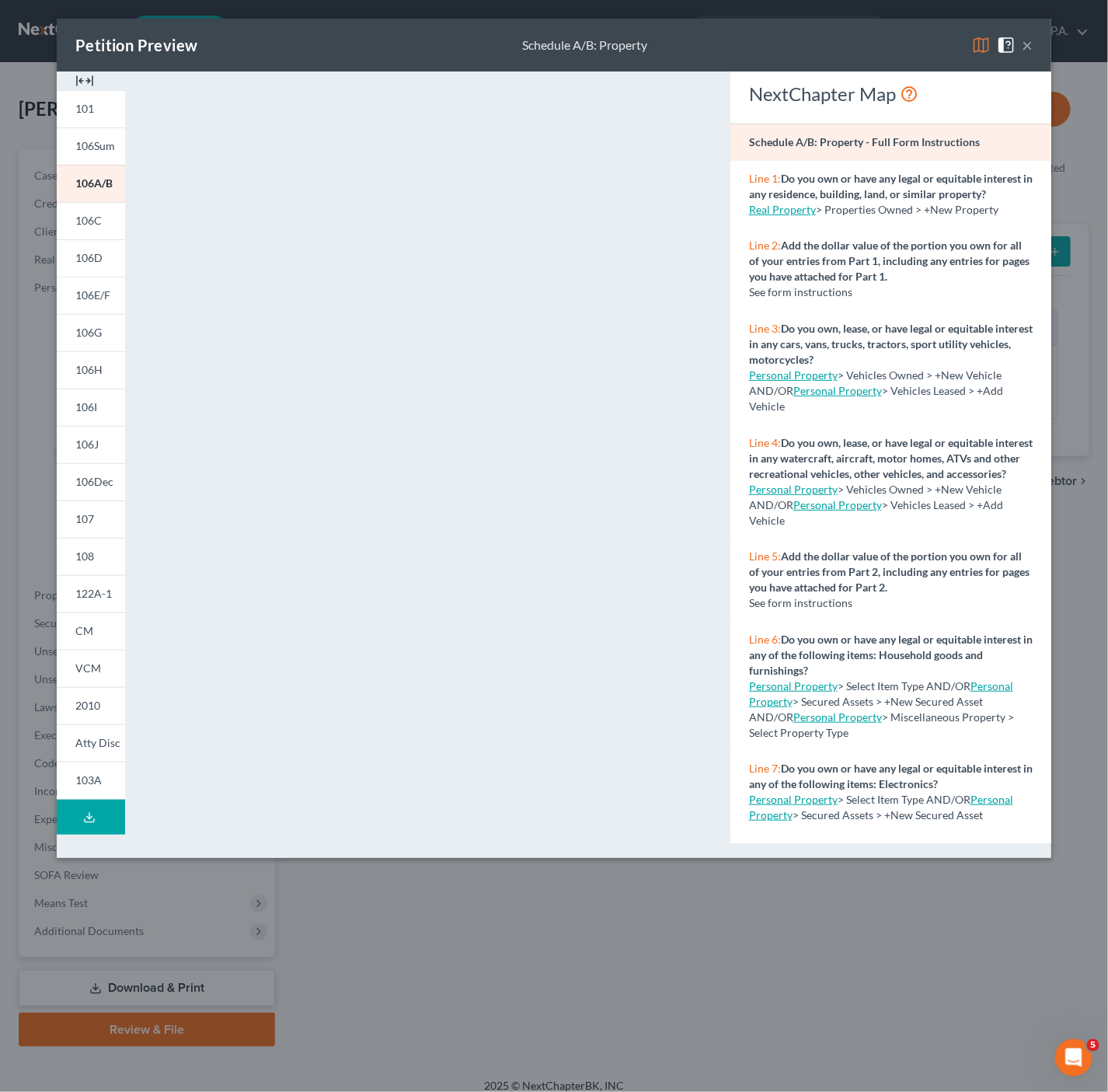
click at [1028, 46] on button "×" at bounding box center [1027, 45] width 11 height 18
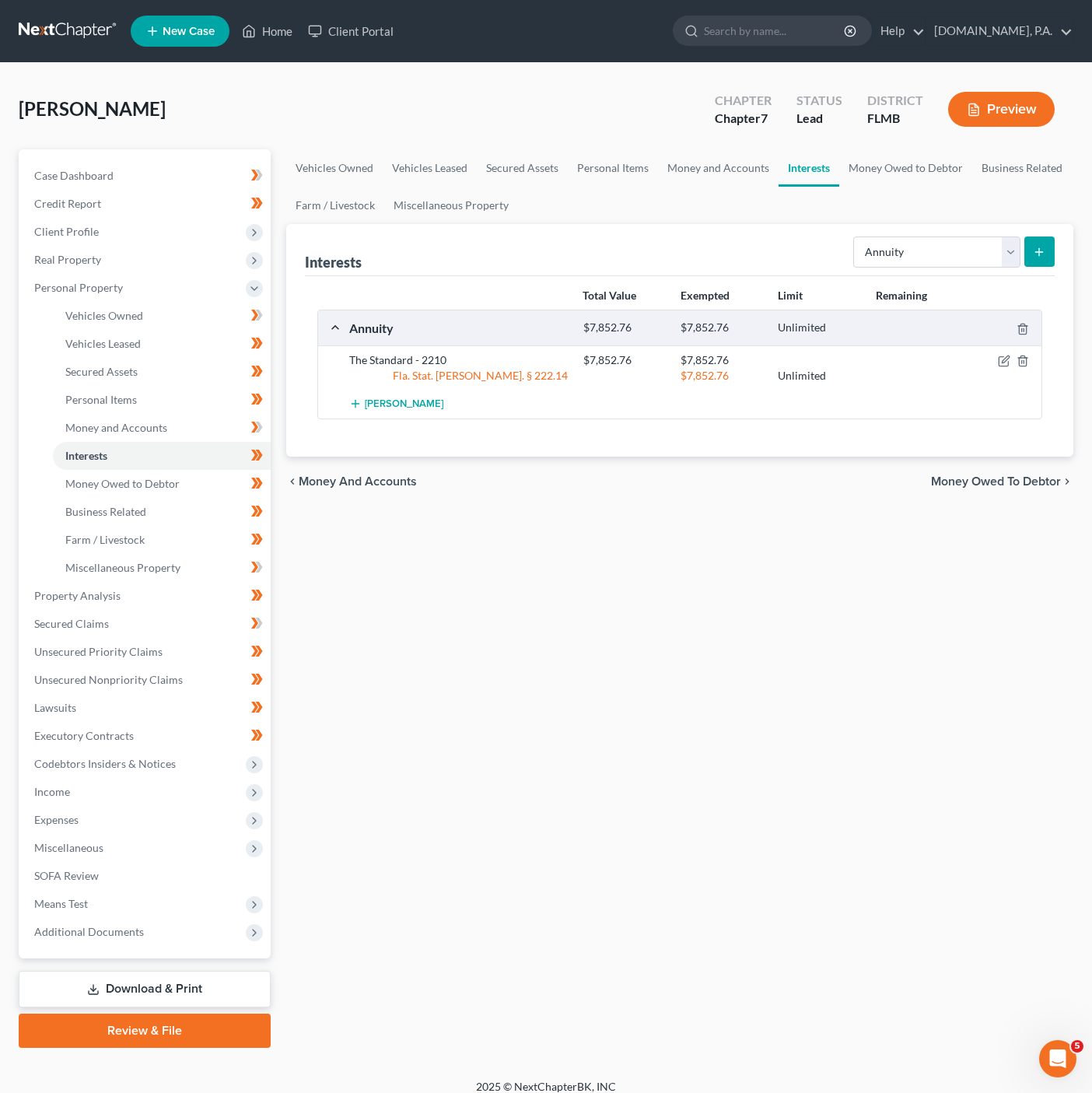
click at [498, 8] on nav "Home New Case Client Portal [DOMAIN_NAME], P.A. [PERSON_NAME][EMAIL_ADDRESS][DO…" at bounding box center [546, 31] width 1092 height 62
click at [154, 472] on link "Money Owed to Debtor" at bounding box center [162, 484] width 218 height 28
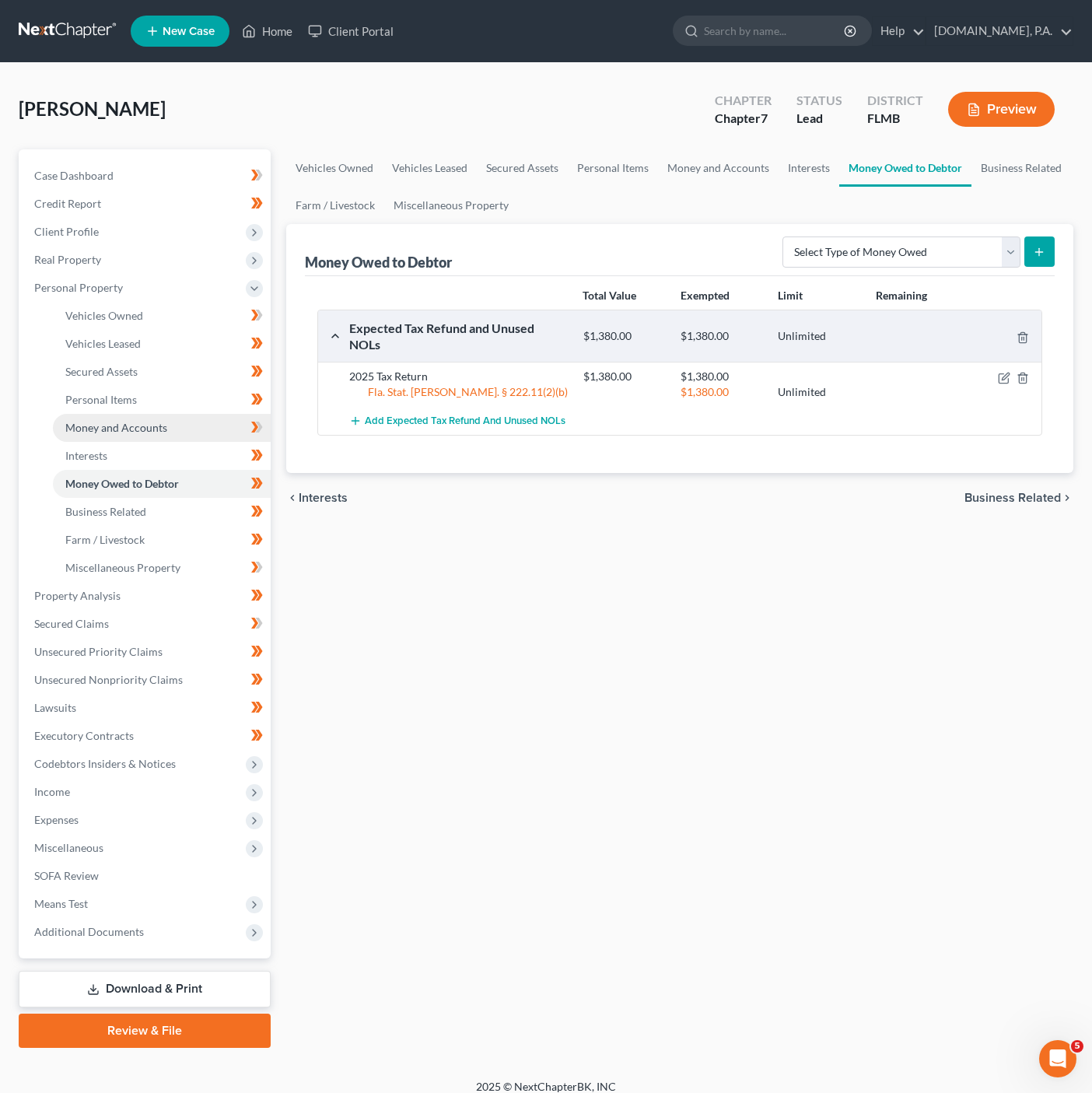
click at [139, 429] on span "Money and Accounts" at bounding box center [116, 428] width 102 height 14
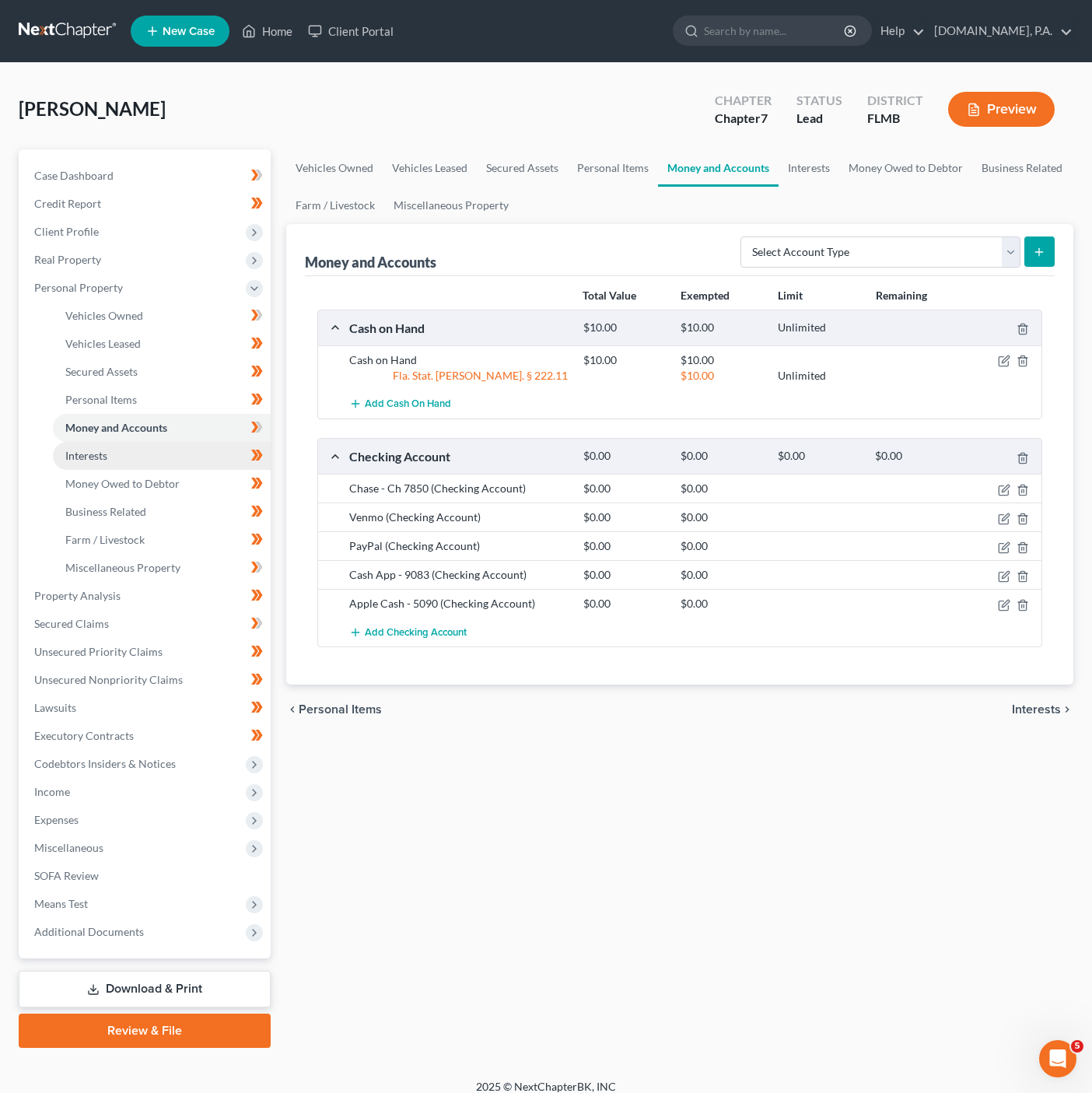
click at [187, 442] on link "Interests" at bounding box center [162, 456] width 218 height 28
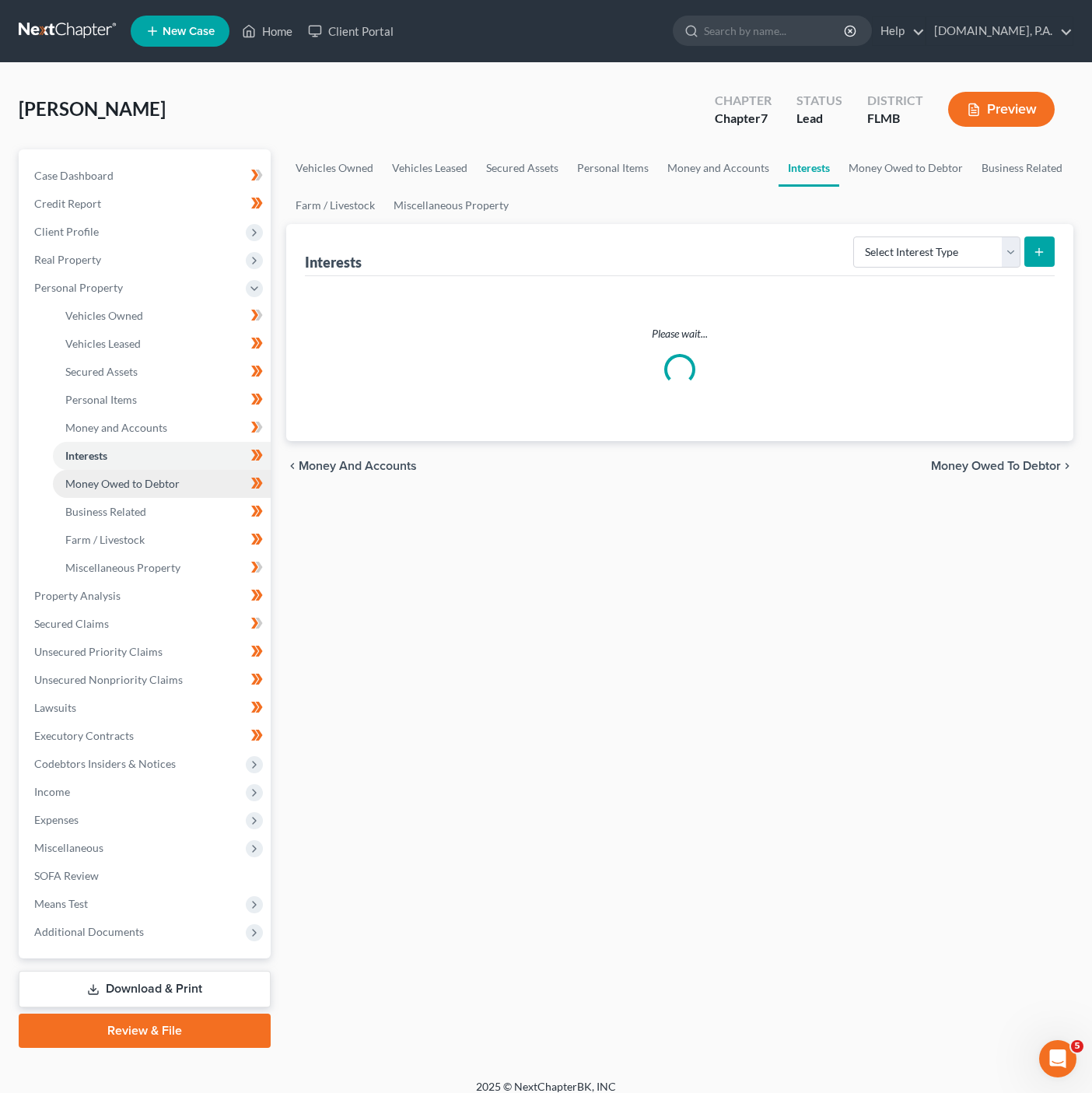
click at [190, 476] on link "Money Owed to Debtor" at bounding box center [162, 484] width 218 height 28
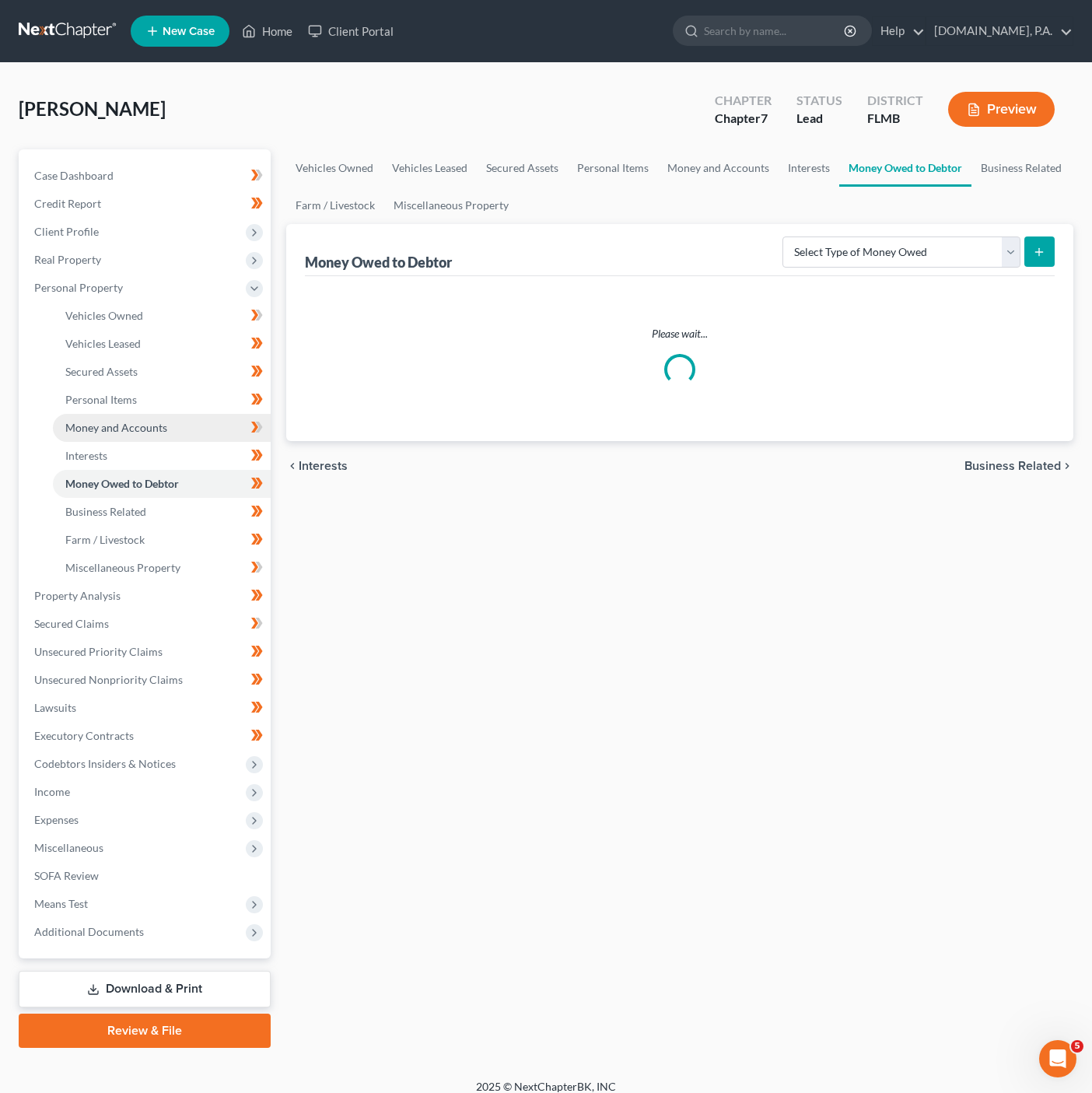
click at [215, 422] on link "Money and Accounts" at bounding box center [162, 428] width 218 height 28
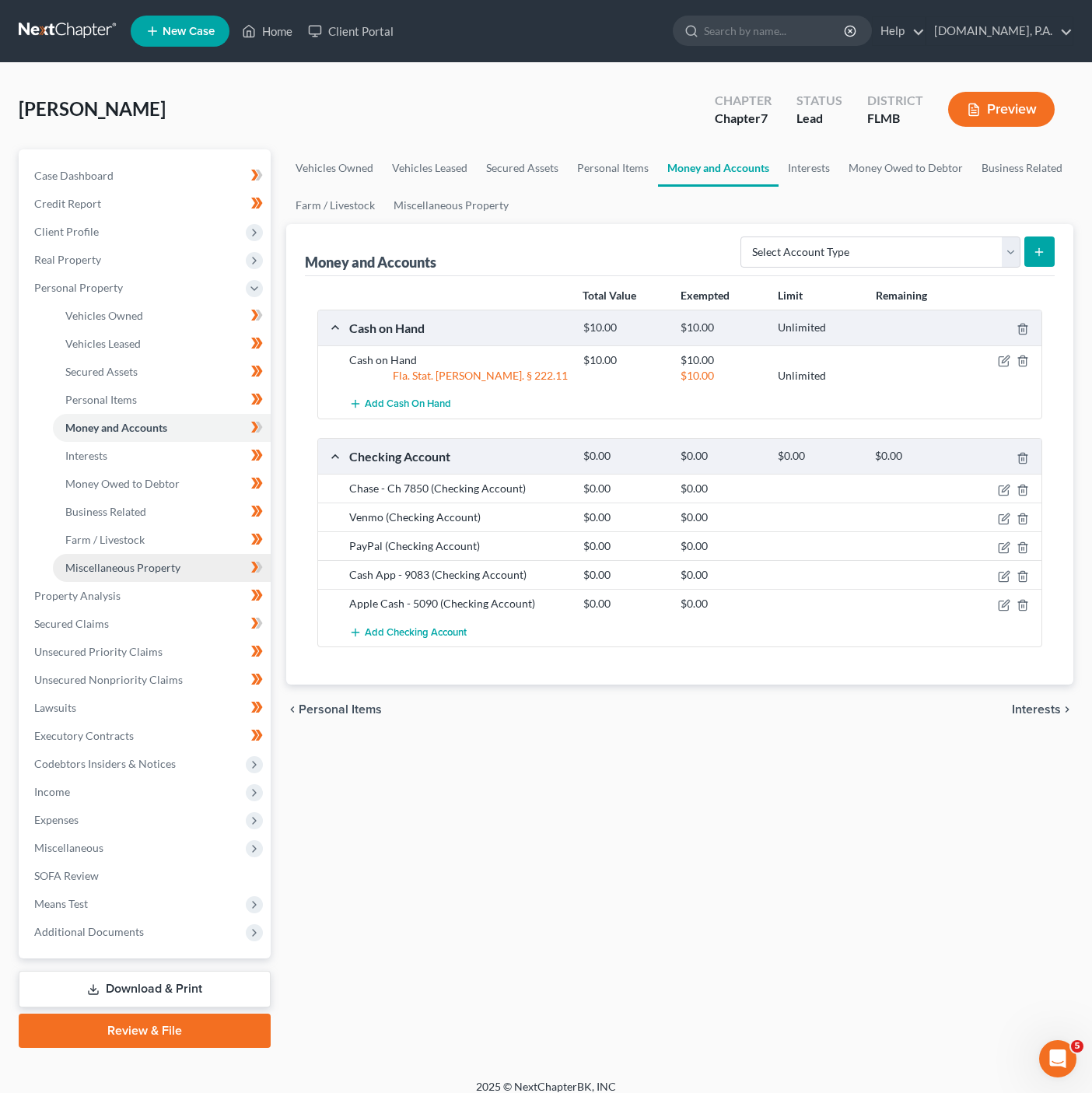
click at [134, 573] on span "Miscellaneous Property" at bounding box center [123, 567] width 115 height 14
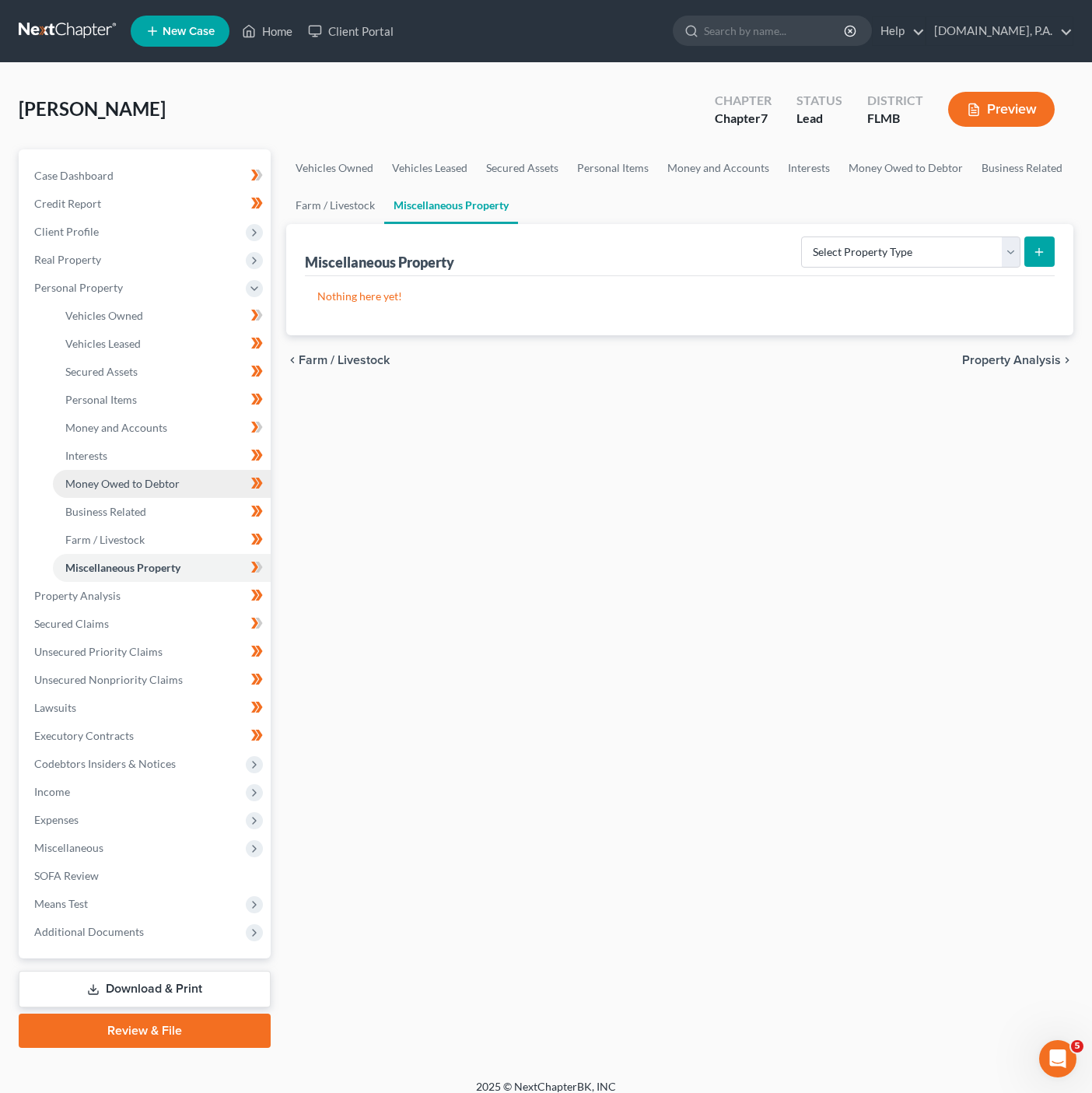
click at [171, 474] on link "Money Owed to Debtor" at bounding box center [162, 484] width 218 height 28
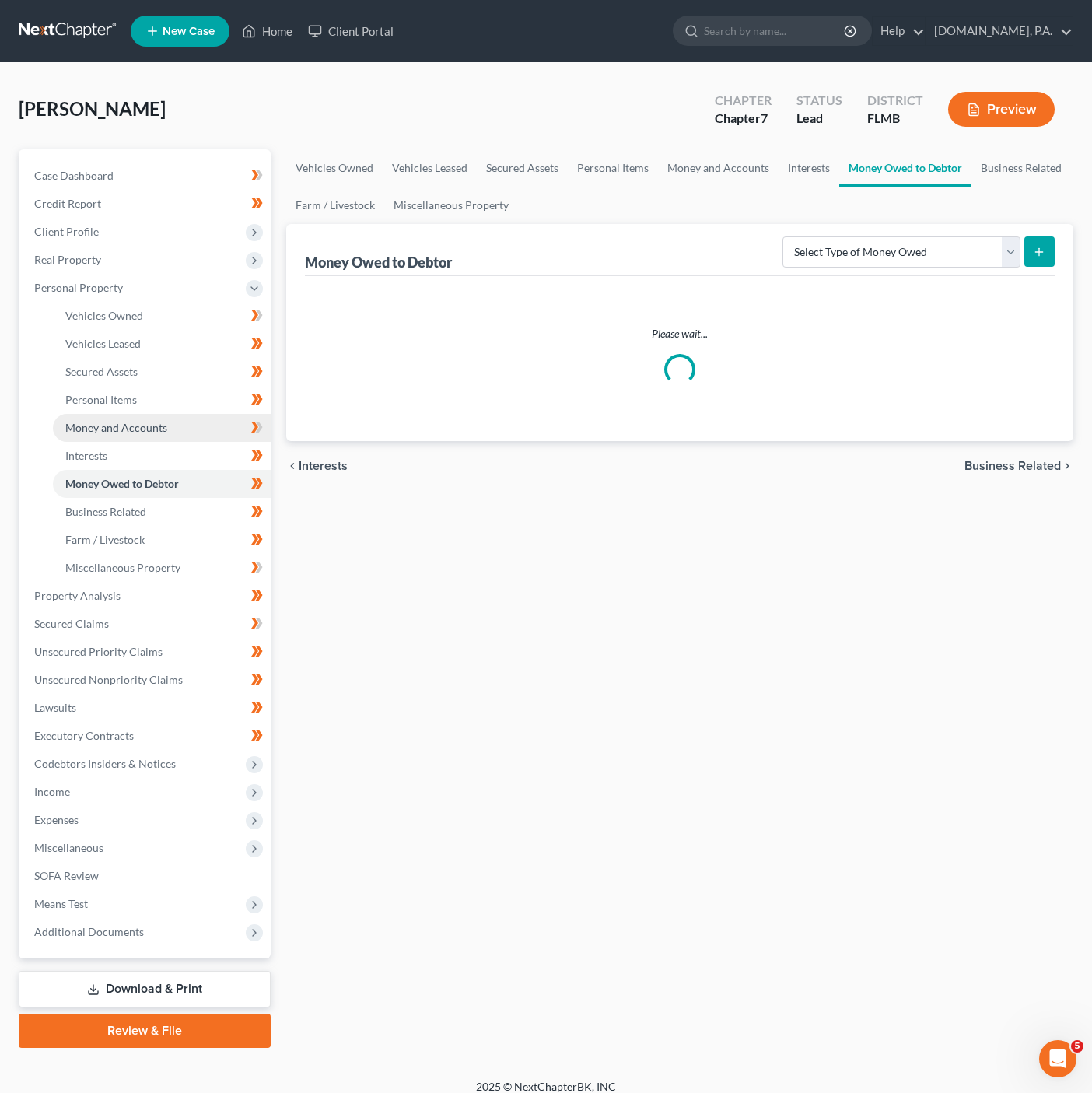
click at [222, 419] on link "Money and Accounts" at bounding box center [162, 428] width 218 height 28
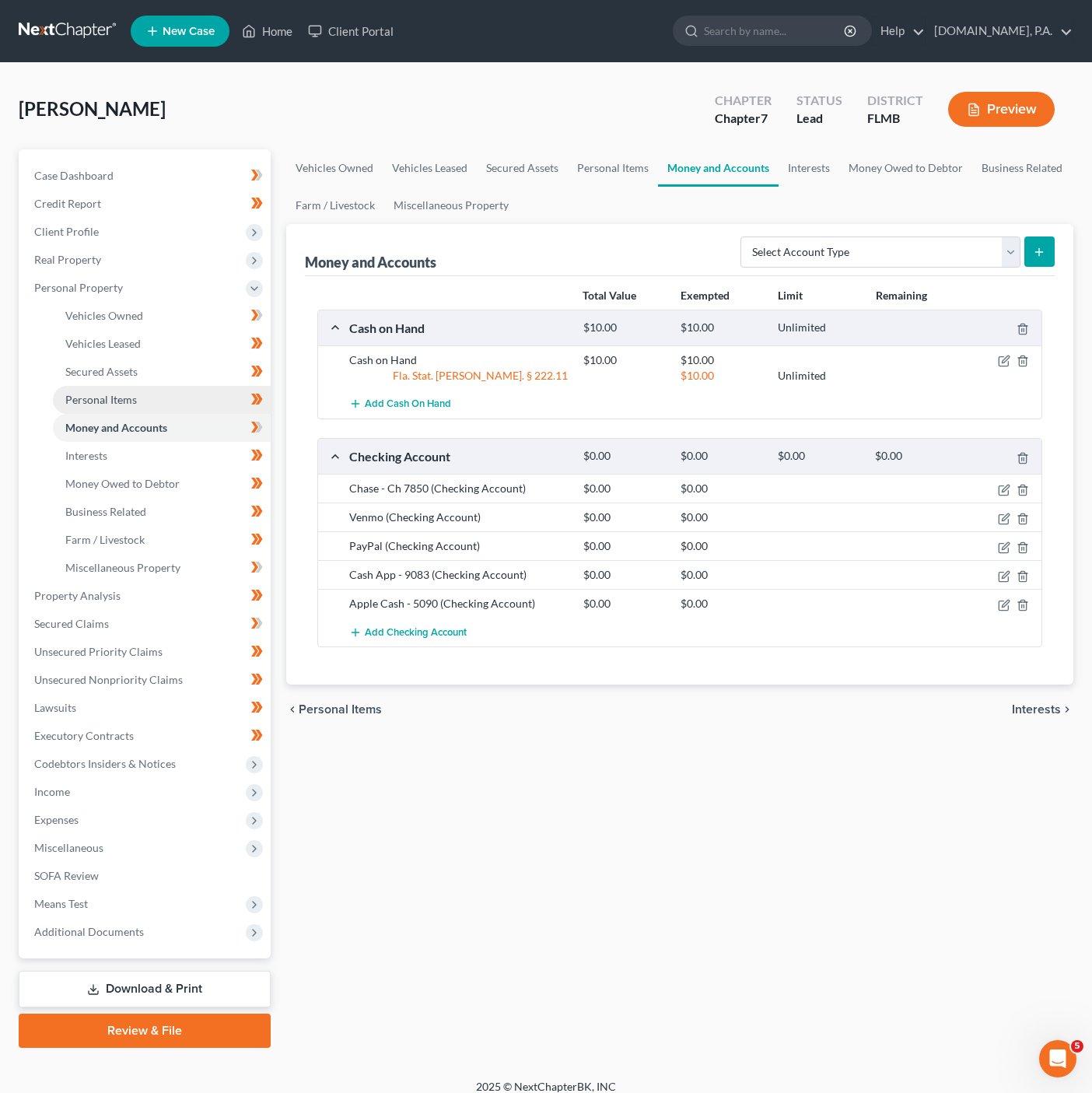
click at [182, 408] on link "Personal Items" at bounding box center [162, 400] width 218 height 28
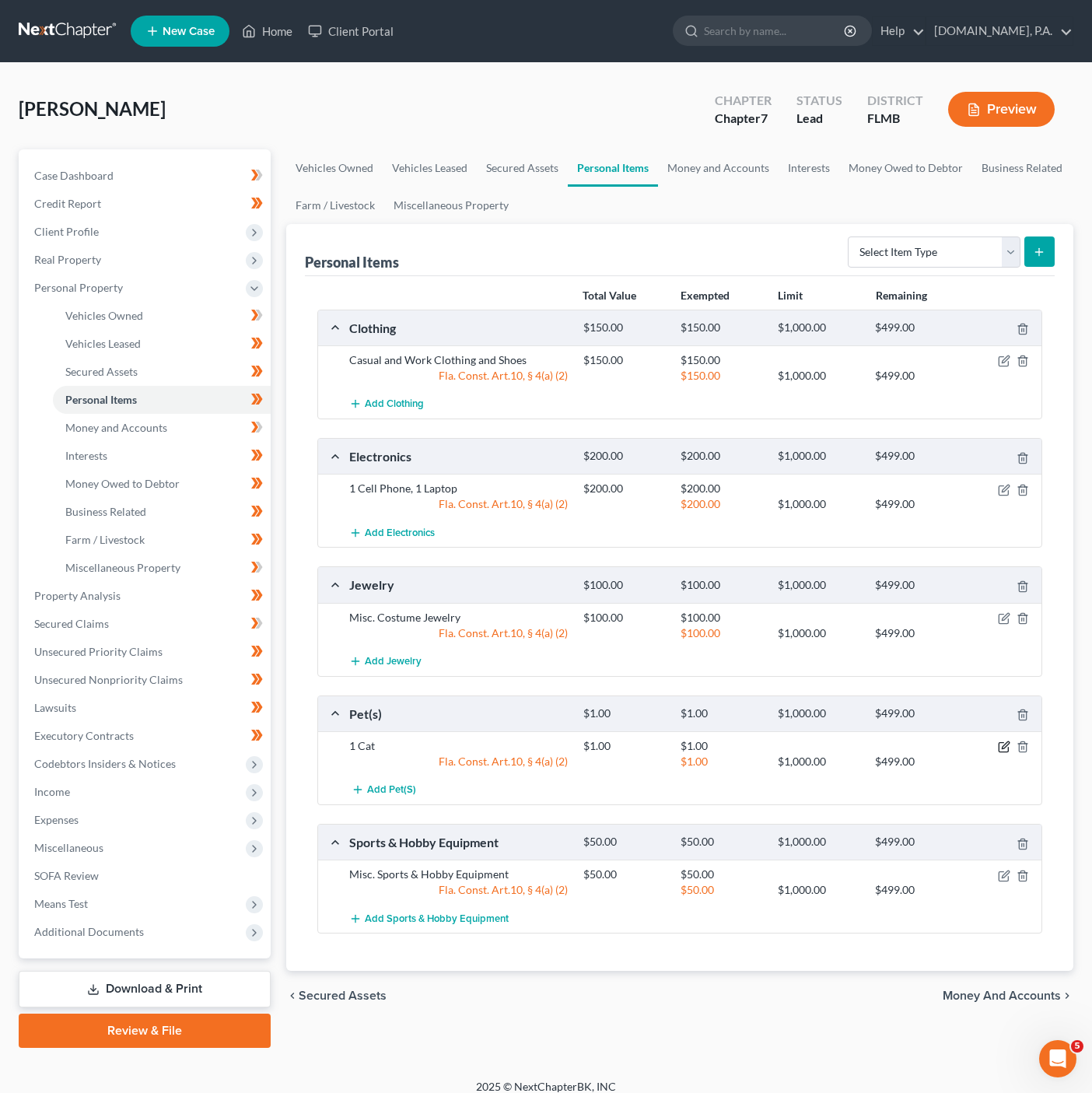
click at [1003, 749] on icon "button" at bounding box center [1004, 747] width 13 height 13
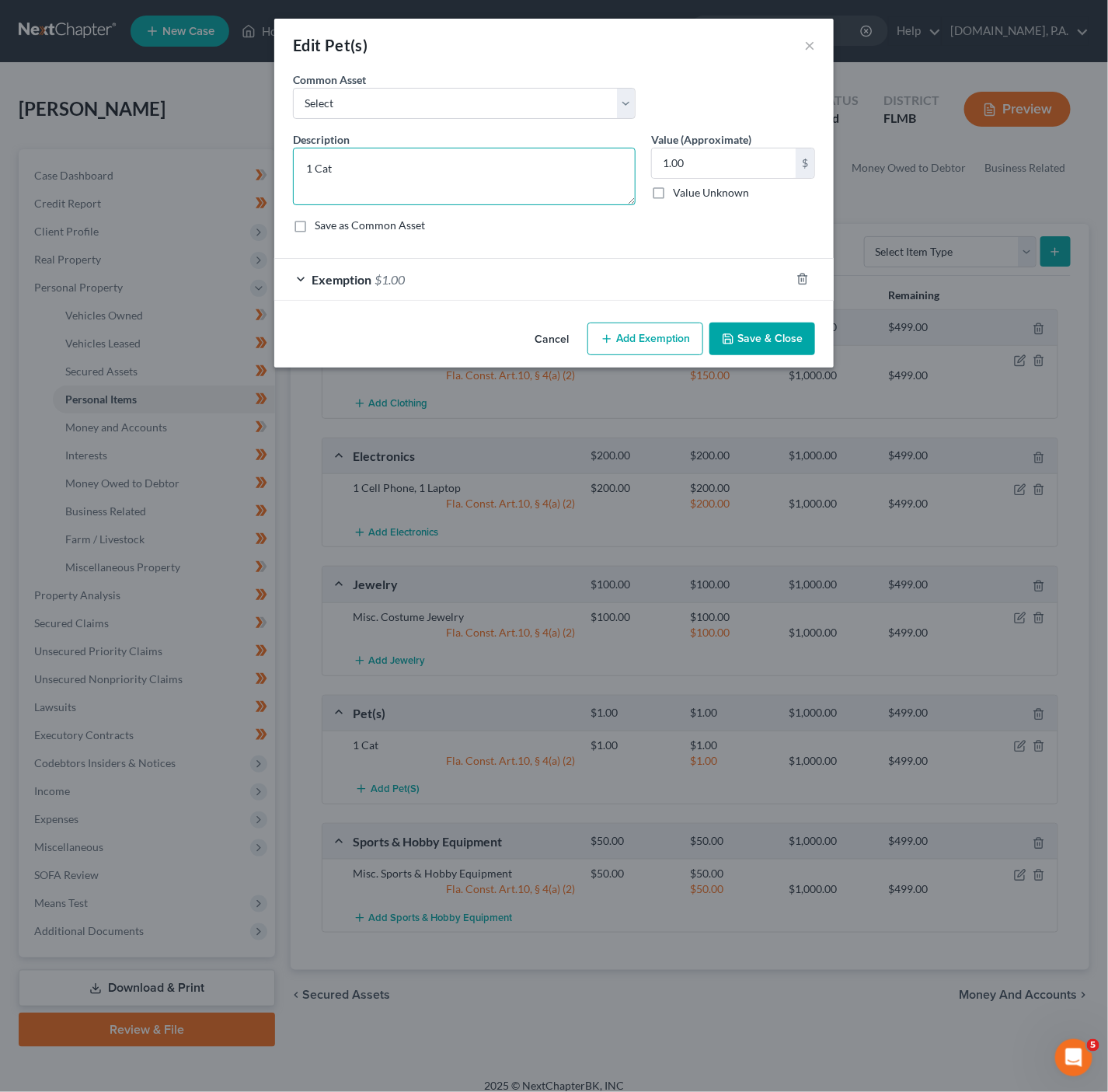
drag, startPoint x: 422, startPoint y: 186, endPoint x: 318, endPoint y: 186, distance: 104.0
click at [318, 186] on textarea "1 Cat" at bounding box center [464, 177] width 342 height 58
type textarea "1 Dog"
click at [772, 343] on button "Save & Close" at bounding box center [762, 338] width 106 height 33
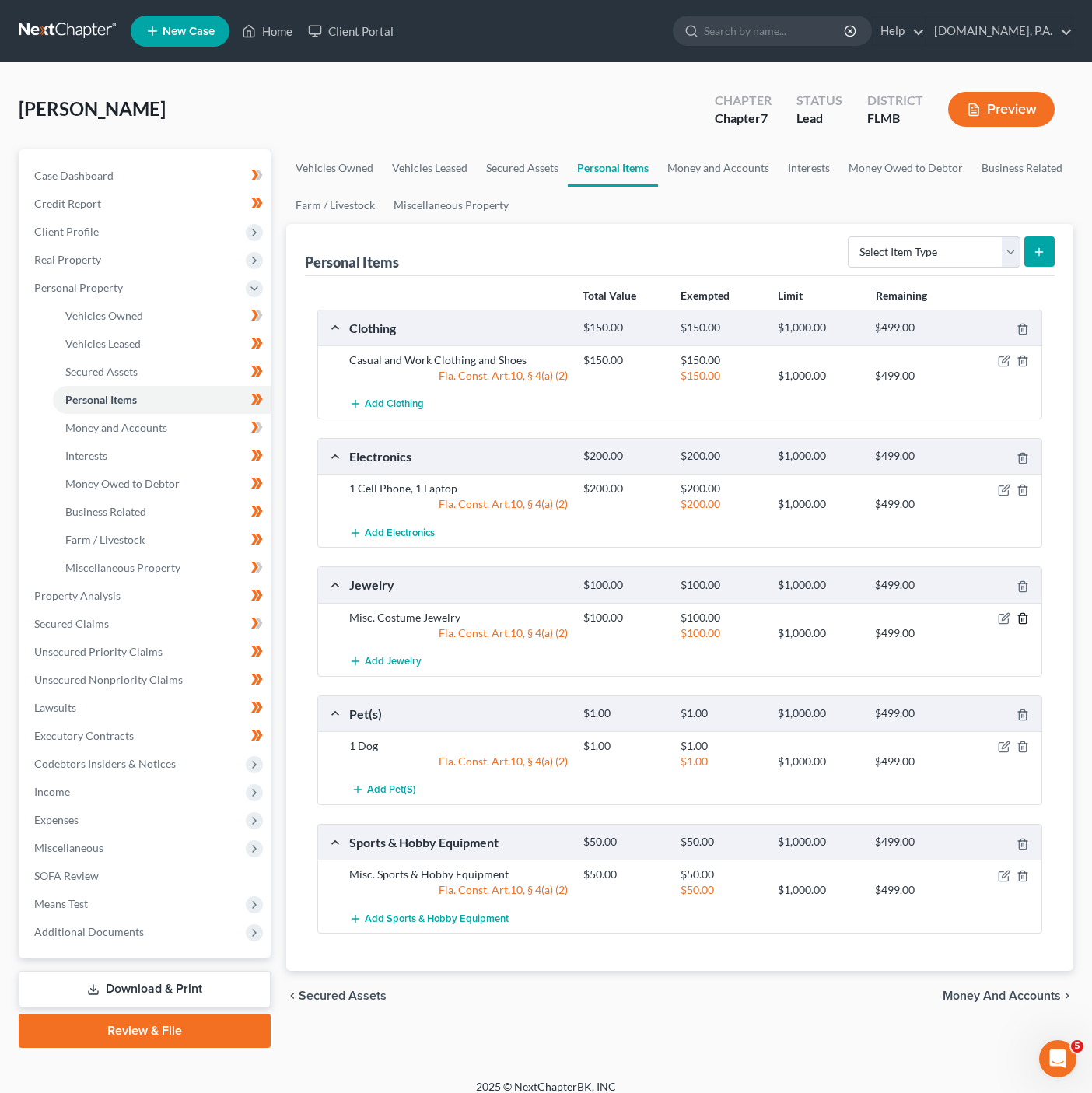
click at [1024, 624] on icon "button" at bounding box center [1023, 618] width 13 height 13
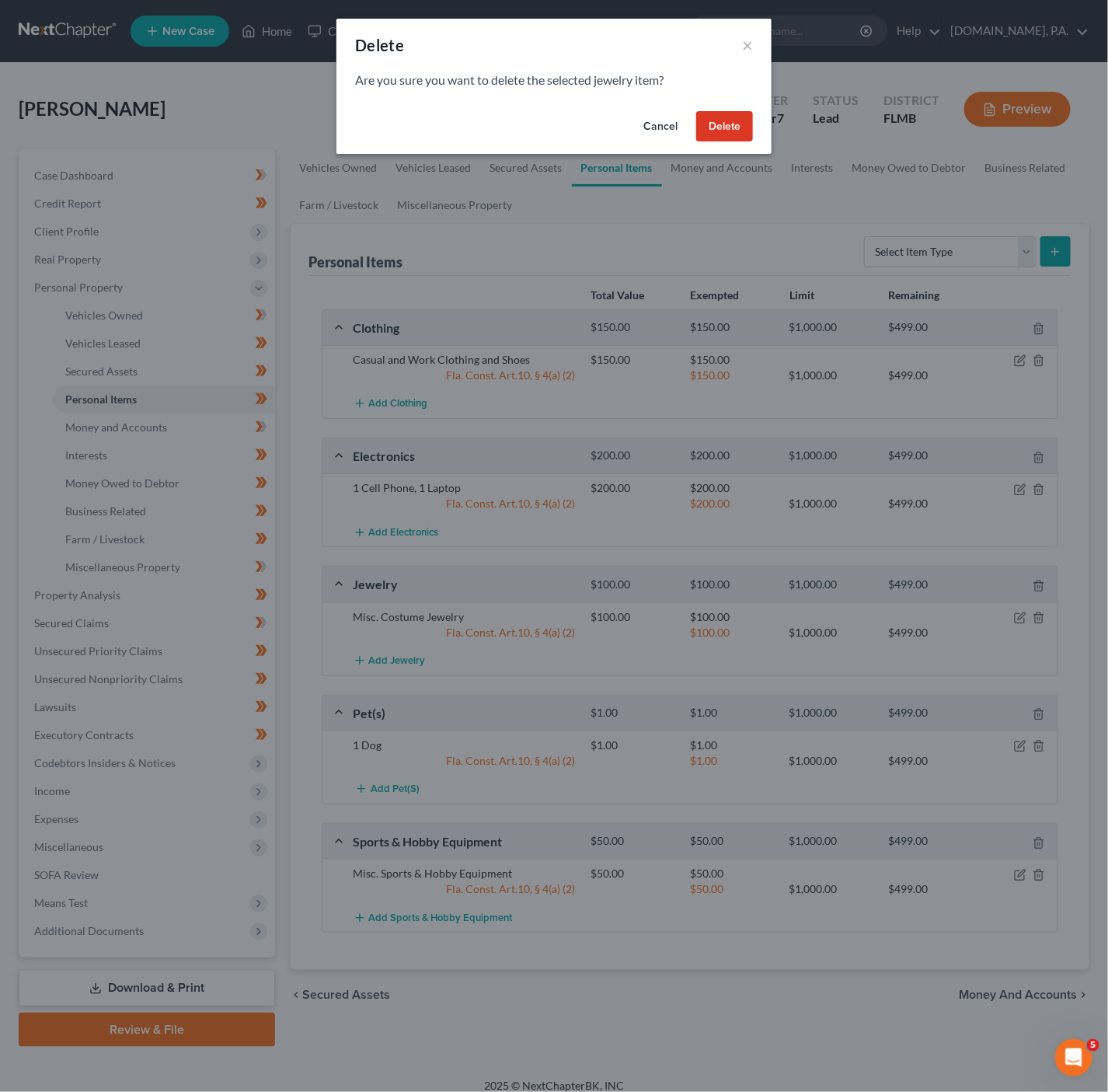
click at [699, 131] on button "Delete" at bounding box center [724, 126] width 57 height 31
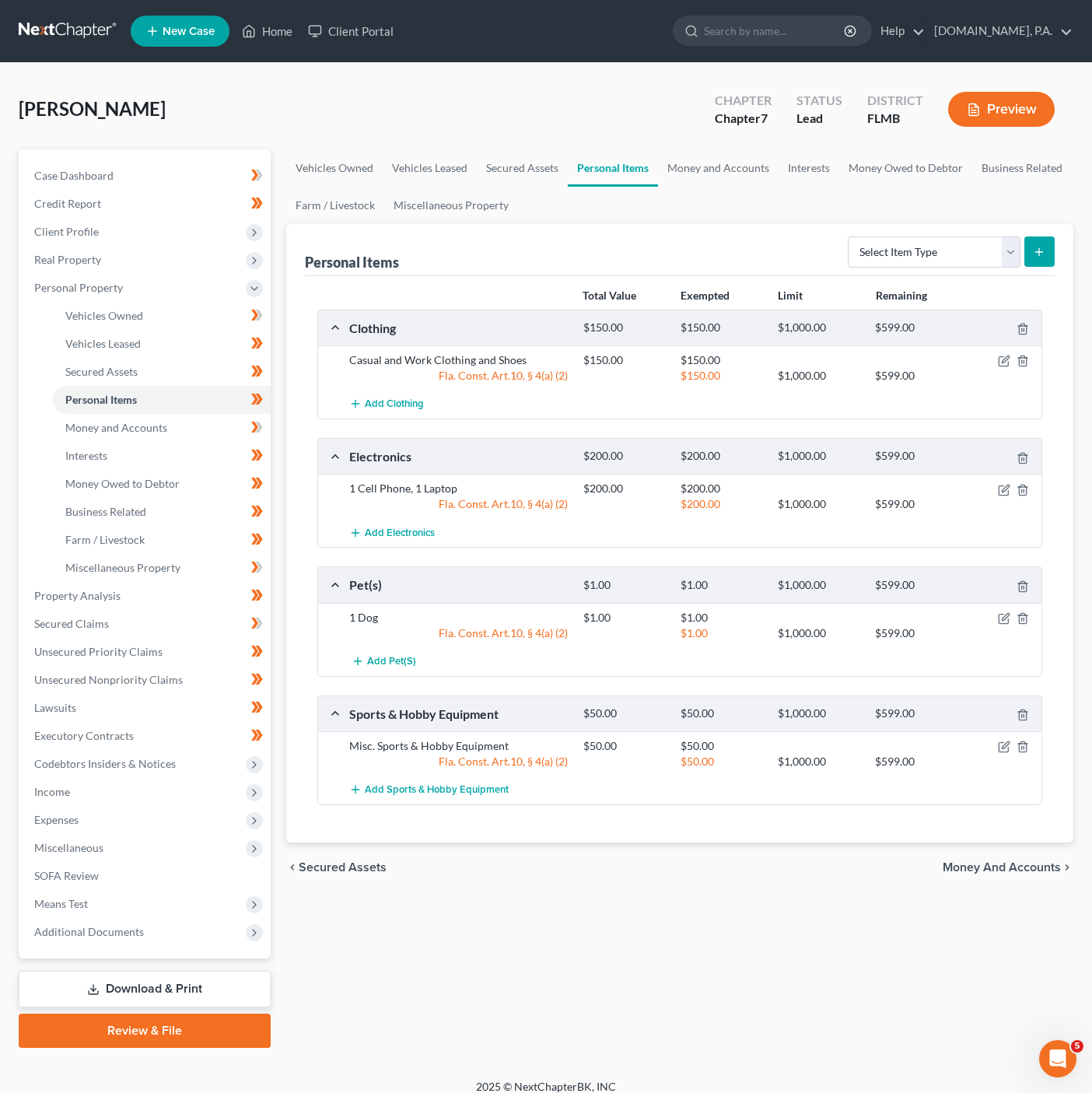
click at [922, 227] on div "Personal Items Select Item Type Clothing Collectibles Of Value Electronics Fire…" at bounding box center [680, 250] width 749 height 52
click at [931, 276] on div "Total Value Exempted Limit Remaining Clothing $150.00 $150.00 $1,000.00 $599.00…" at bounding box center [680, 559] width 749 height 566
click at [954, 251] on select "Select Item Type Clothing Collectibles Of Value Electronics Firearms Household …" at bounding box center [934, 251] width 173 height 31
click at [994, 782] on div "Add Sports & Hobby Equipment" at bounding box center [692, 790] width 701 height 29
click at [1002, 749] on icon "button" at bounding box center [1004, 747] width 13 height 13
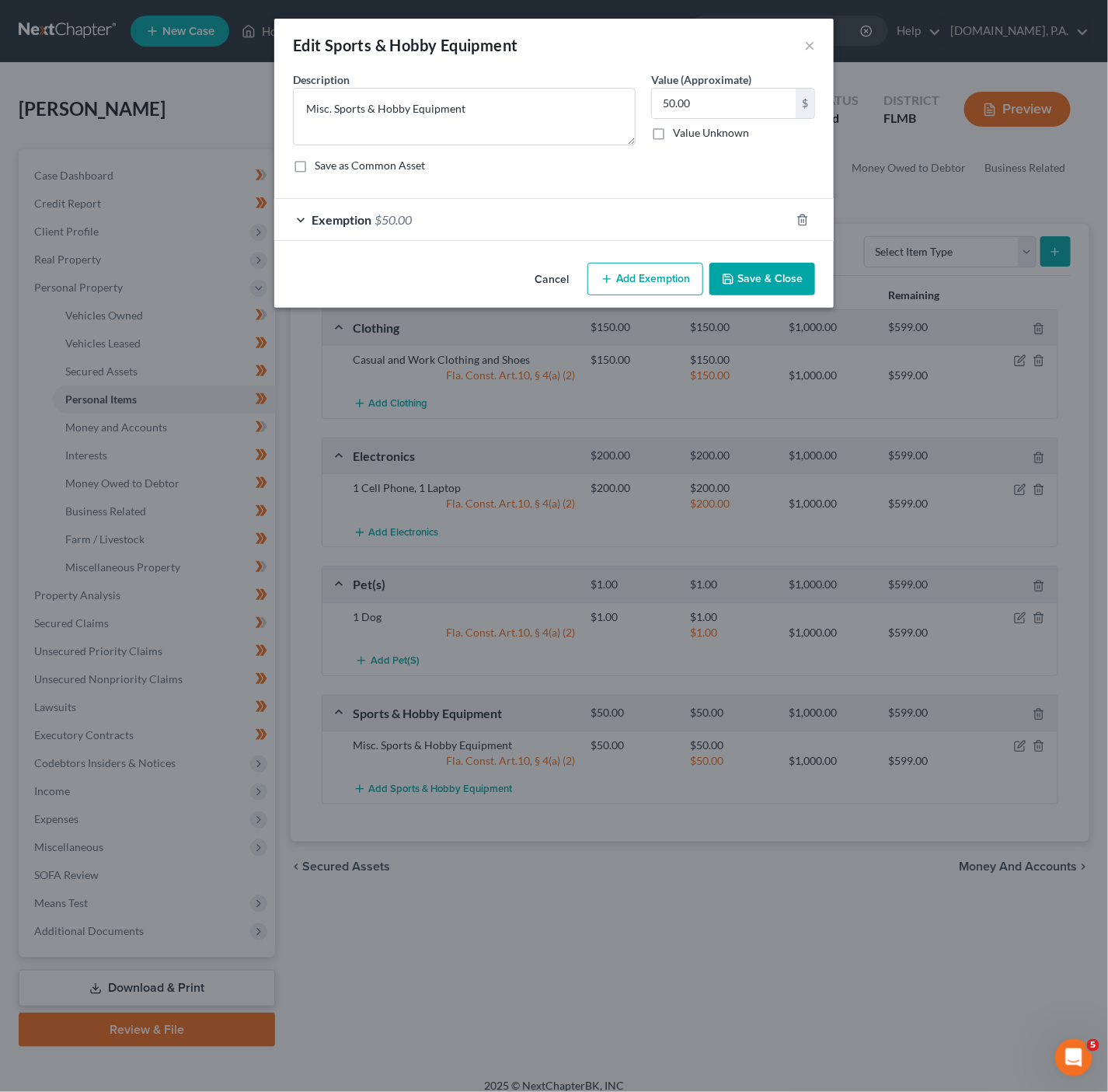
click at [728, 122] on div "50.00 $ Value Unknown" at bounding box center [733, 114] width 164 height 53
click at [728, 117] on input "50.00" at bounding box center [724, 103] width 144 height 30
type input "500"
click at [394, 231] on div "Exemption $50.00" at bounding box center [532, 219] width 516 height 41
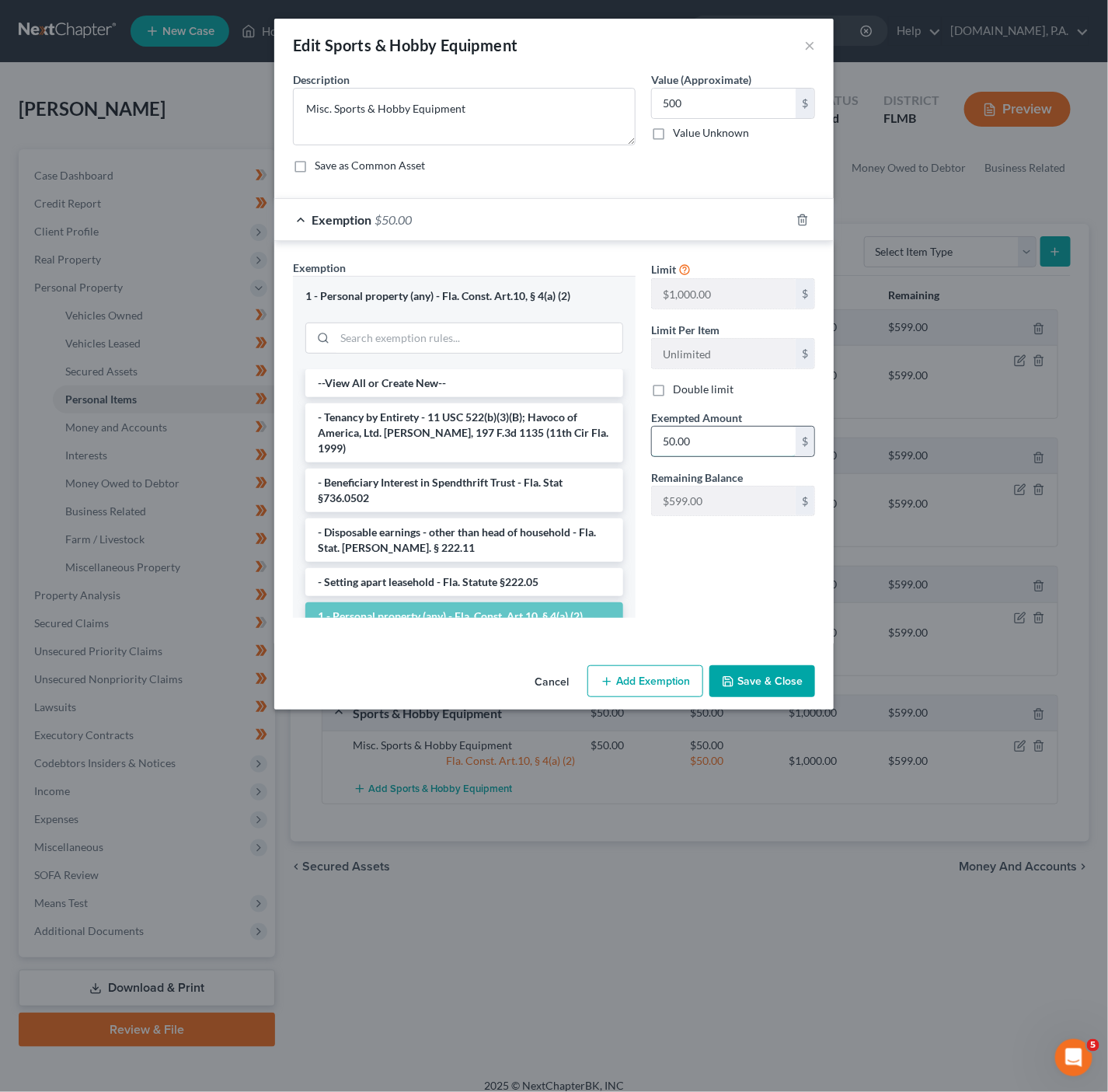
click at [730, 453] on input "50.00" at bounding box center [724, 441] width 144 height 30
type input "500"
click at [734, 631] on div at bounding box center [554, 630] width 538 height 1
click at [758, 694] on button "Save & Close" at bounding box center [762, 682] width 106 height 33
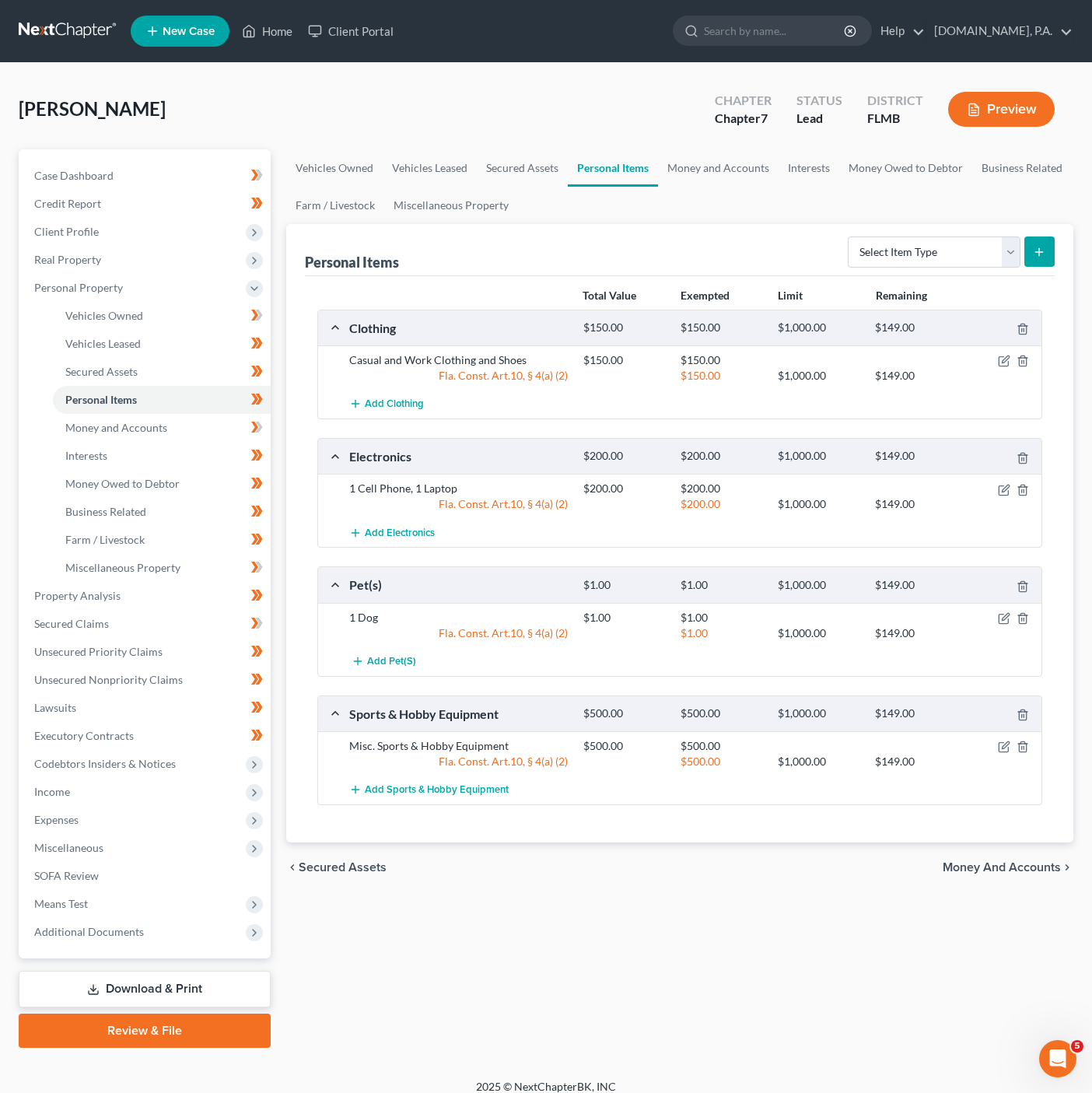
click at [399, 1008] on div "Vehicles Owned Vehicles Leased Secured Assets Personal Items Money and Accounts…" at bounding box center [680, 599] width 802 height 898
click at [171, 785] on span "Income" at bounding box center [146, 791] width 249 height 28
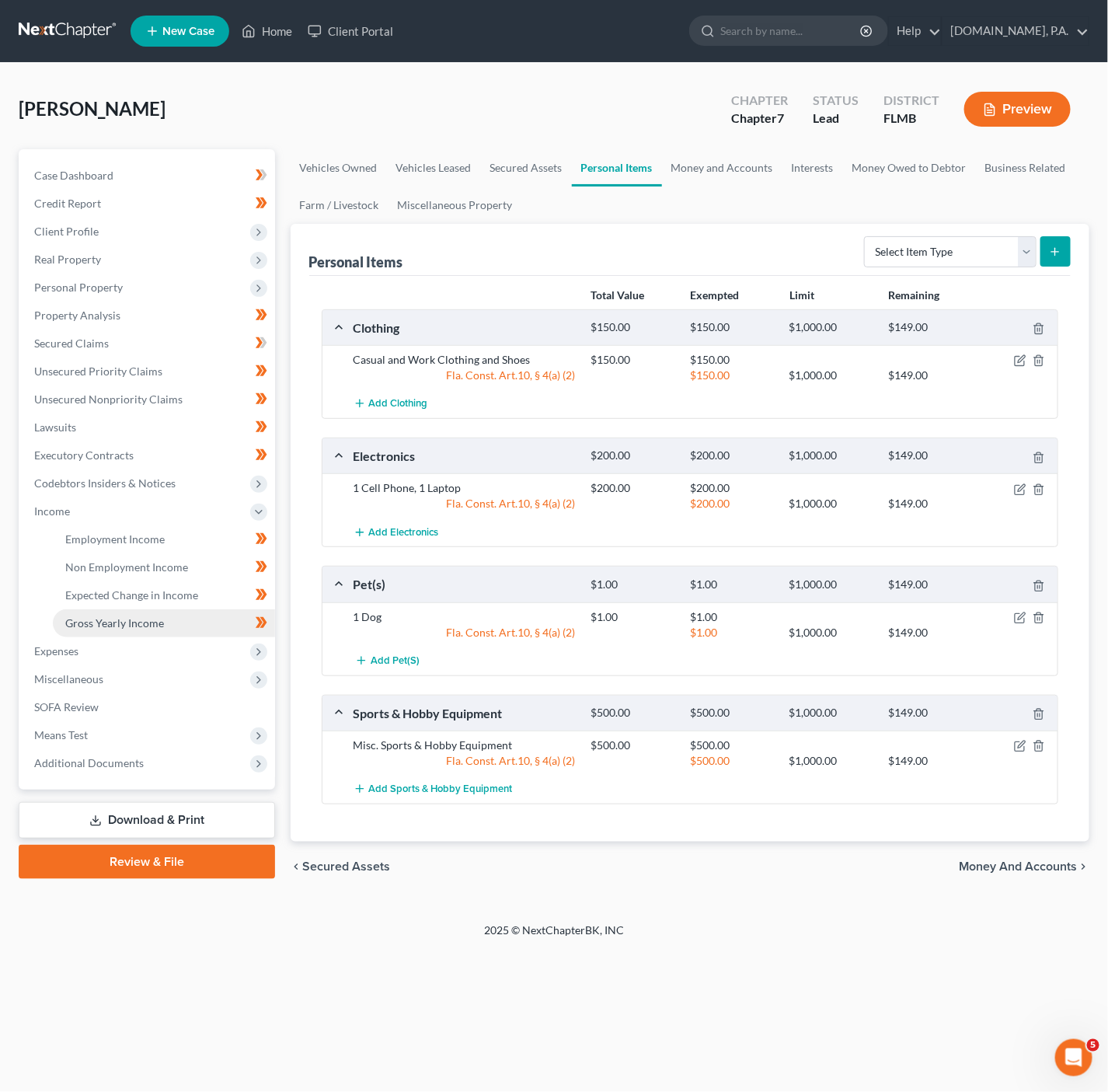
click at [191, 623] on link "Gross Yearly Income" at bounding box center [164, 623] width 222 height 28
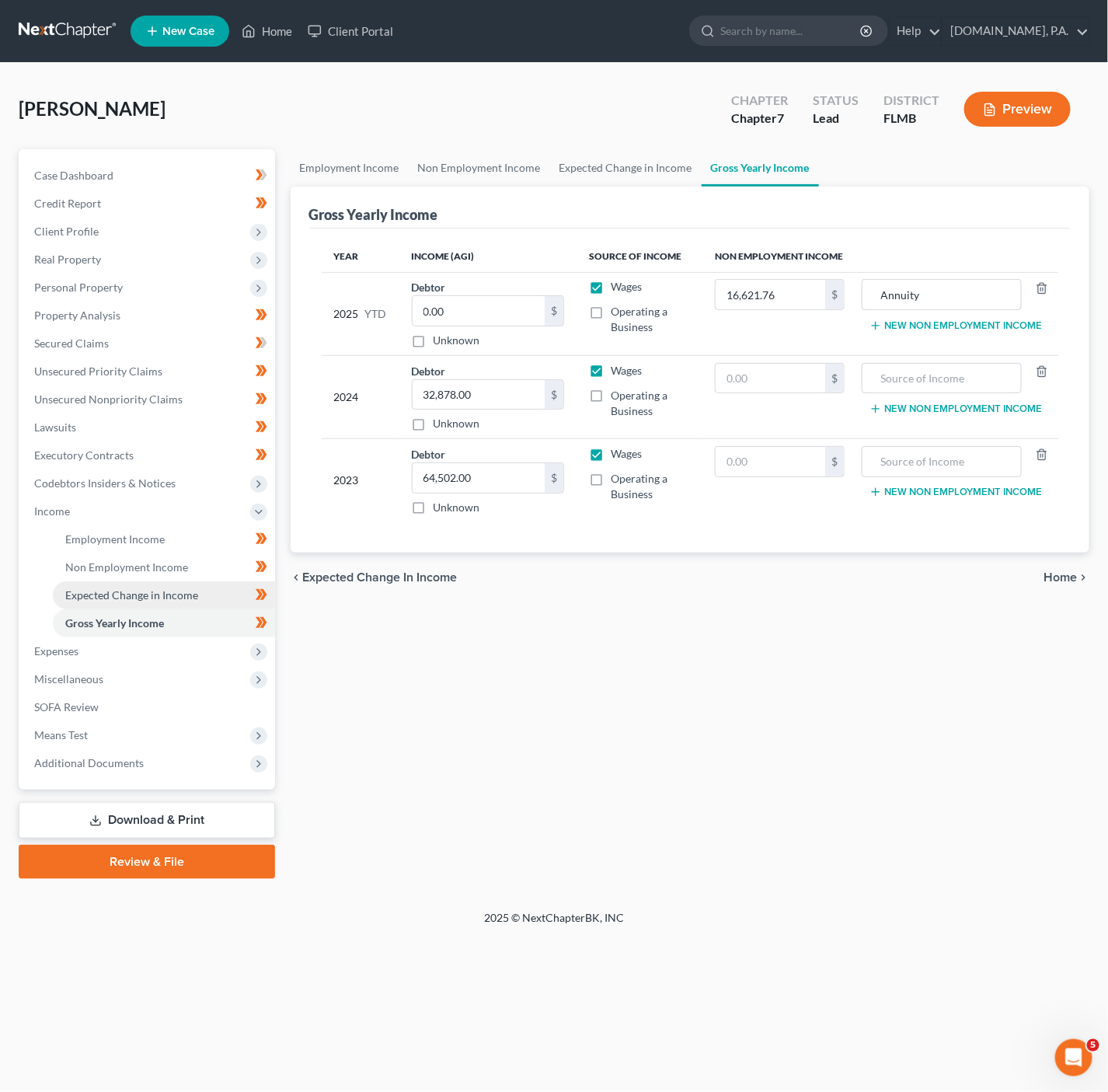
click at [194, 594] on span "Expected Change in Income" at bounding box center [132, 594] width 133 height 14
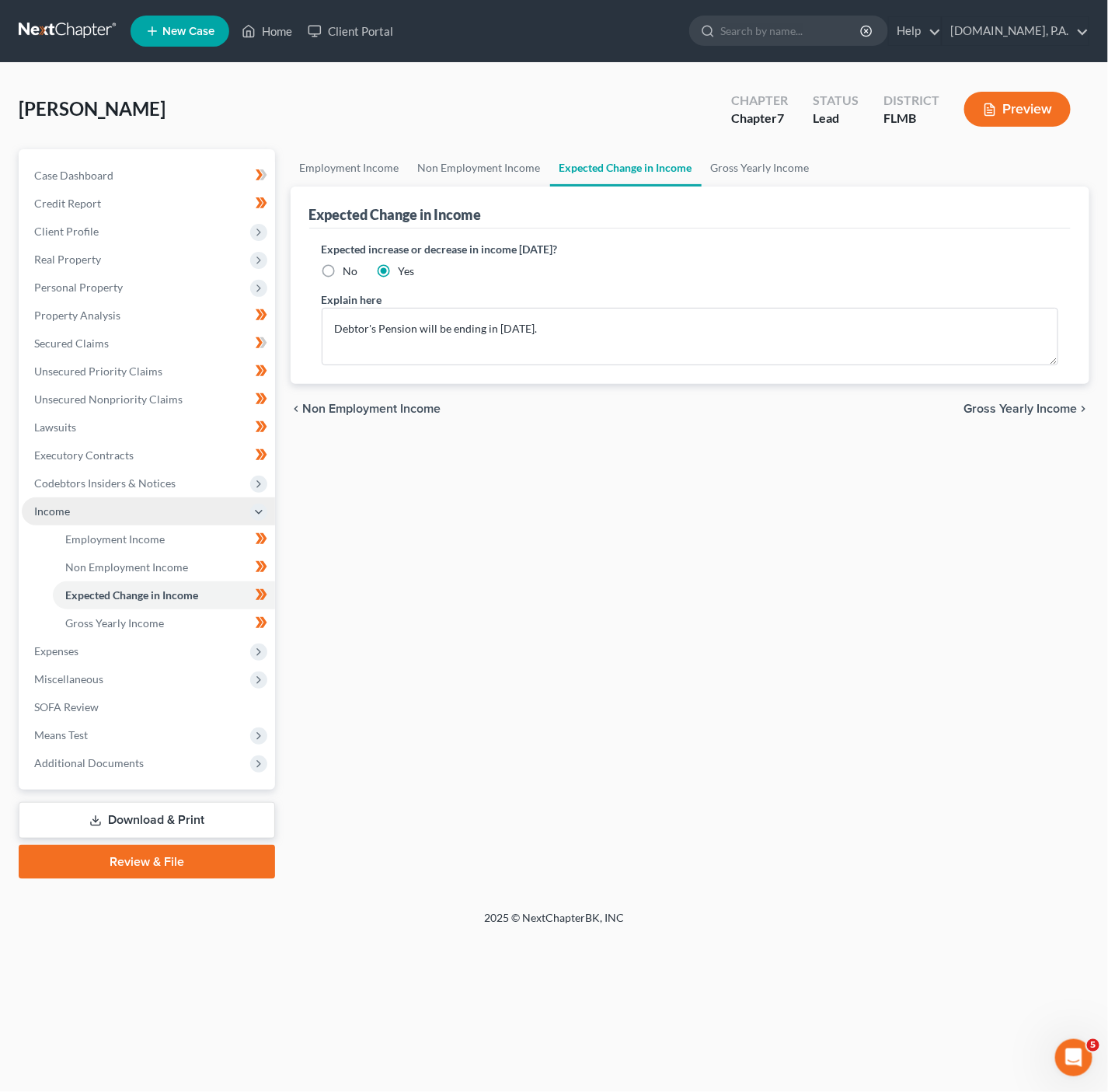
click at [231, 515] on span "Income" at bounding box center [148, 511] width 254 height 28
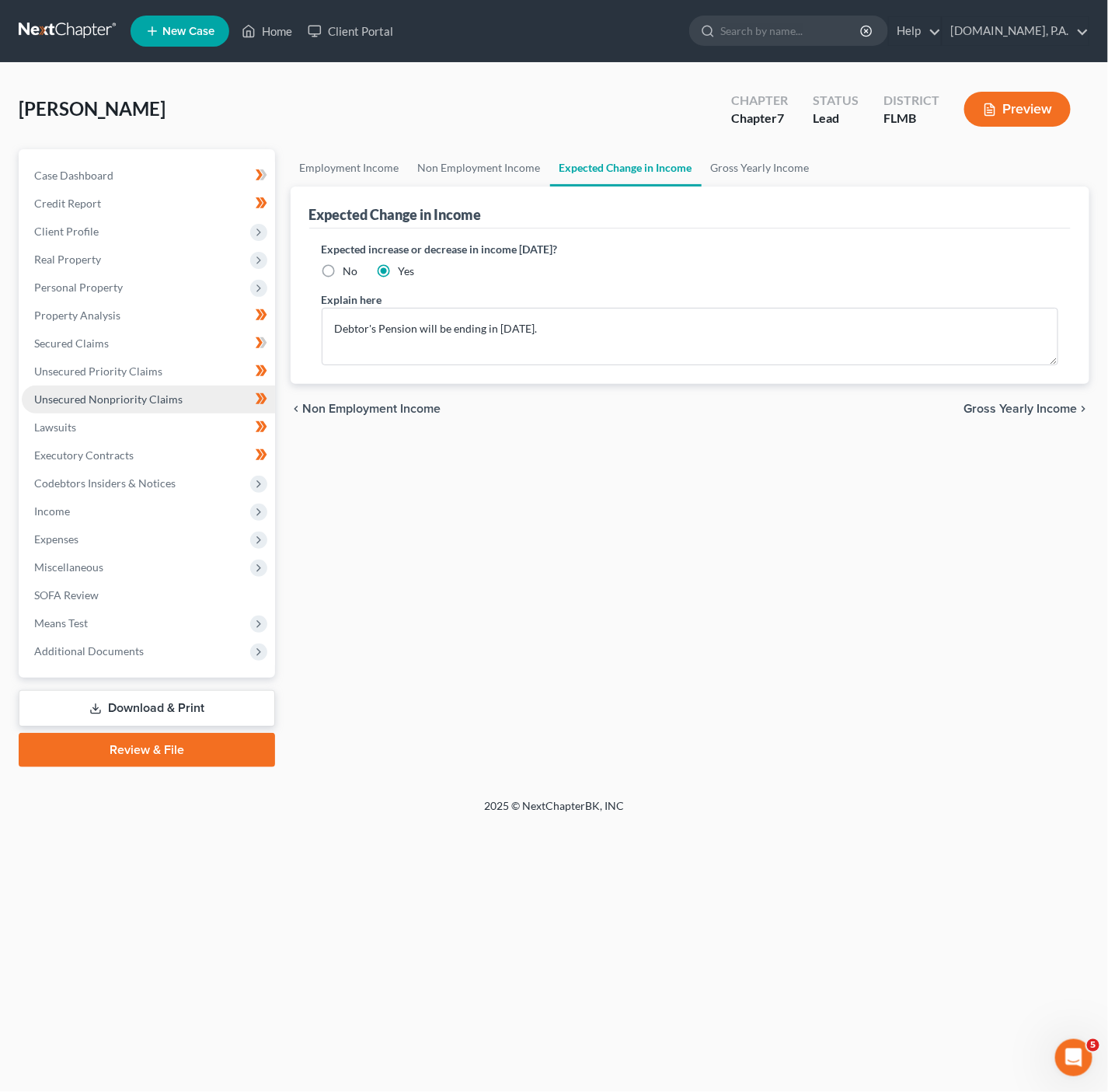
click at [186, 388] on link "Unsecured Nonpriority Claims" at bounding box center [148, 399] width 254 height 28
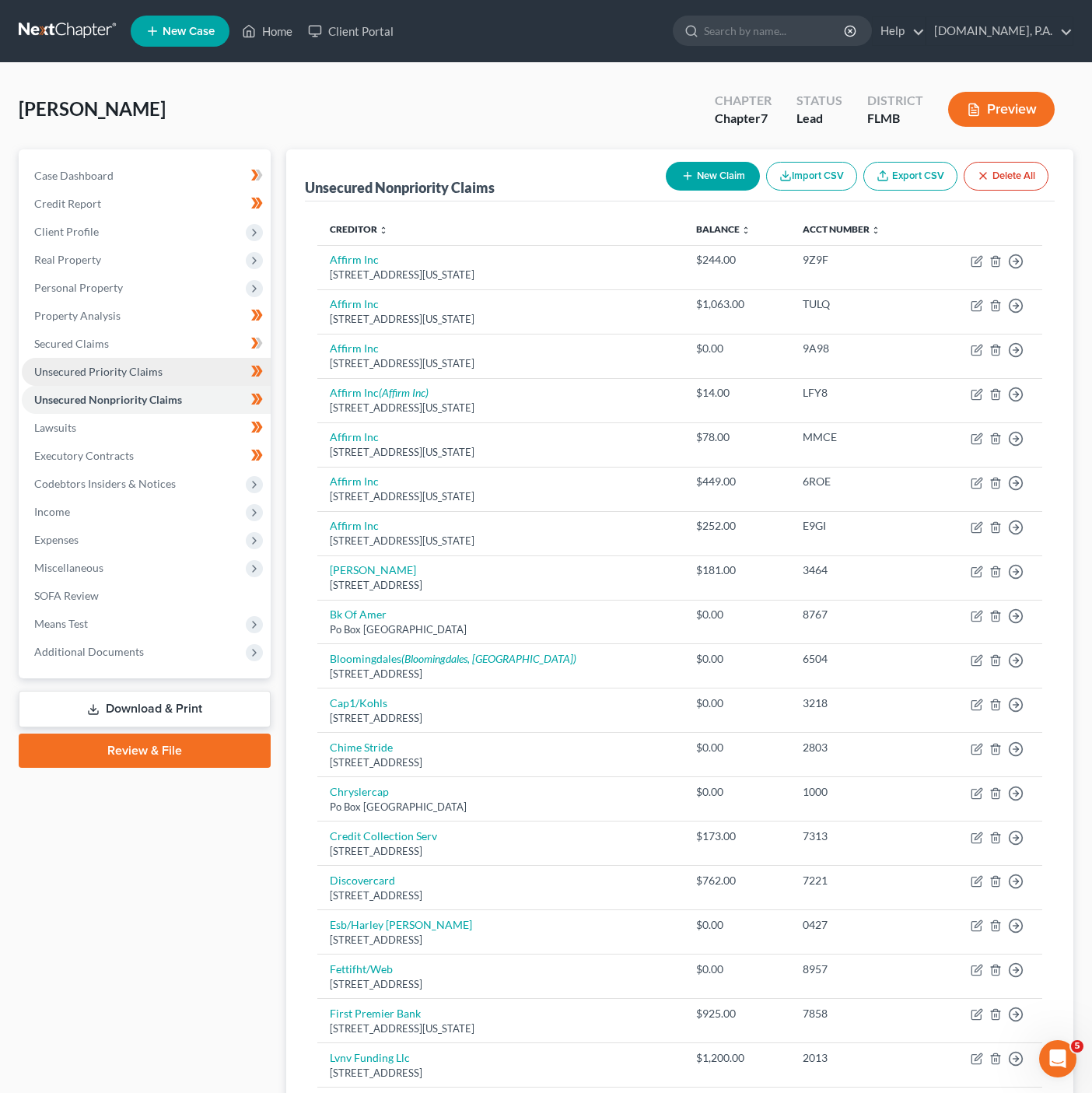
click at [94, 376] on span "Unsecured Priority Claims" at bounding box center [98, 372] width 128 height 14
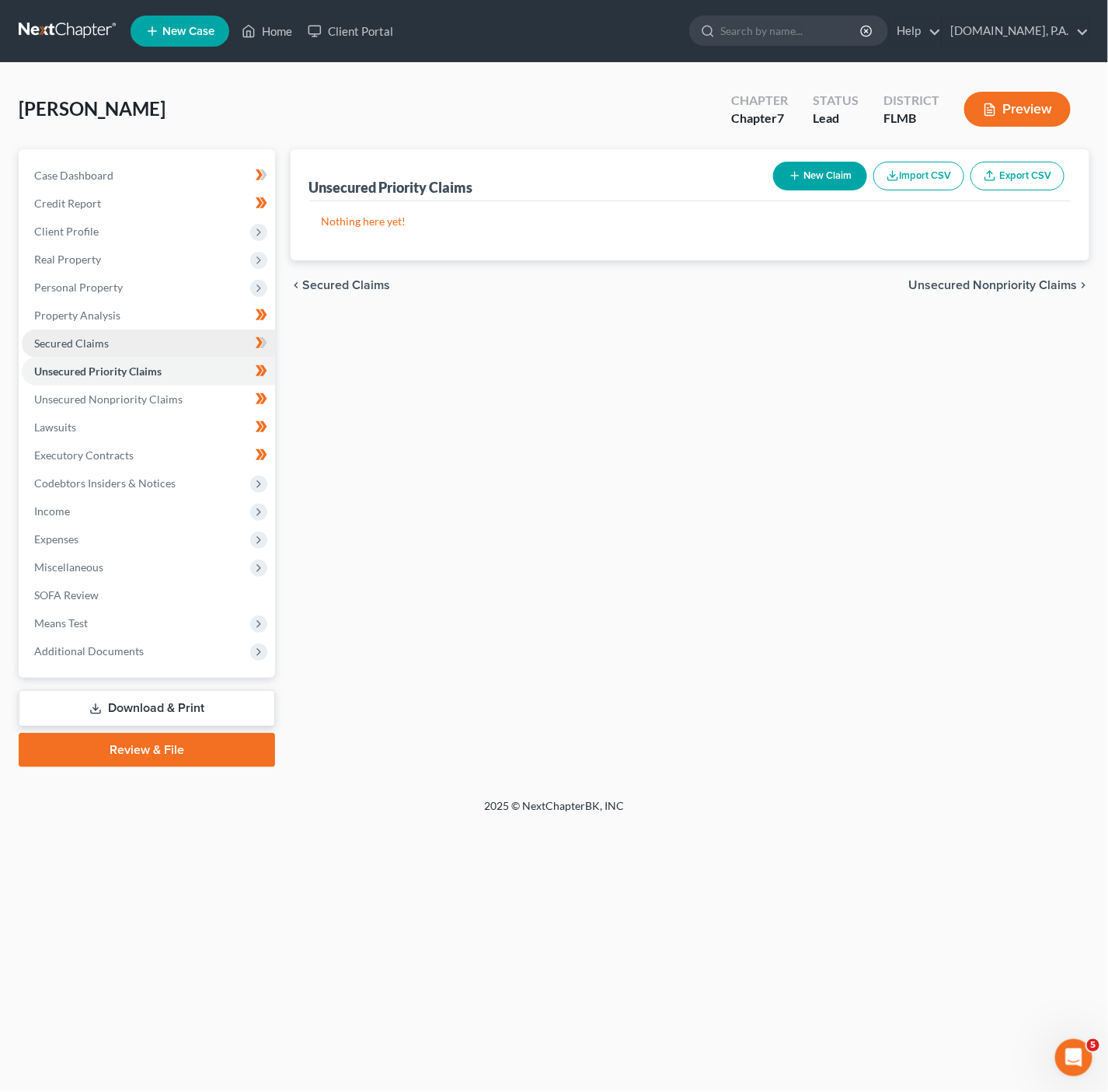
click at [107, 345] on link "Secured Claims" at bounding box center [148, 343] width 254 height 28
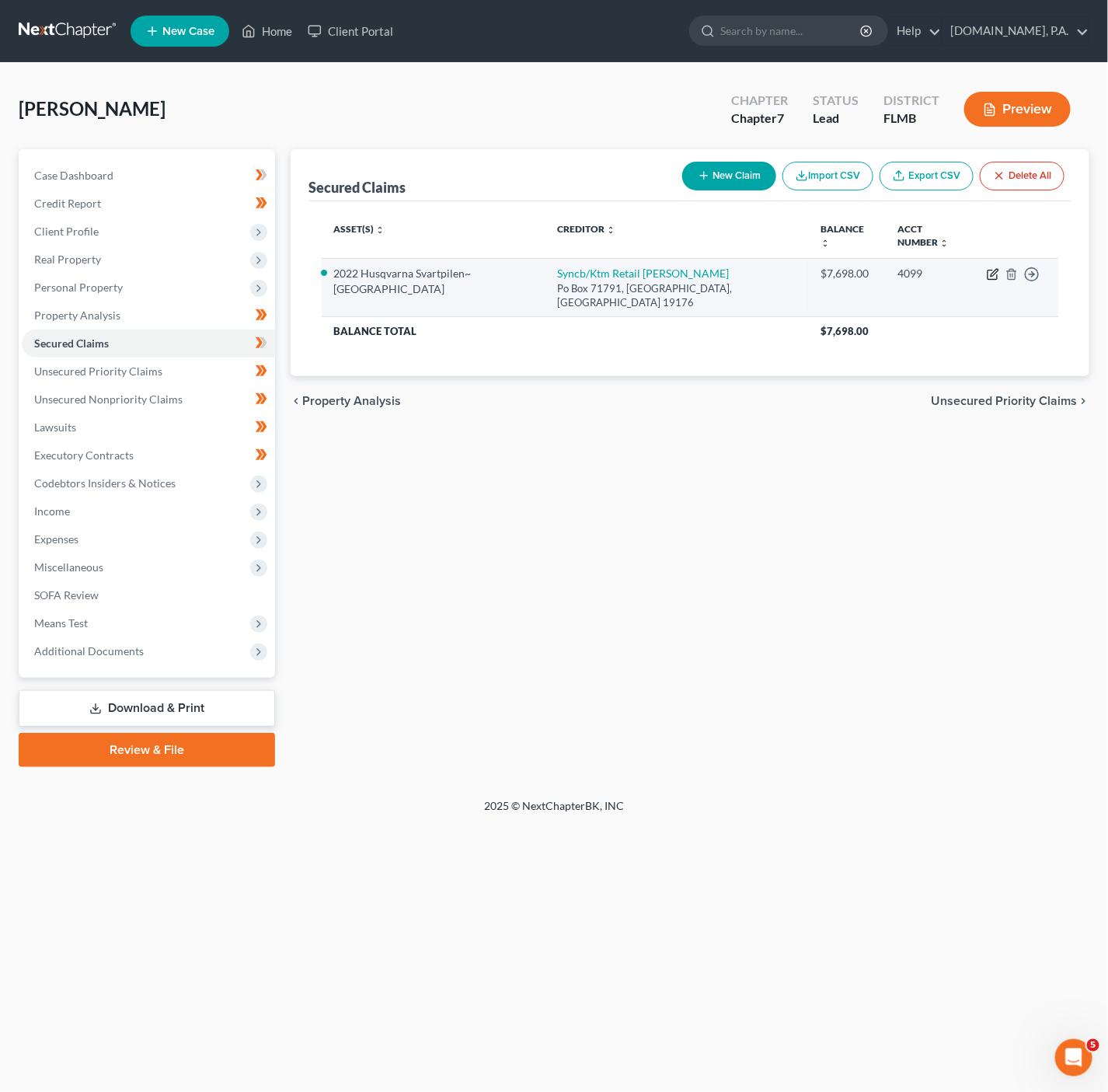
click at [994, 268] on icon "button" at bounding box center [994, 274] width 13 height 13
select select "39"
select select "0"
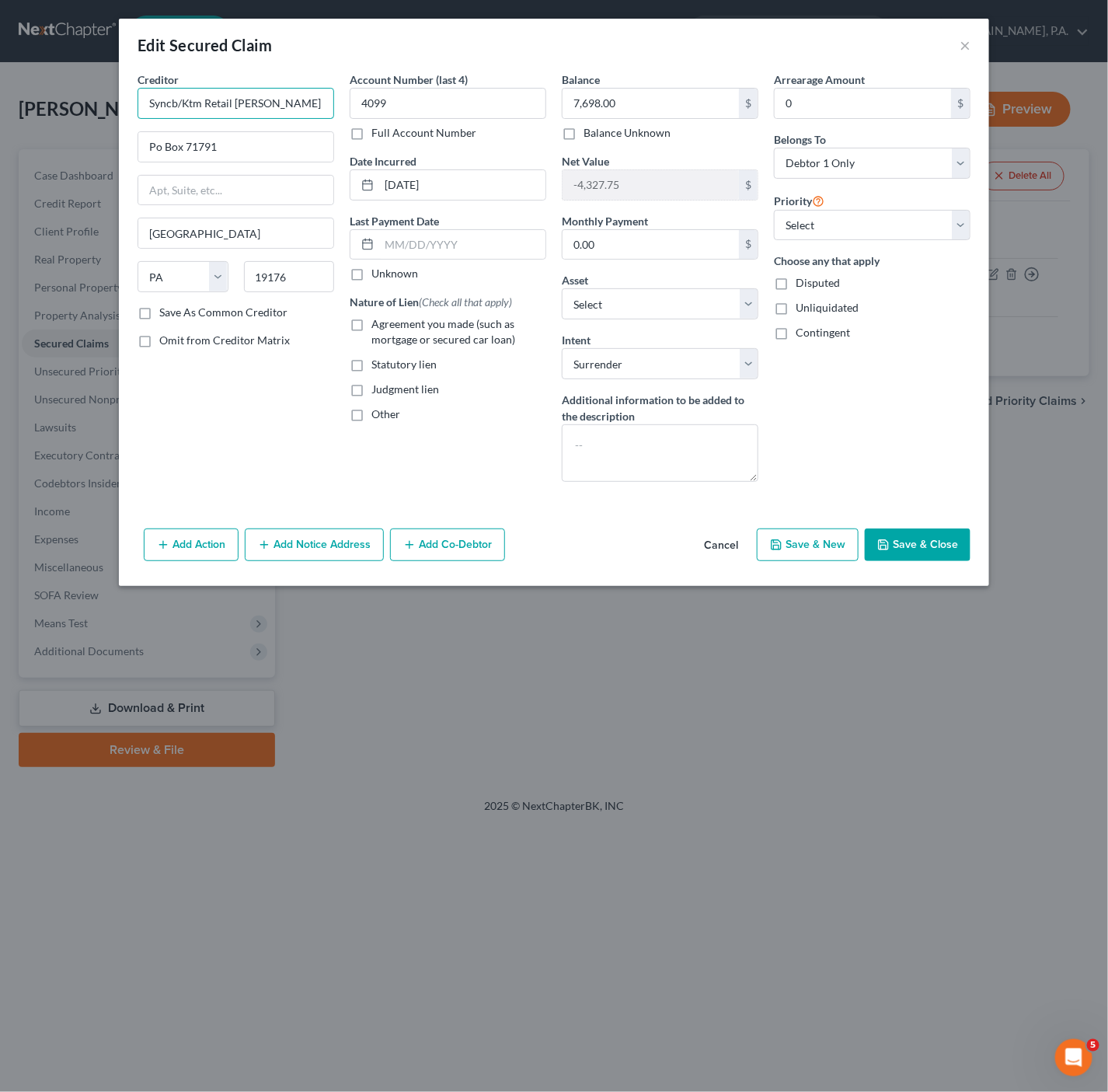
drag, startPoint x: 177, startPoint y: 106, endPoint x: 146, endPoint y: 108, distance: 31.1
click at [146, 108] on input "Syncb/Ktm Retail Finan" at bounding box center [236, 103] width 197 height 31
drag, startPoint x: 275, startPoint y: 107, endPoint x: 118, endPoint y: 107, distance: 157.0
click at [118, 107] on div "Edit Secured Claim × Creditor * Syncb/Ktm Retail Finan Po Box 71791 Philadelphi…" at bounding box center [554, 546] width 1108 height 1092
click at [733, 554] on button "Cancel" at bounding box center [722, 545] width 59 height 31
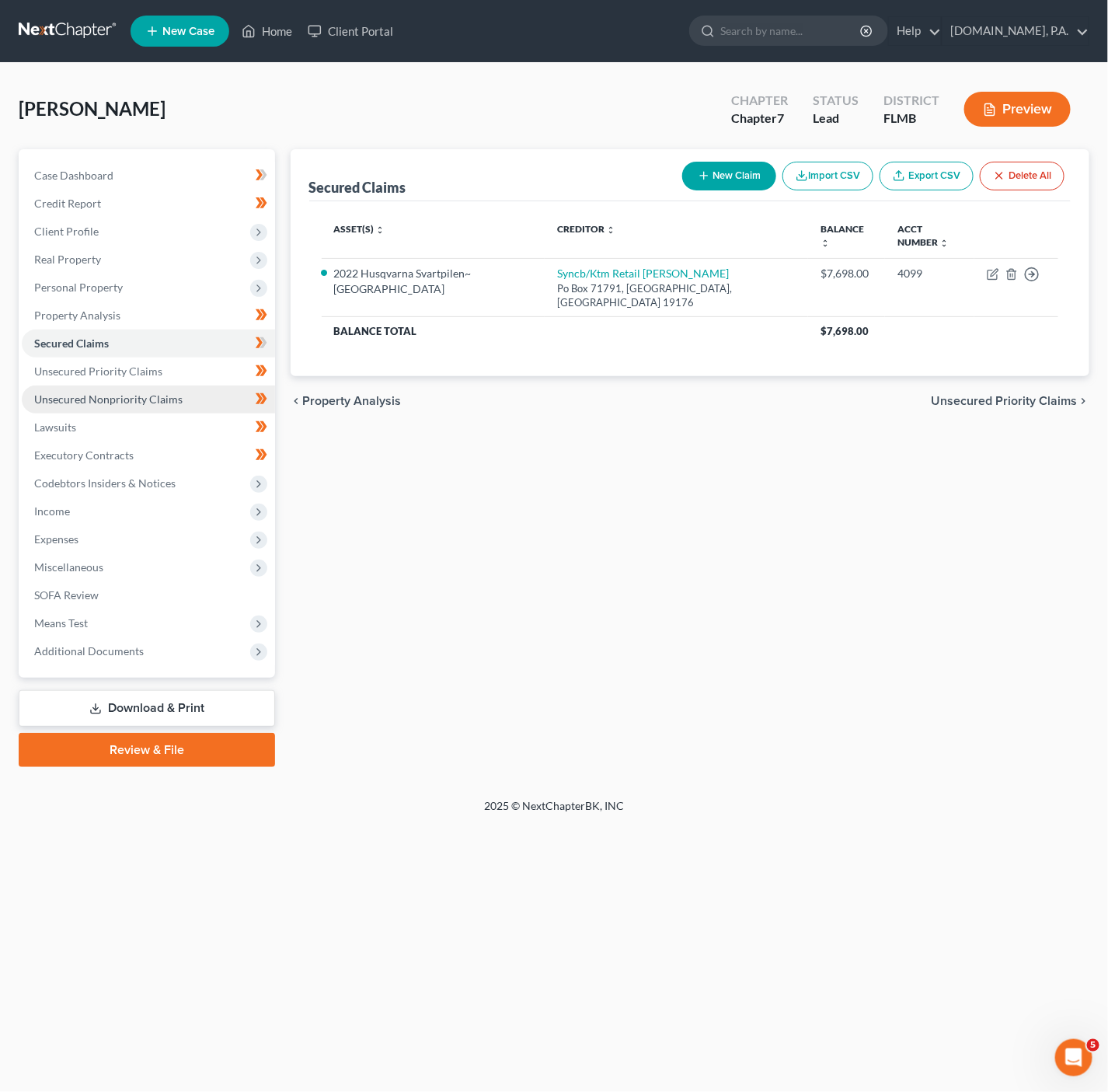
click at [114, 396] on span "Unsecured Nonpriority Claims" at bounding box center [109, 399] width 149 height 14
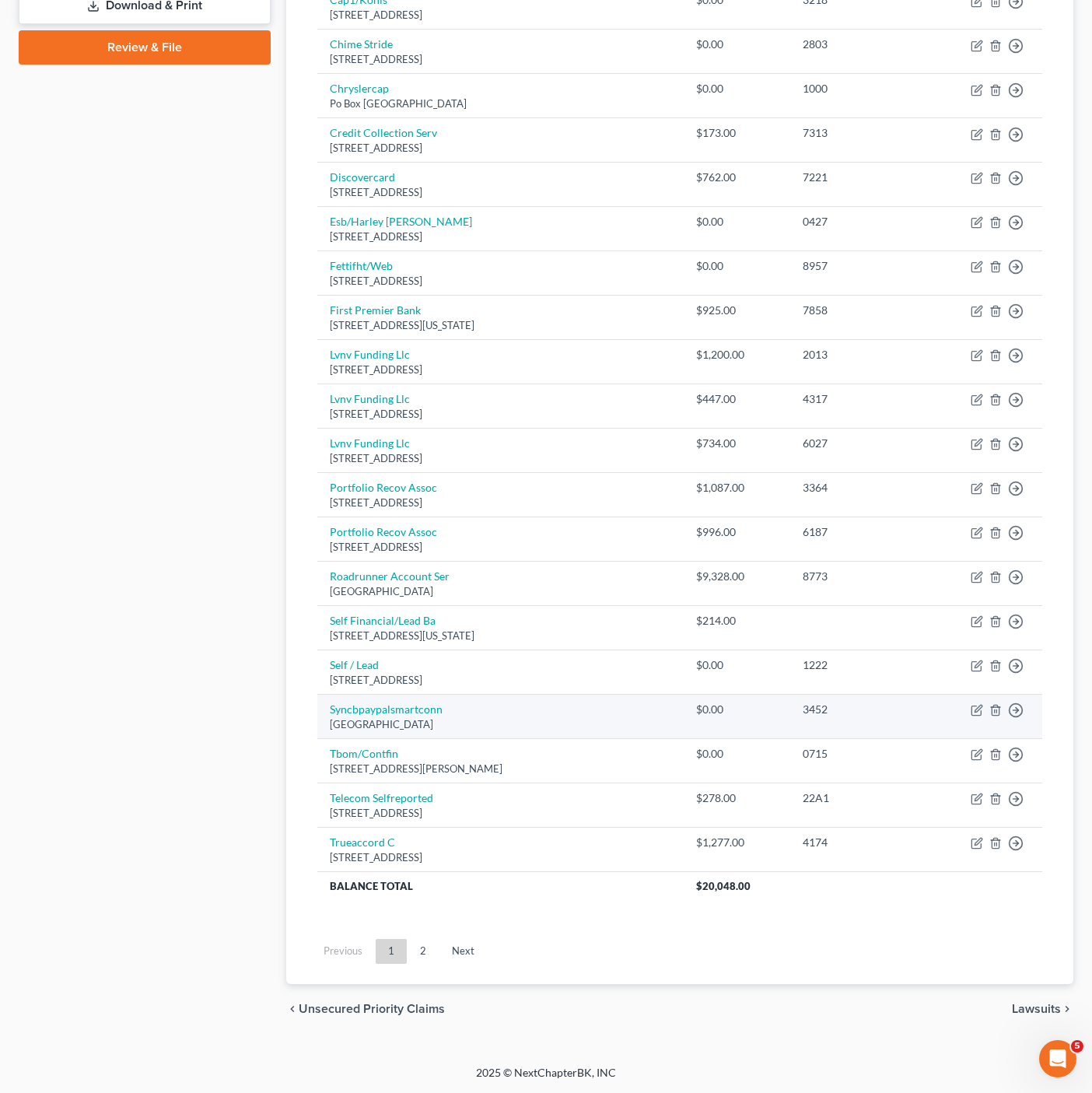
scroll to position [481, 0]
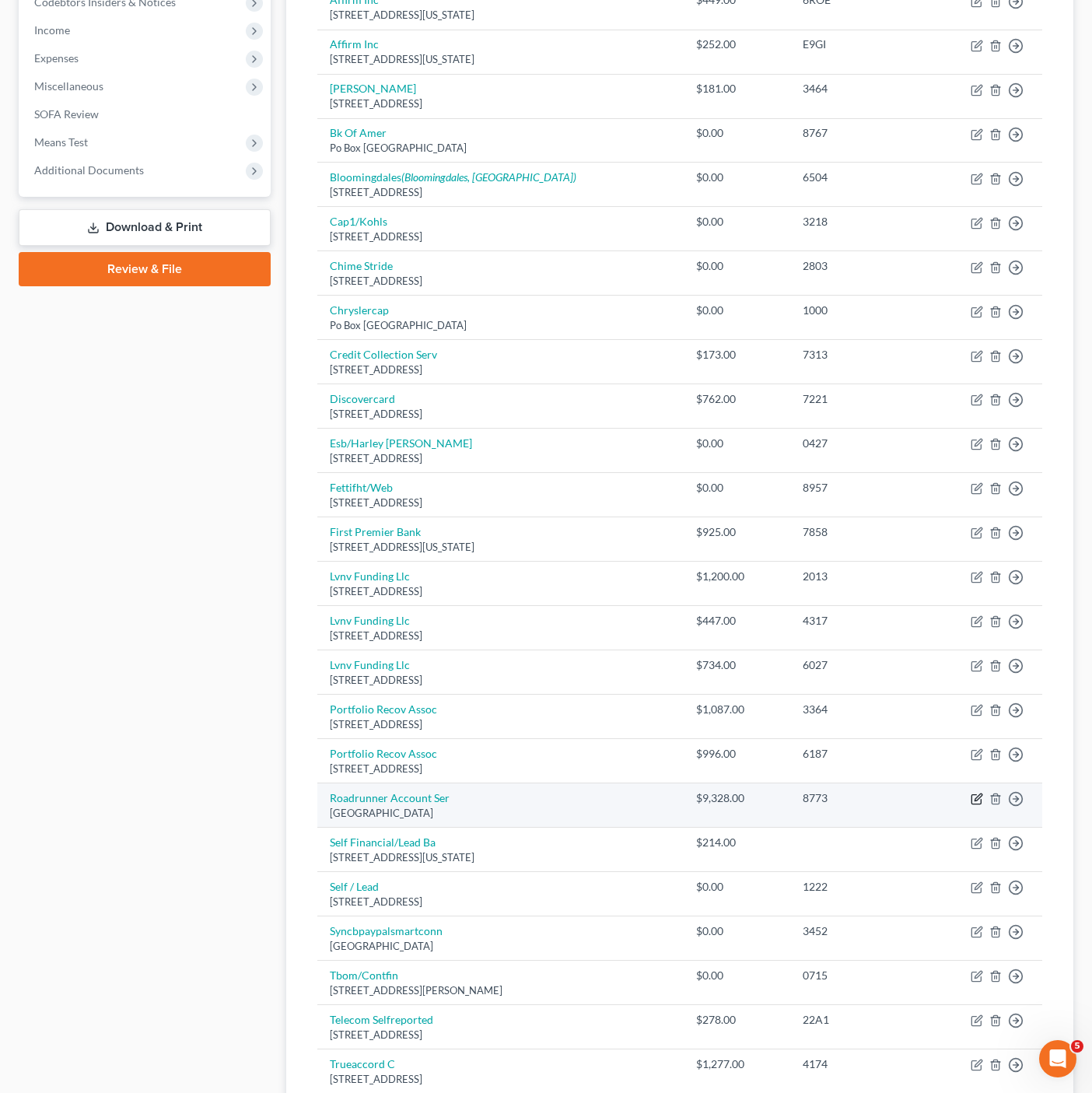
click at [978, 805] on icon "button" at bounding box center [977, 799] width 13 height 13
select select "45"
select select "0"
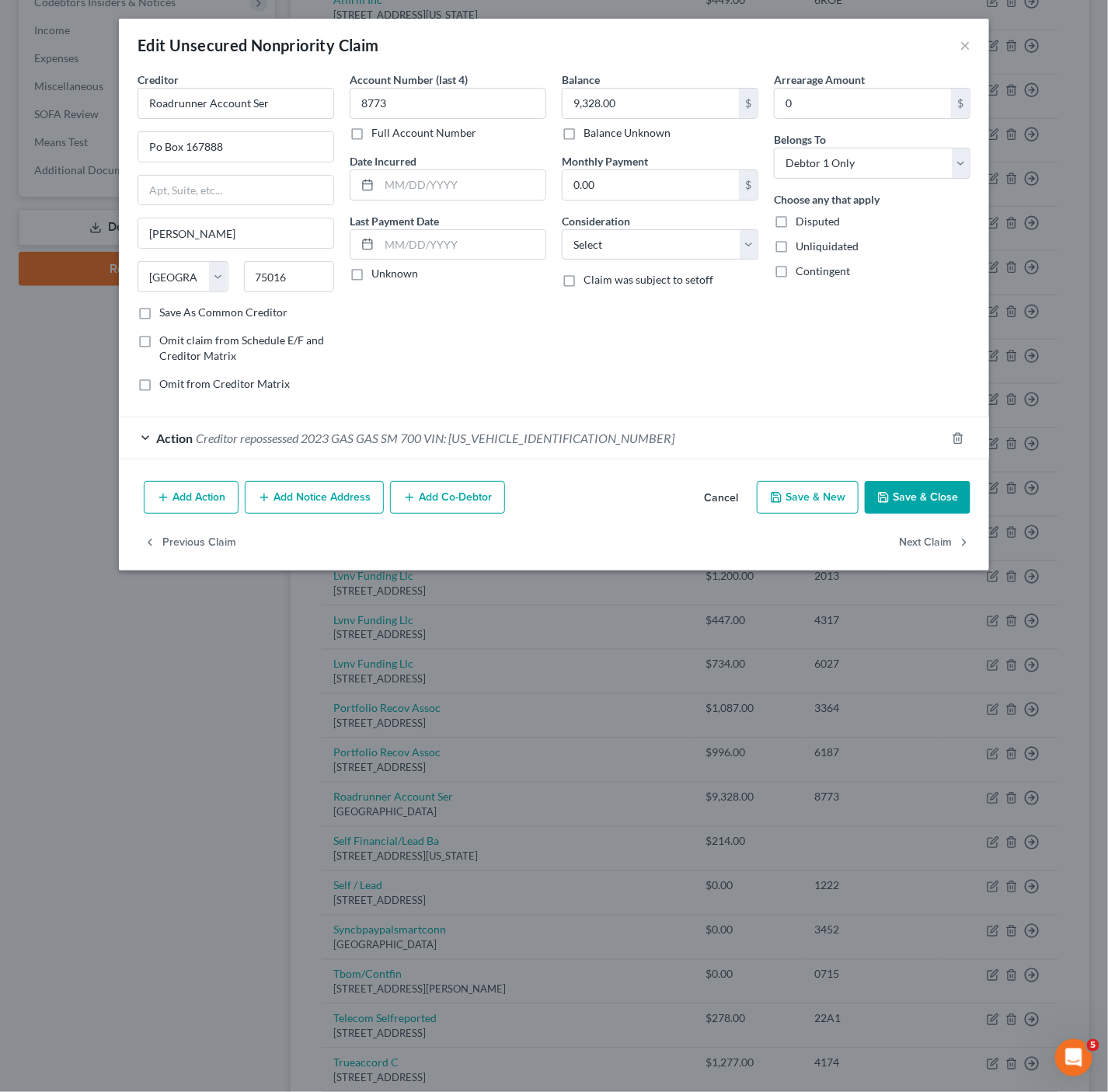
click at [413, 457] on div "Action Creditor repossessed 2023 GAS GAS SM 700 VIN: VBKGEV401PM745512" at bounding box center [533, 438] width 827 height 41
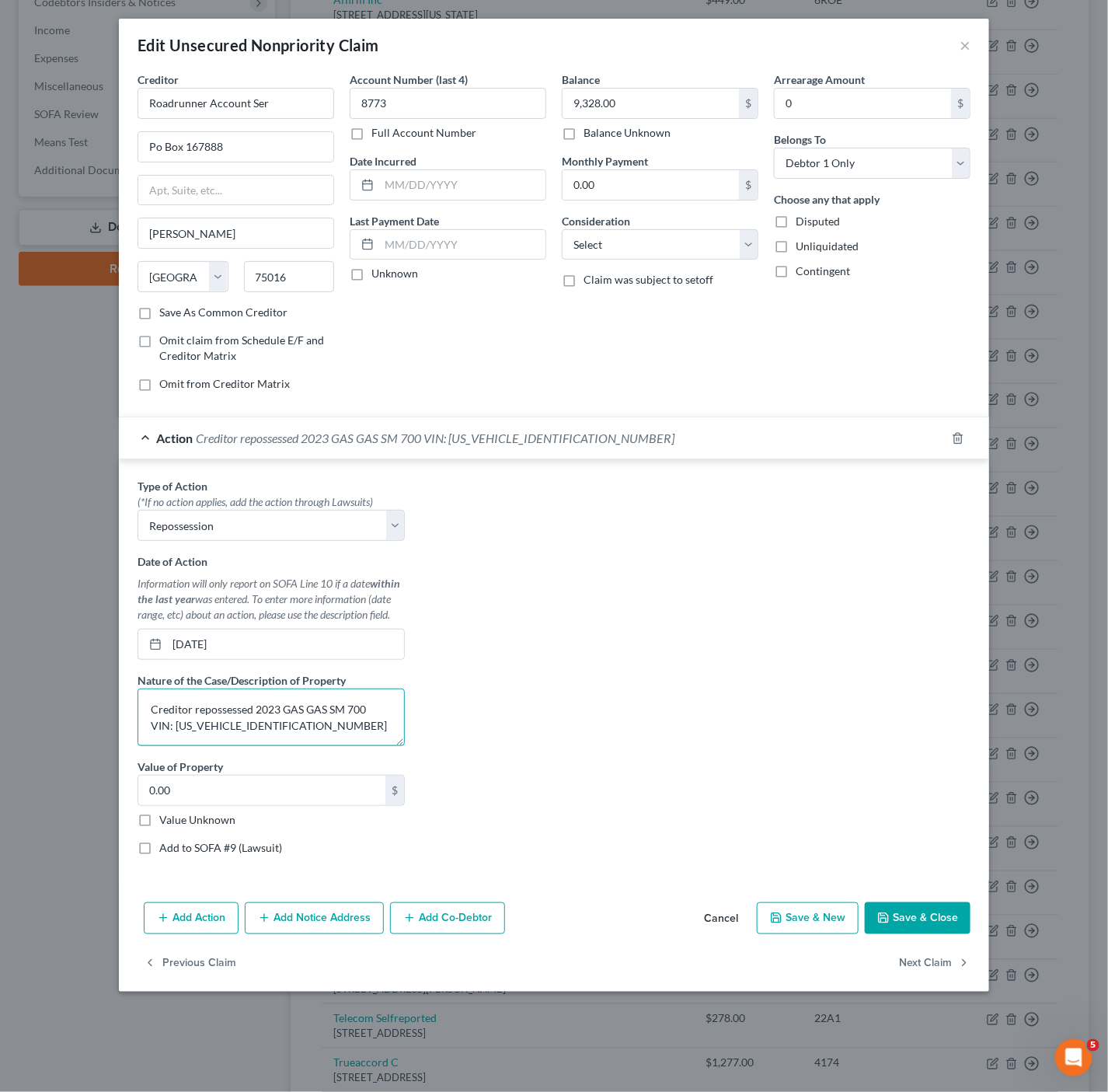
click at [374, 714] on textarea "Creditor repossessed 2023 GAS GAS SM 700 VIN: VBKGEV401PM745512" at bounding box center [271, 718] width 267 height 58
click at [326, 744] on textarea "Creditor repossessed 2023 GAS GAS SM 700; VIN: VBKGEV401PM745512" at bounding box center [271, 718] width 267 height 58
type textarea "Creditor repossessed 2023 GAS GAS SM 700; VIN: VBKGEV401PM745512"
click at [341, 654] on input "01/01/1900" at bounding box center [286, 644] width 237 height 30
click at [340, 555] on div "Type of Action * (*If no action applies, add the action through Lawsuits) Selec…" at bounding box center [271, 672] width 283 height 390
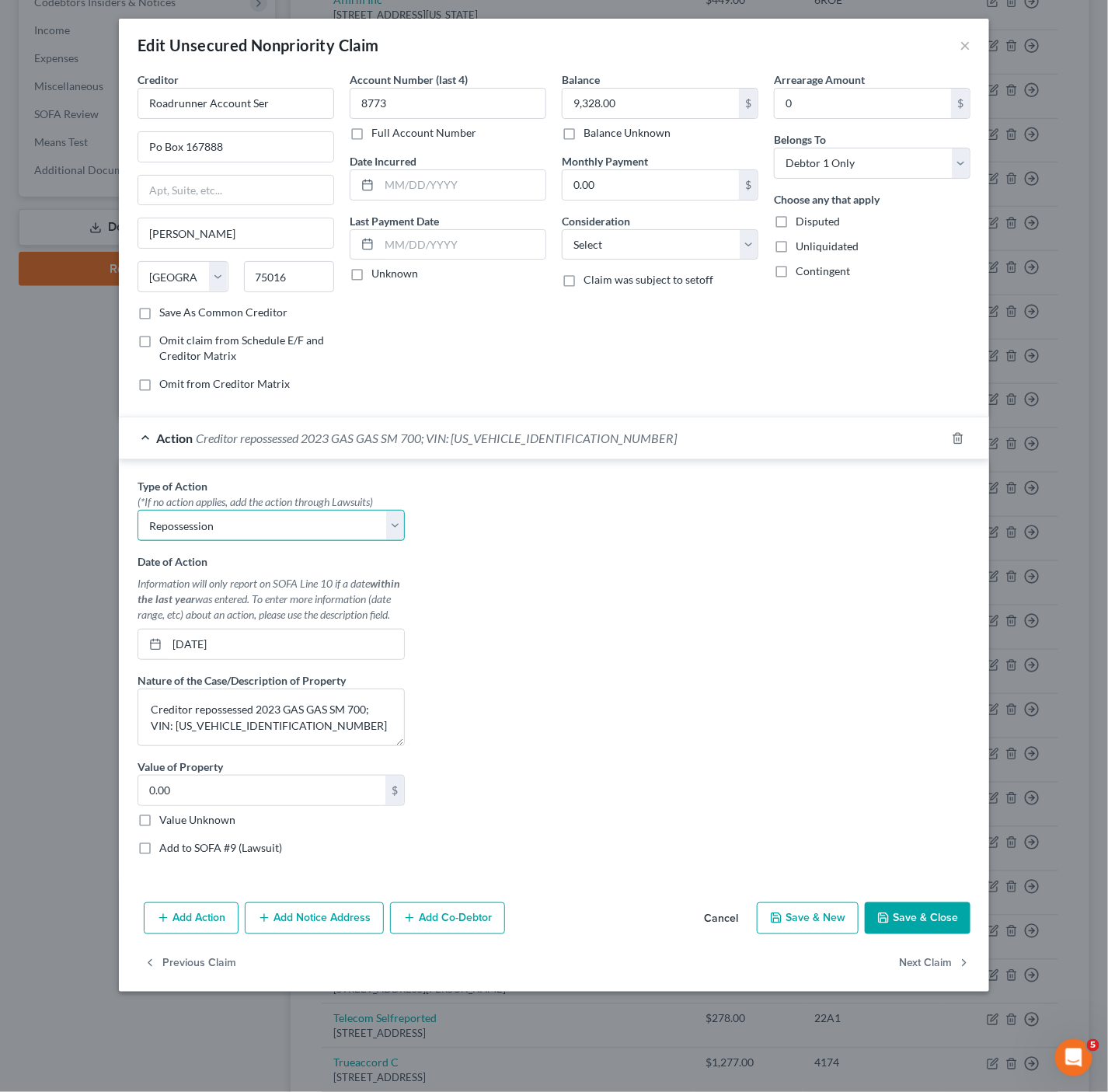
click at [357, 536] on select "Select Repossession Garnishment Foreclosure Personal Injury Attached, Seized, O…" at bounding box center [271, 525] width 267 height 31
click at [360, 534] on select "Select Repossession Garnishment Foreclosure Personal Injury Attached, Seized, O…" at bounding box center [271, 525] width 267 height 31
click at [254, 646] on input "01/01/1900" at bounding box center [286, 644] width 237 height 30
type input "0"
type input "04/01/2025"
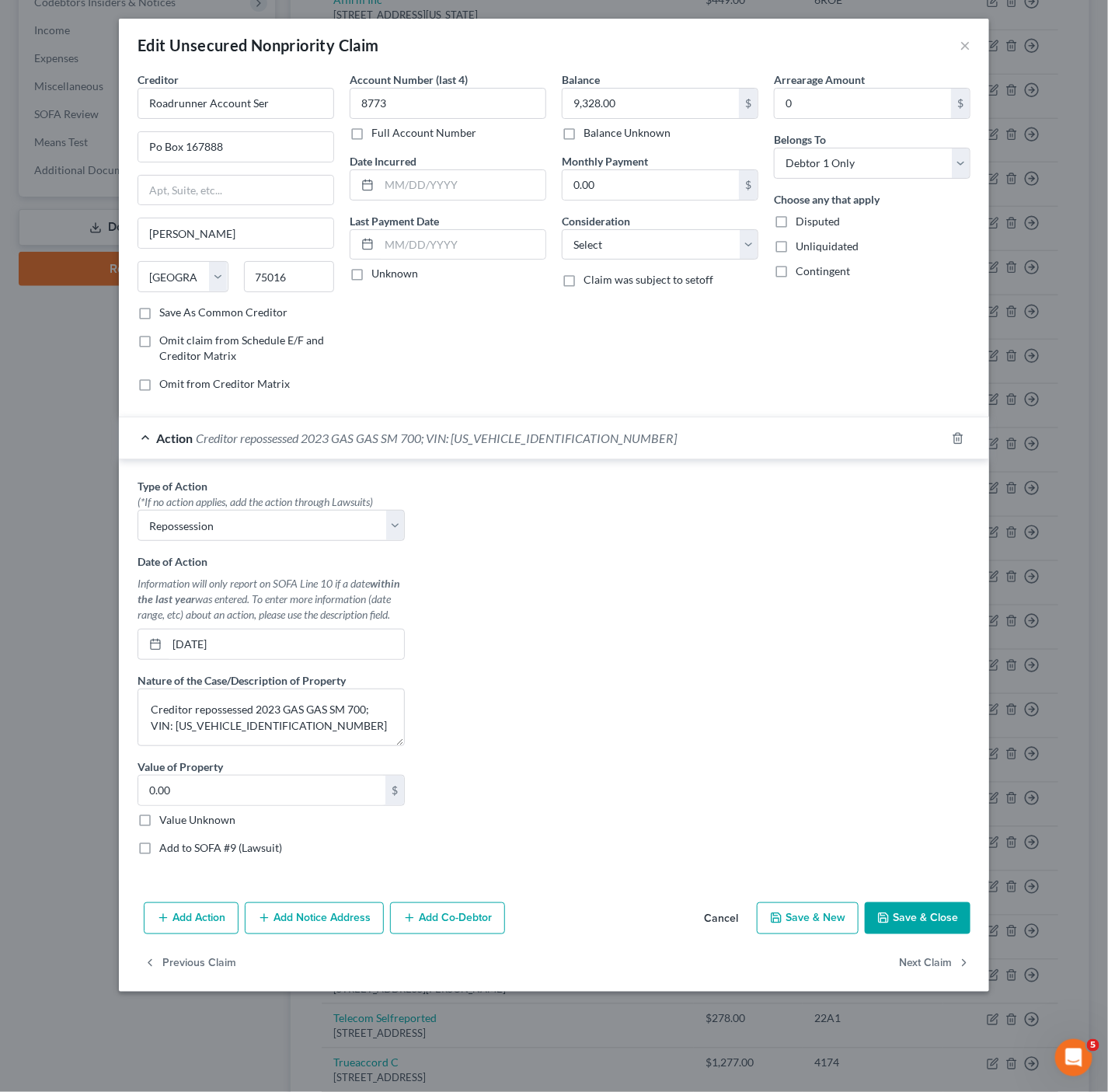
click at [934, 914] on button "Save & Close" at bounding box center [918, 918] width 106 height 33
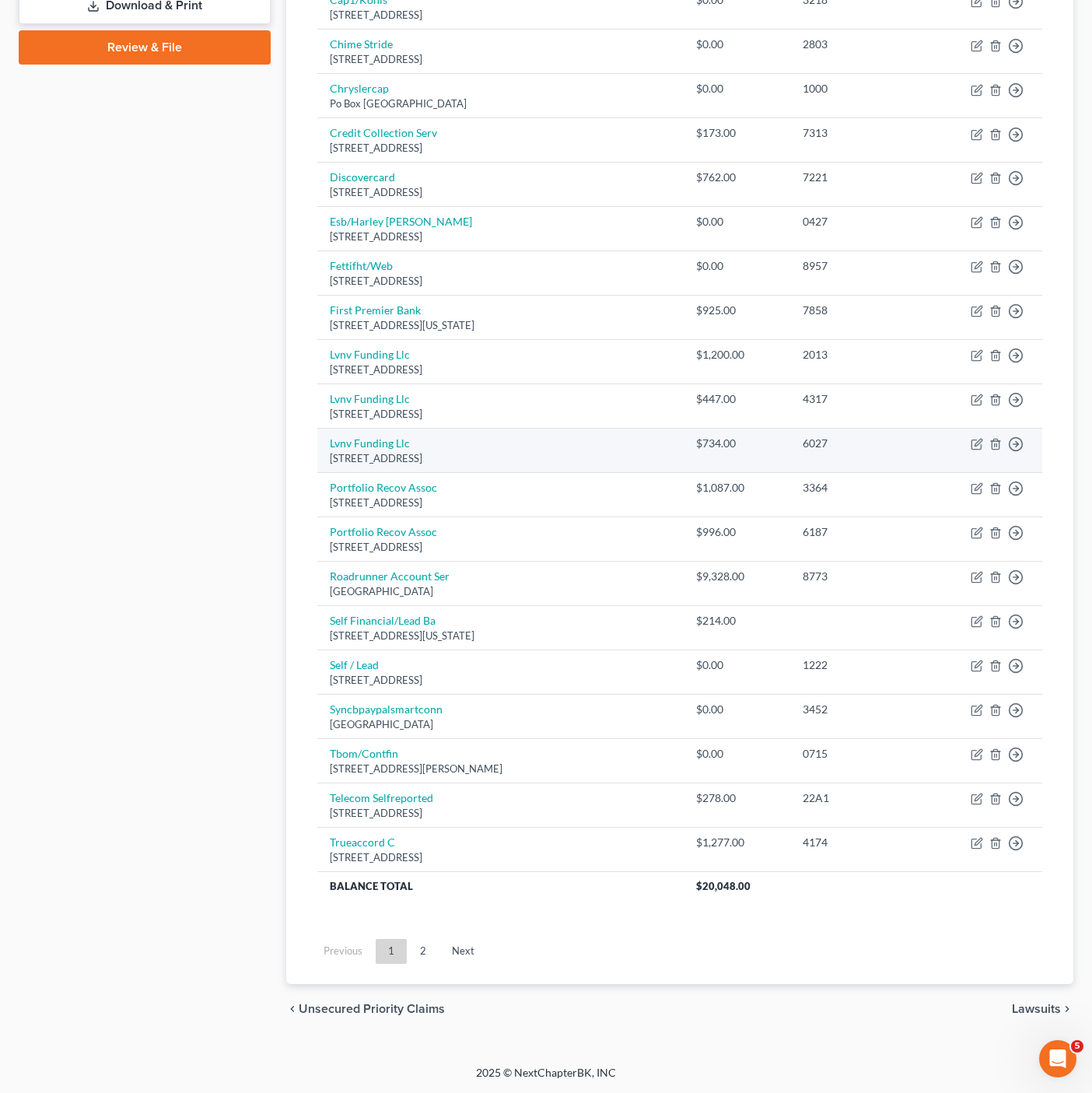
scroll to position [715, 0]
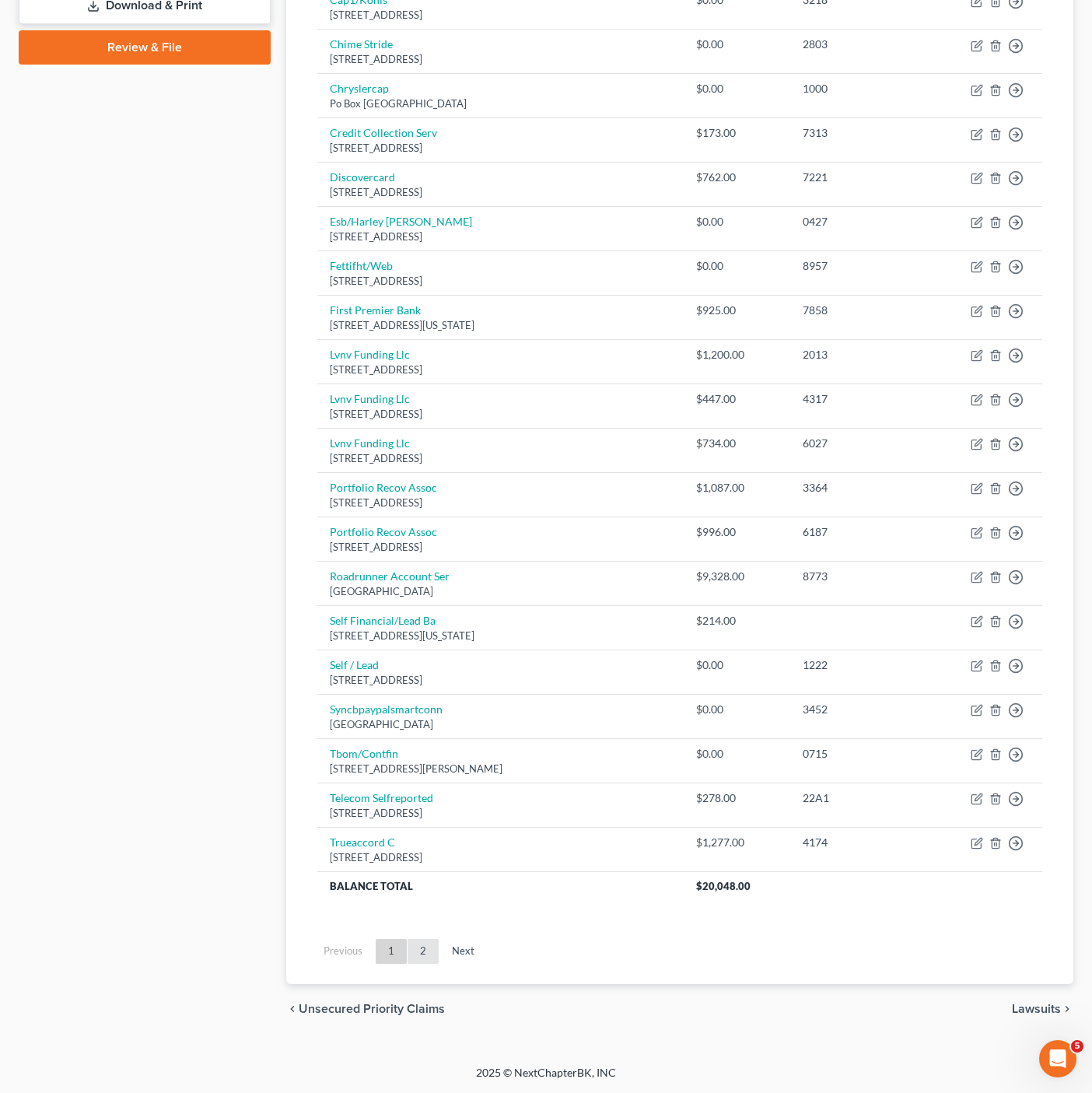
click at [423, 940] on link "2" at bounding box center [423, 950] width 31 height 25
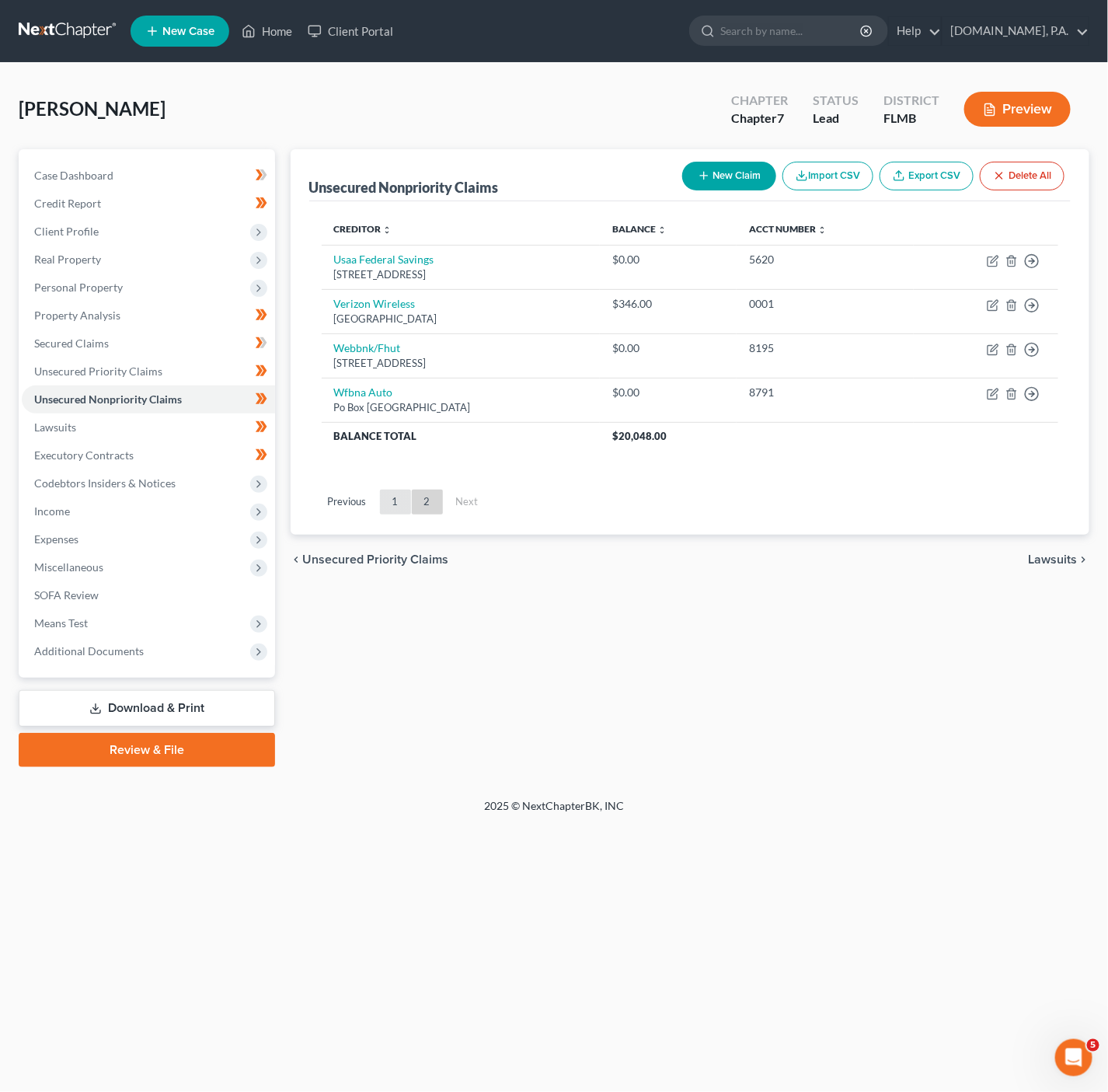
click at [394, 494] on link "1" at bounding box center [395, 502] width 31 height 25
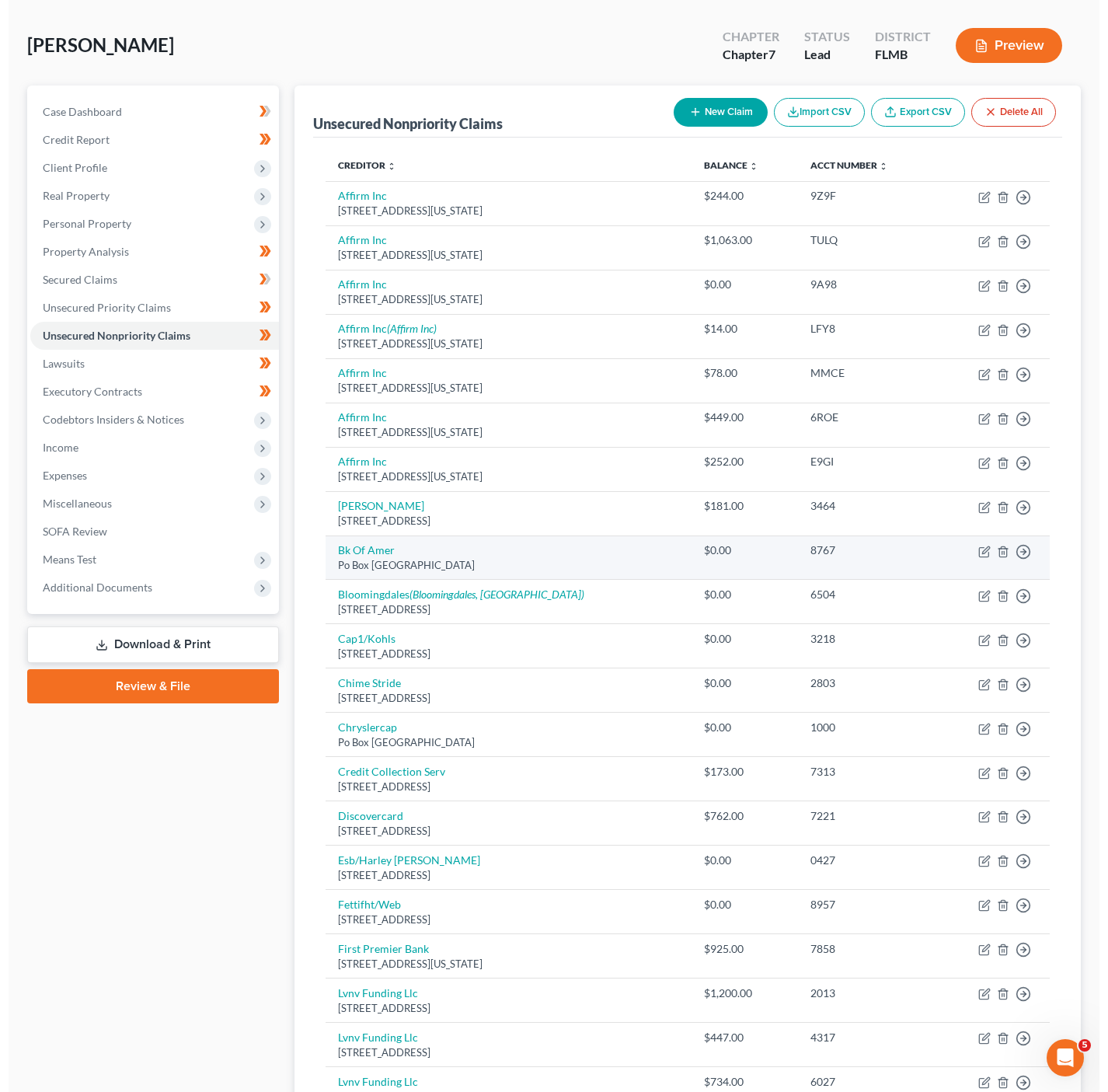
scroll to position [117, 0]
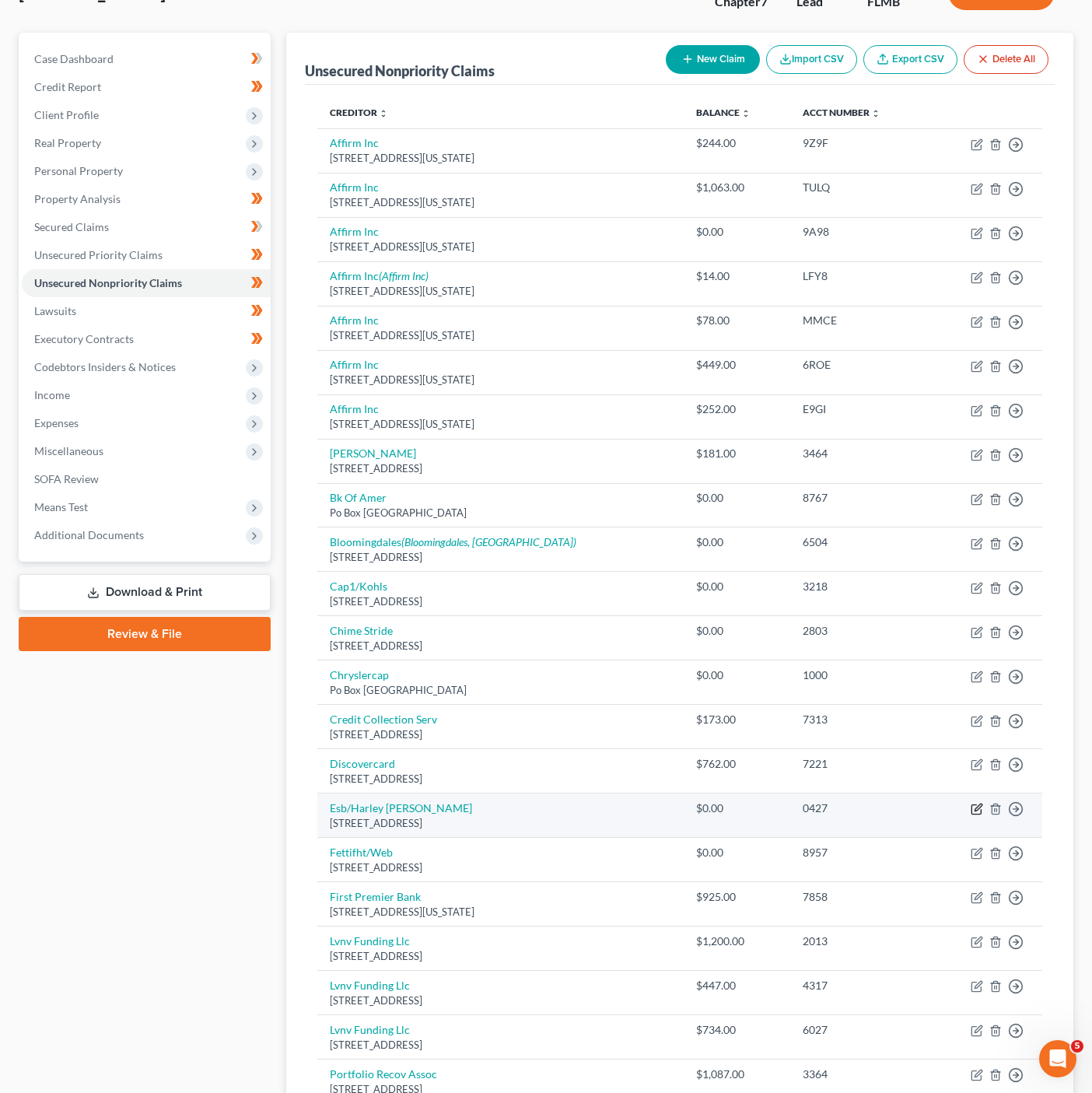
click at [978, 815] on icon "button" at bounding box center [977, 809] width 13 height 13
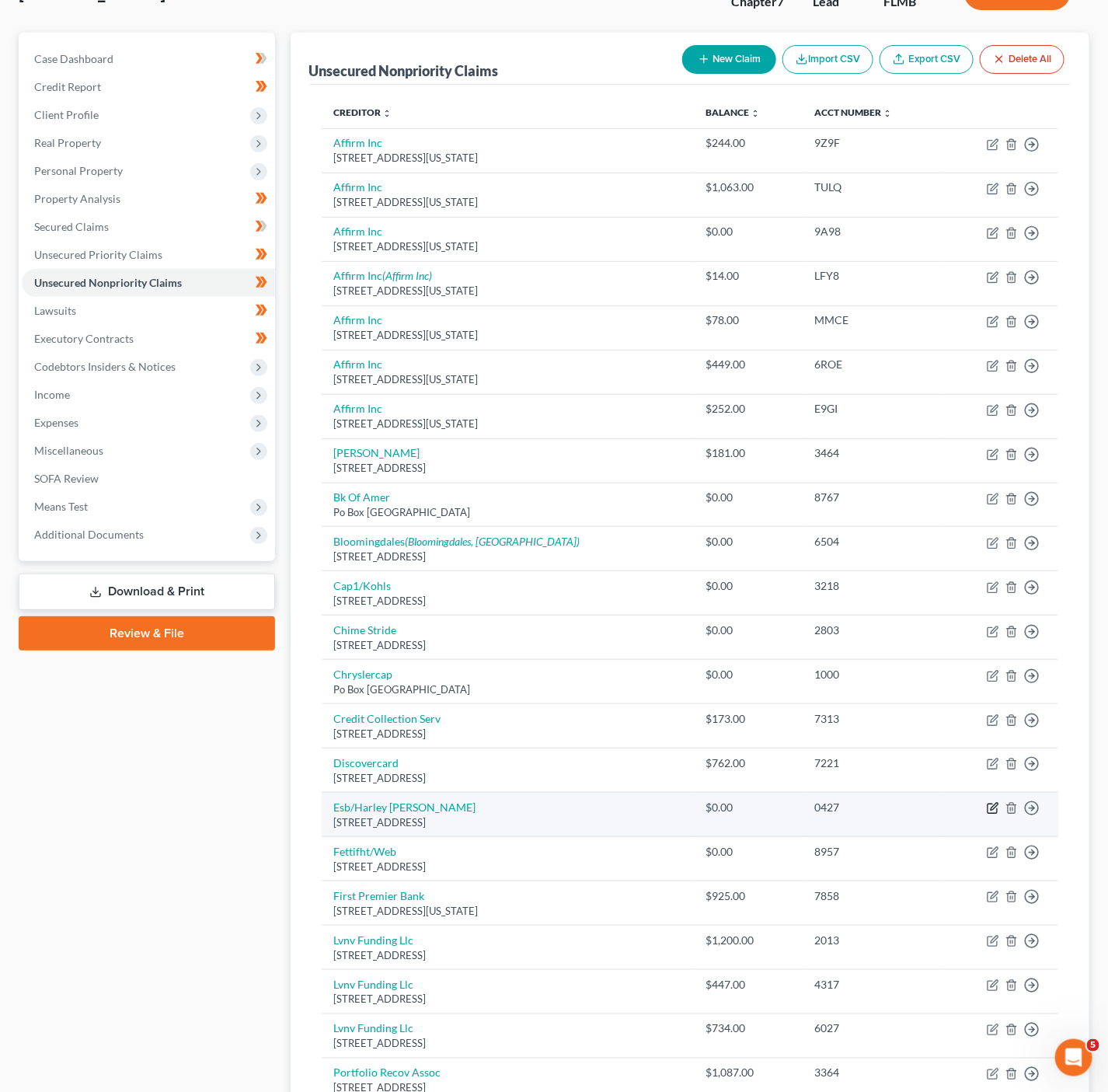
select select "31"
select select "0"
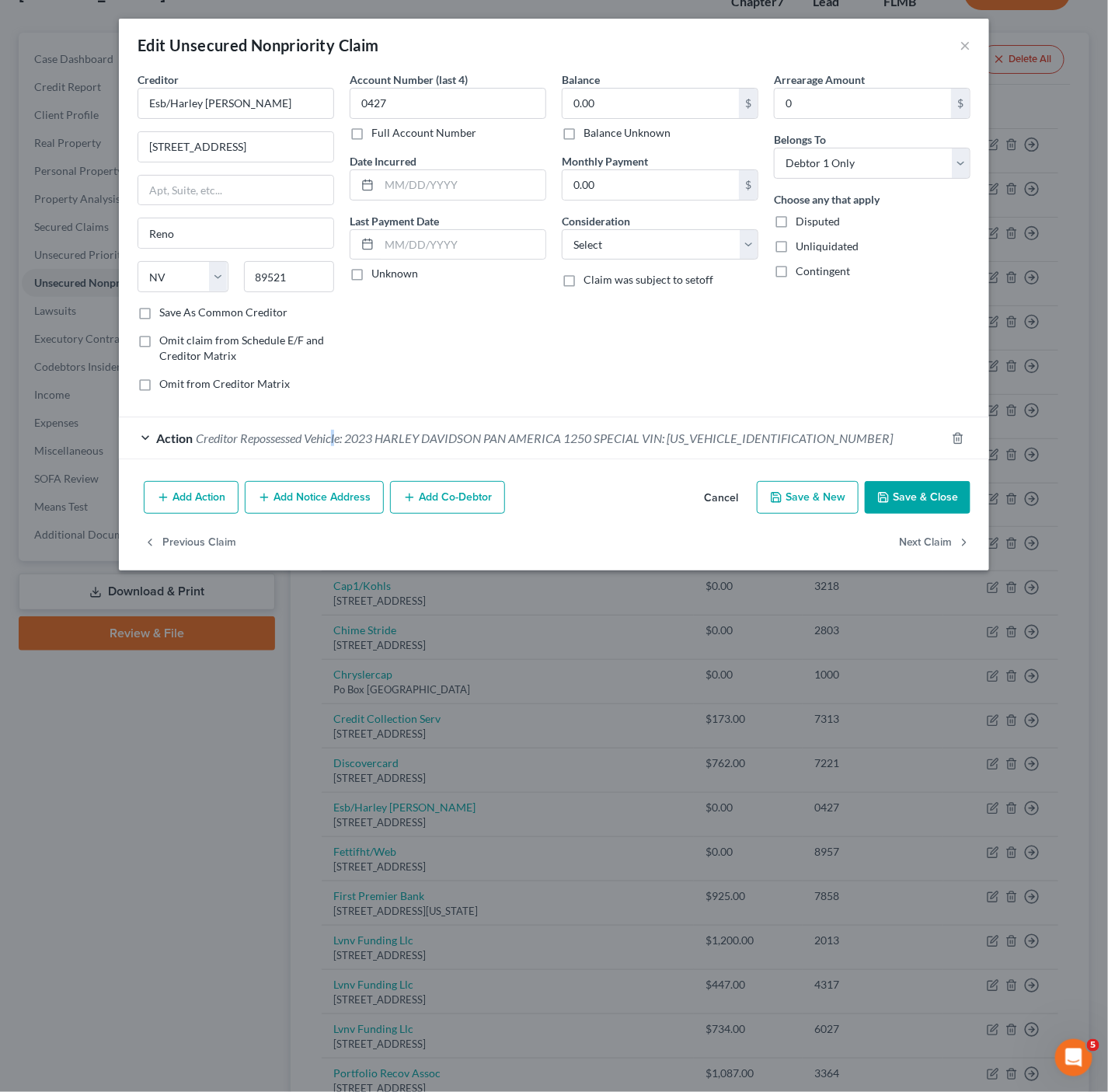
click at [337, 446] on span "Creditor Repossessed Vehicle: 2023 HARLEY DAVIDSON PAN AMERICA 1250 SPECIAL VIN…" at bounding box center [544, 438] width 697 height 14
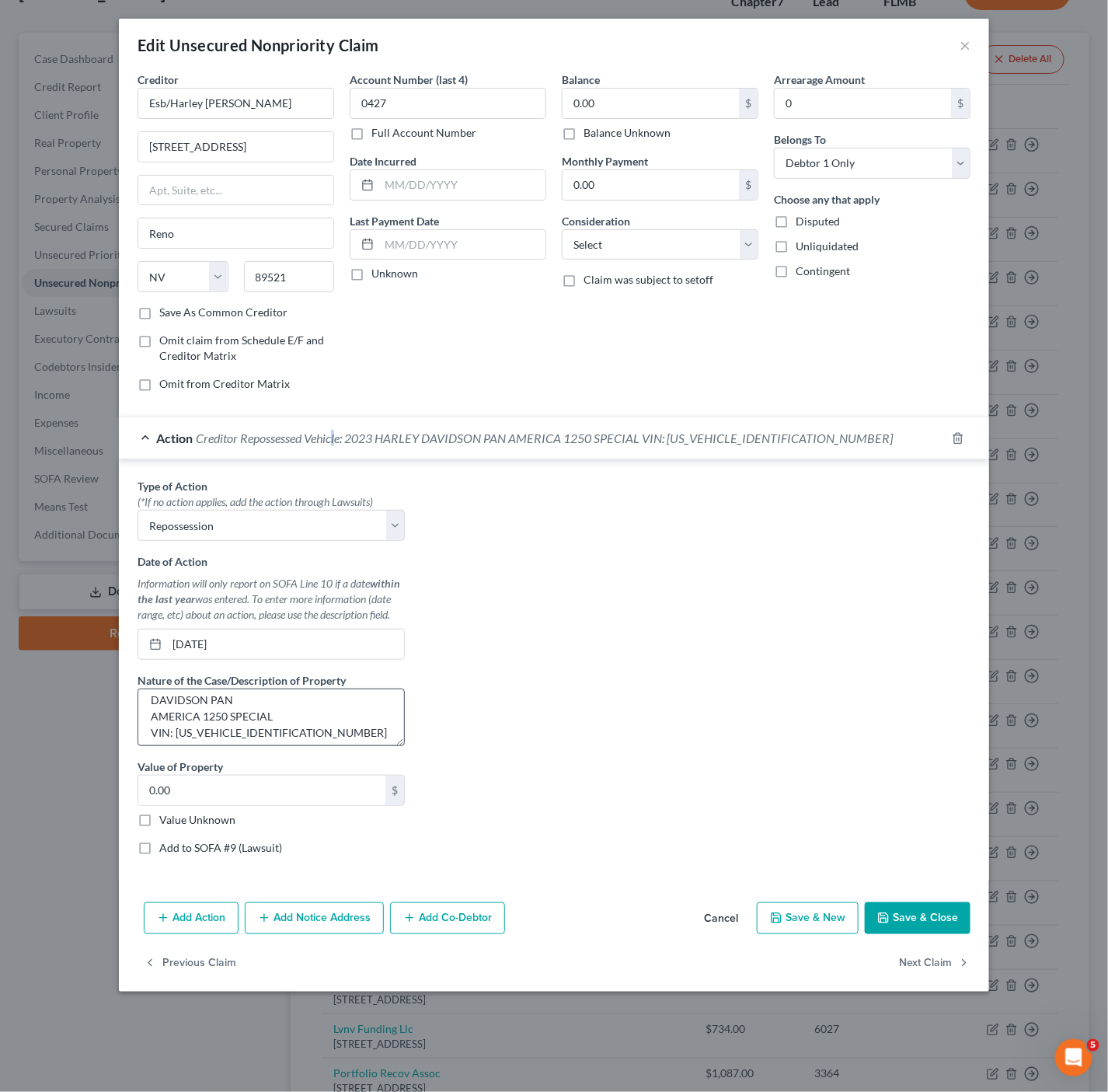
scroll to position [33, 0]
click at [151, 704] on textarea "Creditor Repossessed Vehicle: 2023 HARLEY DAVIDSON PAN AMERICA 1250 SPECIAL VIN…" at bounding box center [271, 718] width 267 height 58
click at [264, 709] on textarea "Creditor Repossessed Vehicle: 2023 HARLEY DAVIDSON PAN AMERICA 1250 SPECIAL VIN…" at bounding box center [271, 718] width 267 height 58
click at [278, 719] on textarea "Creditor Repossessed Vehicle: 2023 HARLEY DAVIDSON PAN AMERICA 1250 SPECIAL VIN…" at bounding box center [271, 718] width 267 height 58
click at [325, 697] on textarea "Creditor Repossessed Vehicle: 2023 HARLEY DAVIDSON PAN AMERICA 1250 SPECIAL; VI…" at bounding box center [271, 718] width 267 height 58
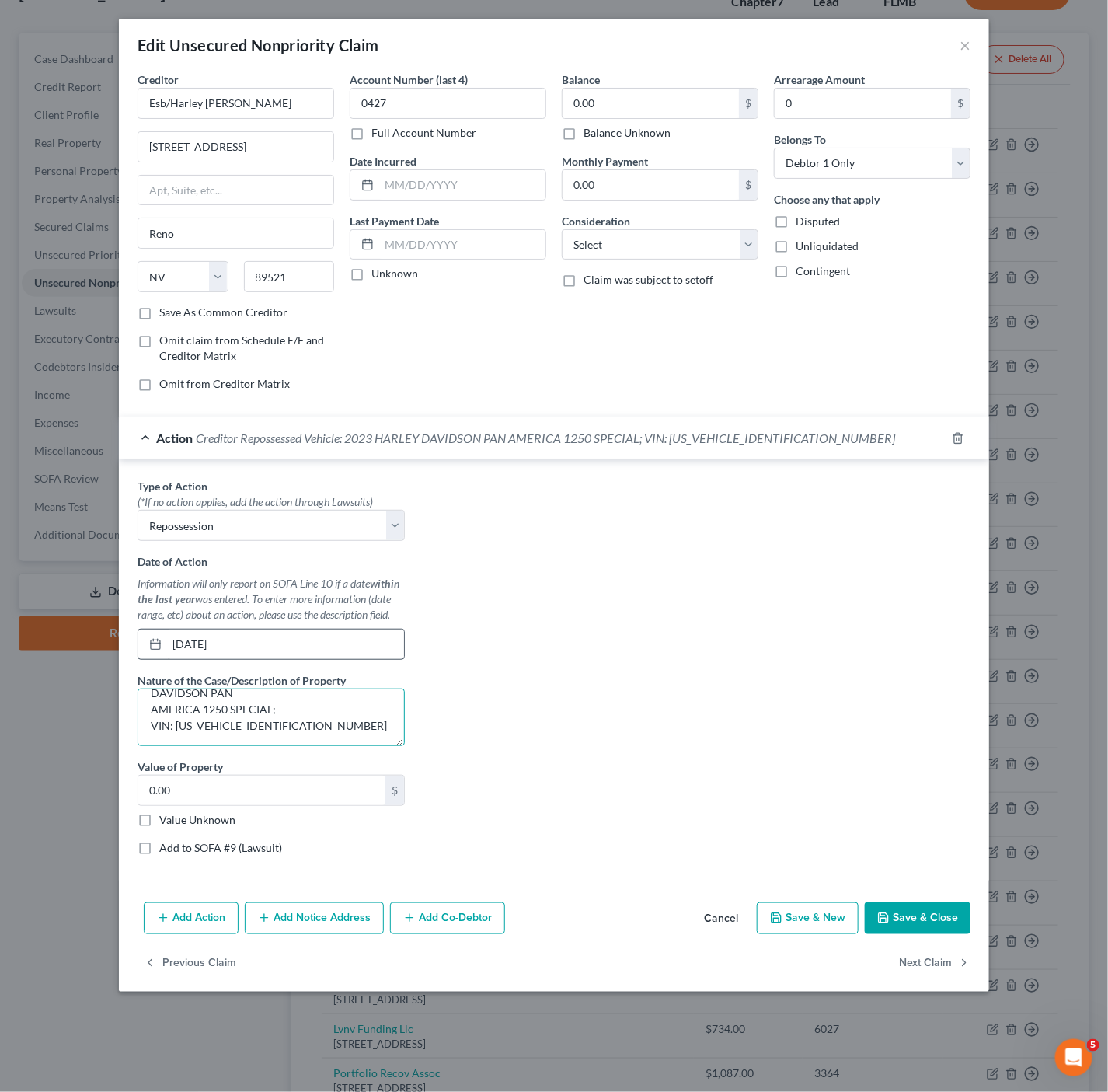
type textarea "Creditor Repossessed Vehicle: 2023 HARLEY DAVIDSON PAN AMERICA 1250 SPECIAL; VI…"
click at [224, 639] on input "01/01/1900" at bounding box center [286, 644] width 237 height 30
drag, startPoint x: 289, startPoint y: 656, endPoint x: 143, endPoint y: 628, distance: 148.7
click at [143, 628] on div "Date of Action Information will only report on SOFA Line 10 if a date within th…" at bounding box center [271, 606] width 267 height 106
type input "05/01/2025"
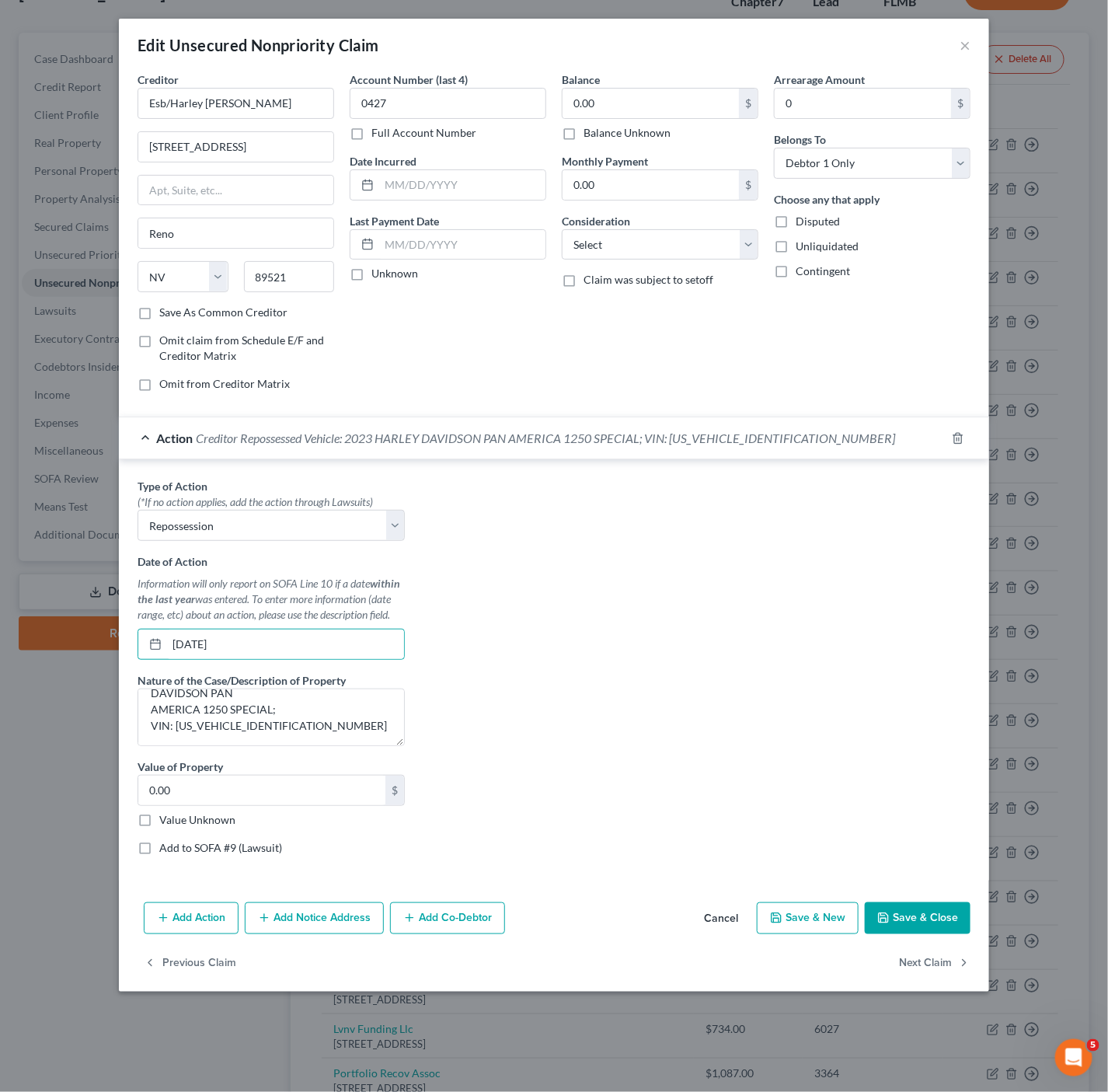
click at [779, 710] on div "Type of Action * (*If no action applies, add the action through Lawsuits) Selec…" at bounding box center [554, 672] width 849 height 390
click at [957, 914] on button "Save & Close" at bounding box center [918, 918] width 106 height 33
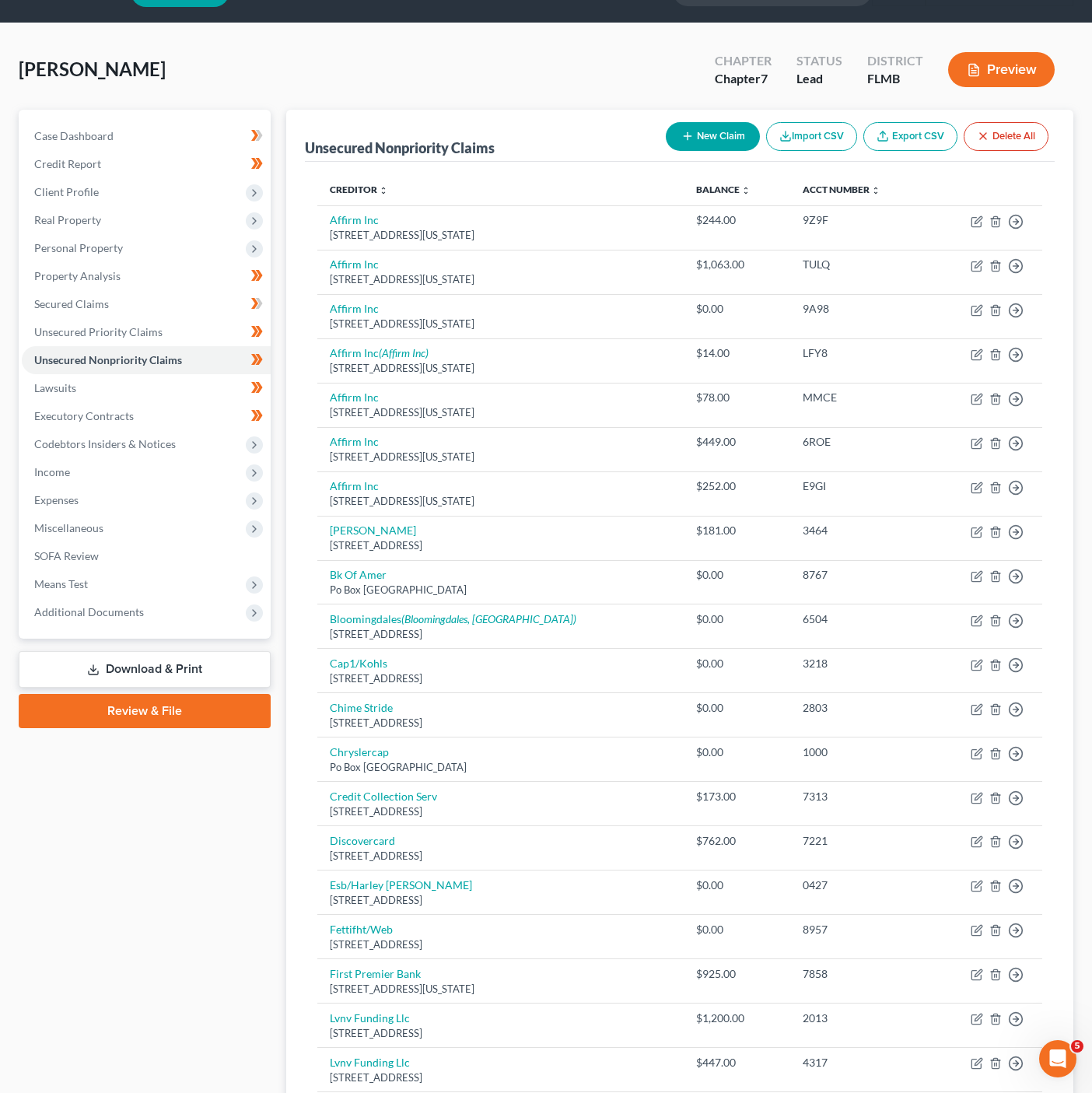
scroll to position [0, 0]
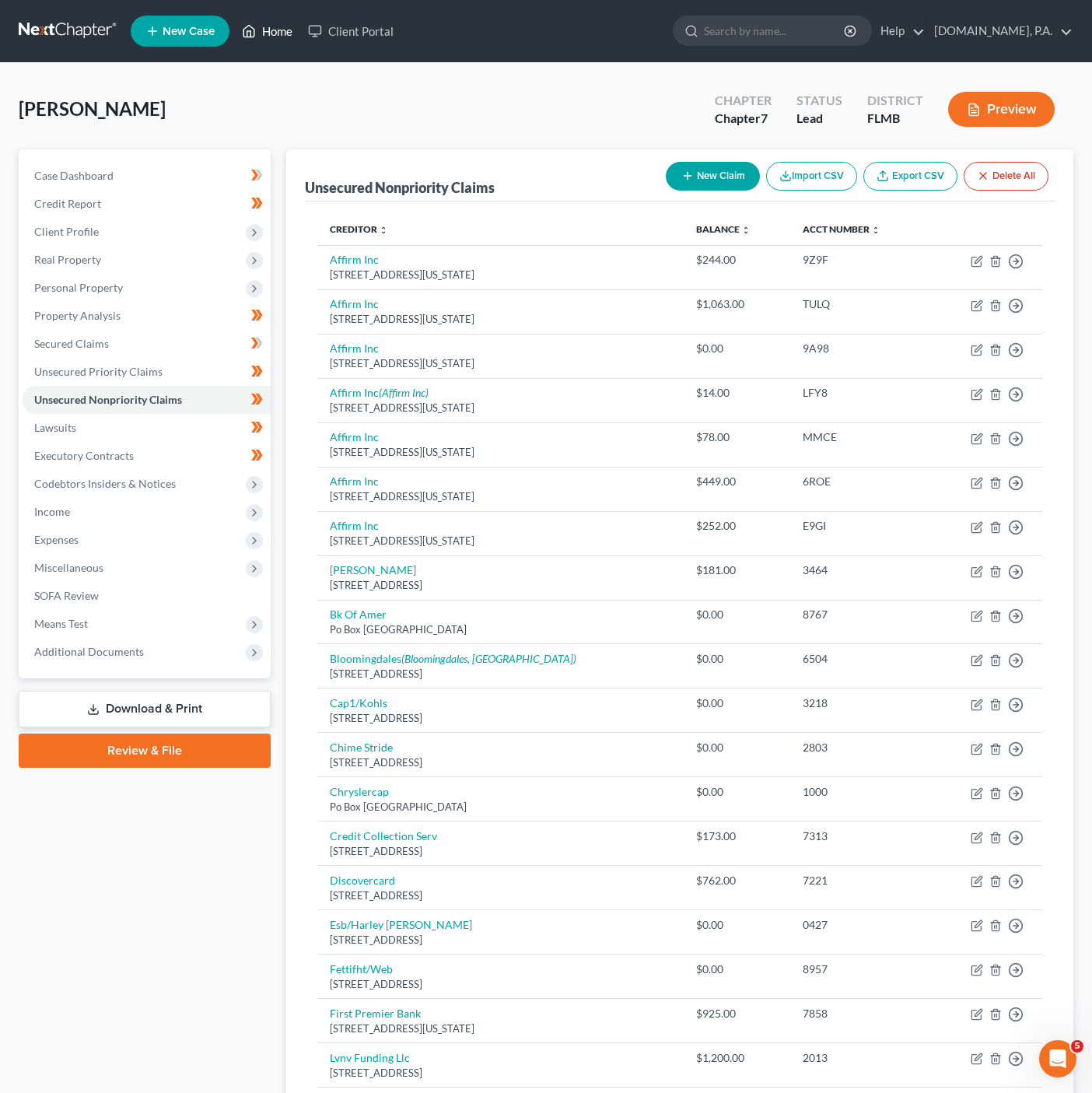
click at [269, 22] on link "Home" at bounding box center [267, 30] width 66 height 28
